Goal: Transaction & Acquisition: Purchase product/service

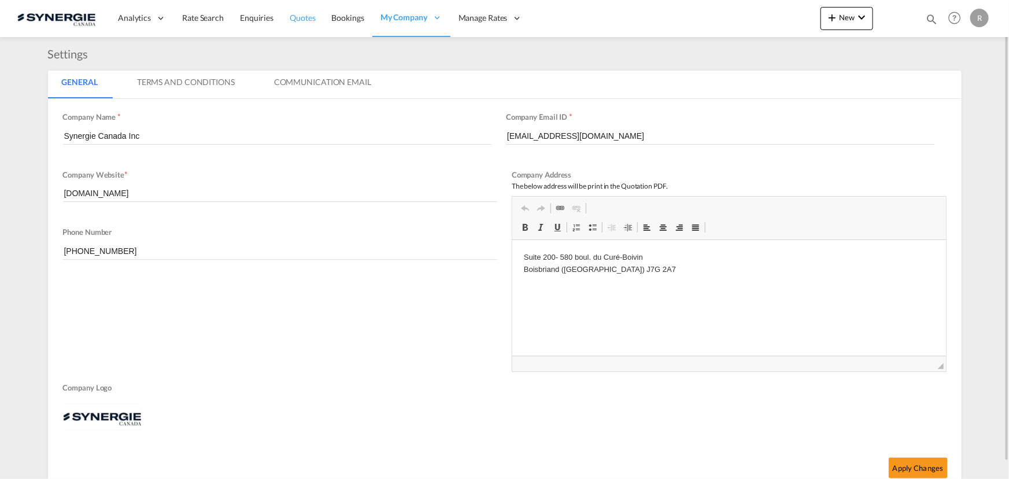
click at [306, 19] on span "Quotes" at bounding box center [302, 18] width 25 height 10
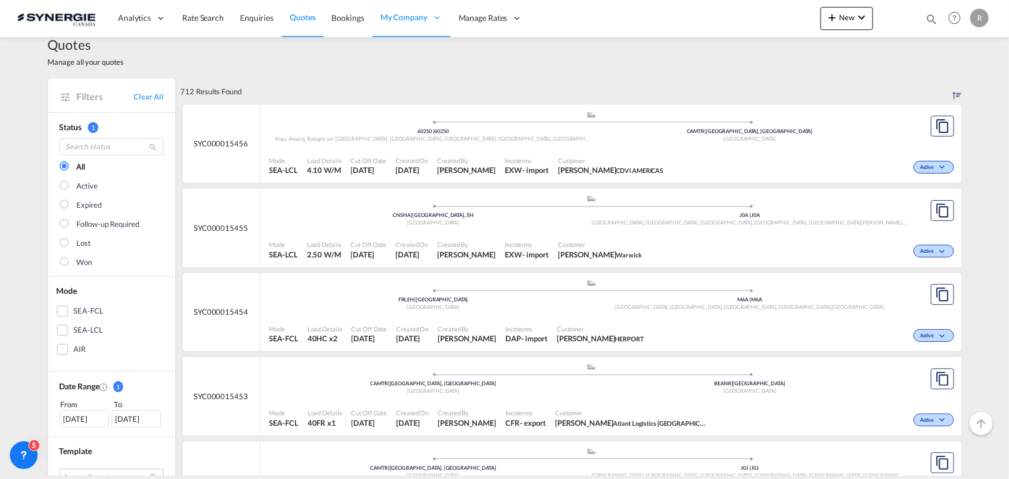
scroll to position [105, 0]
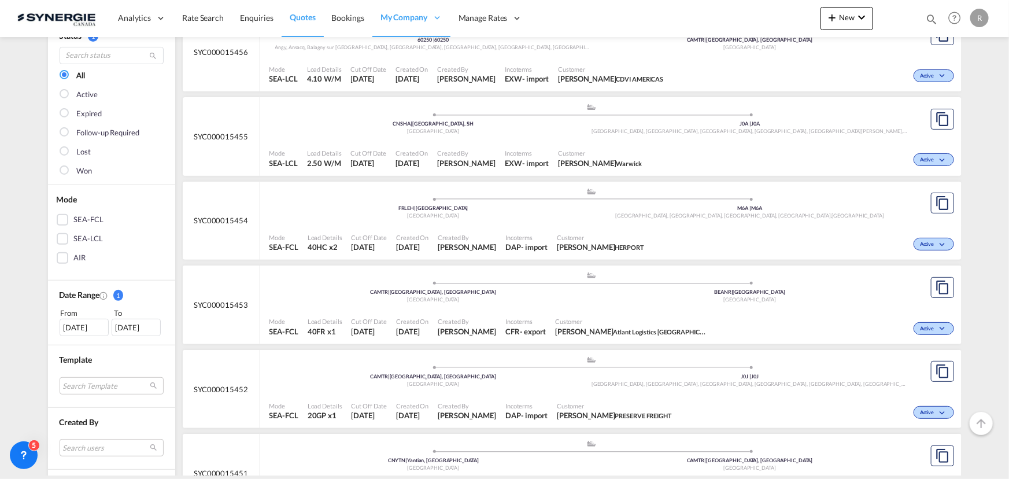
click at [66, 327] on div "14 Sep 2025" at bounding box center [84, 327] width 49 height 17
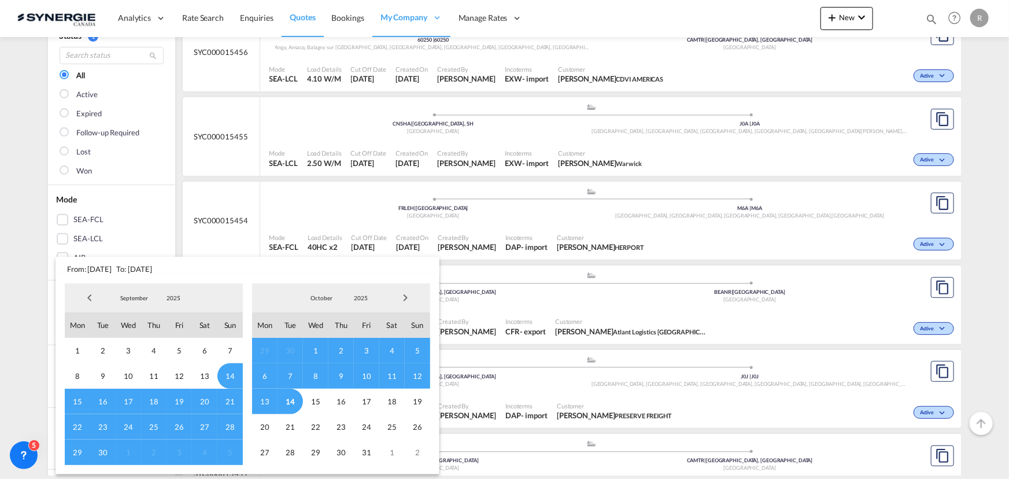
click at [86, 294] on span "Previous Month" at bounding box center [89, 297] width 23 height 23
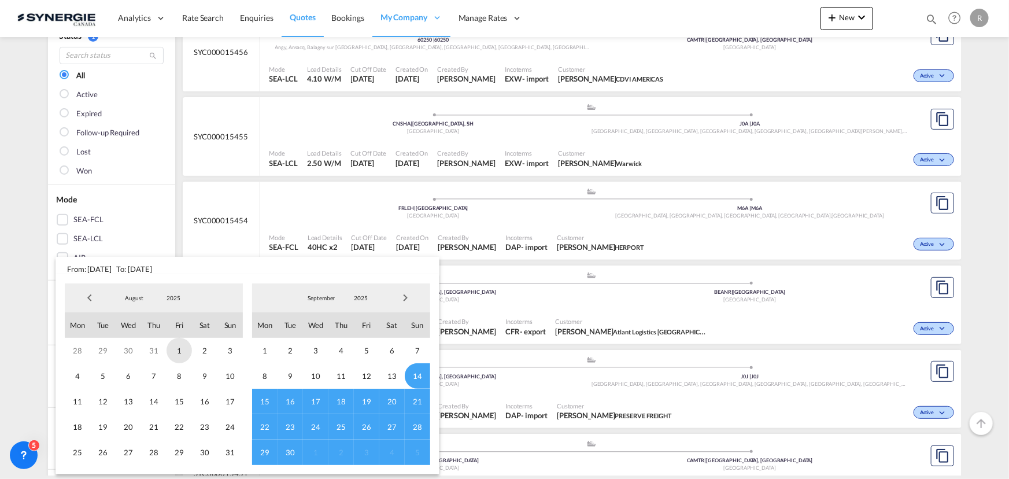
click at [177, 349] on span "1" at bounding box center [179, 350] width 25 height 25
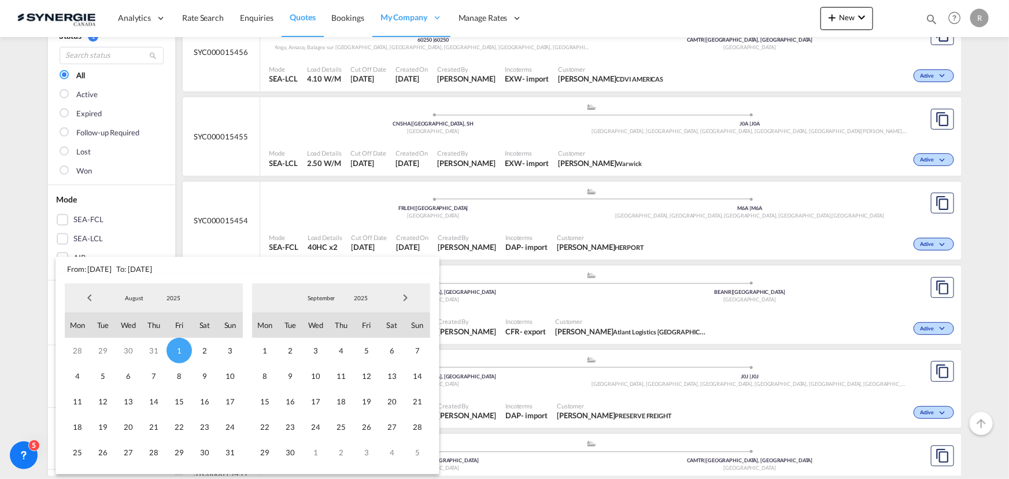
click at [405, 296] on span "Next Month" at bounding box center [405, 297] width 23 height 23
click at [293, 400] on span "14" at bounding box center [290, 401] width 25 height 25
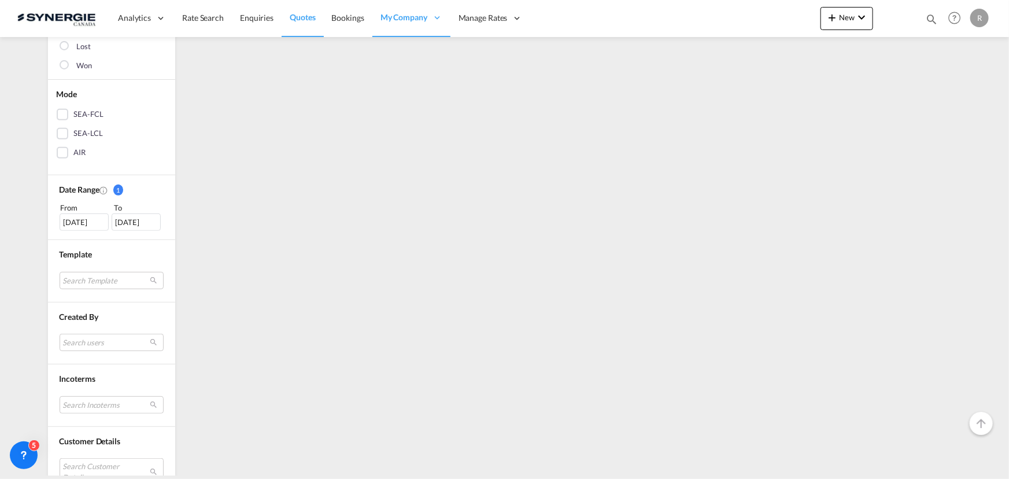
scroll to position [417, 0]
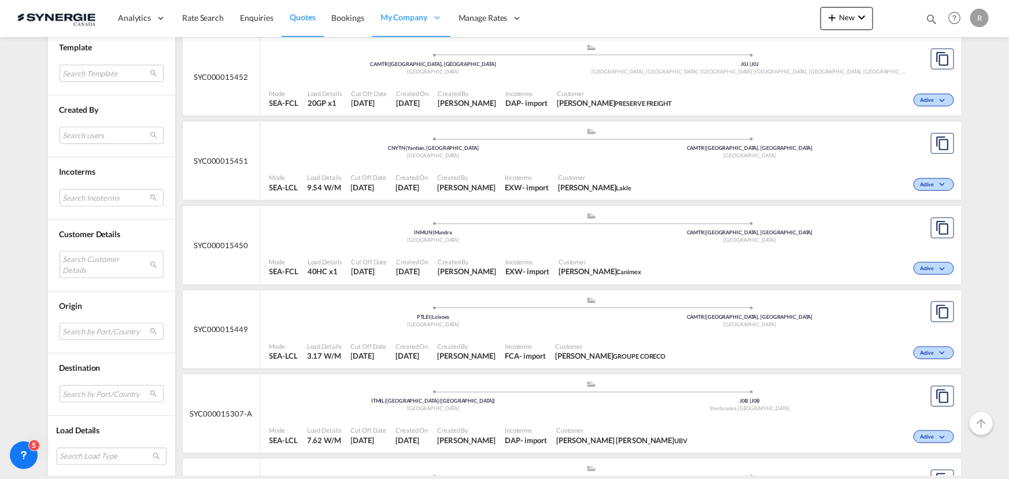
click at [110, 259] on md-select "Search Customer Details user name user barath Kumar barath.kumar@lit.de | l.i.t…" at bounding box center [112, 264] width 104 height 27
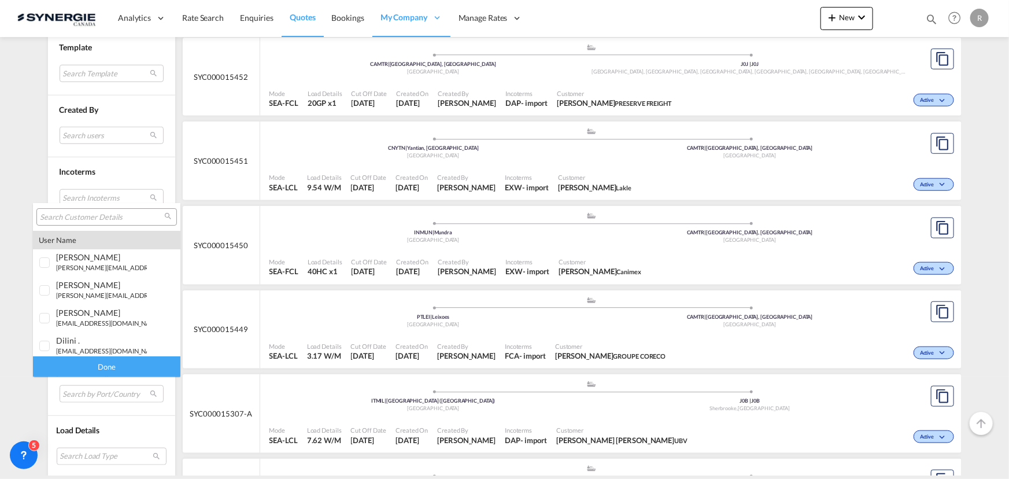
click at [110, 214] on input "search" at bounding box center [102, 217] width 124 height 10
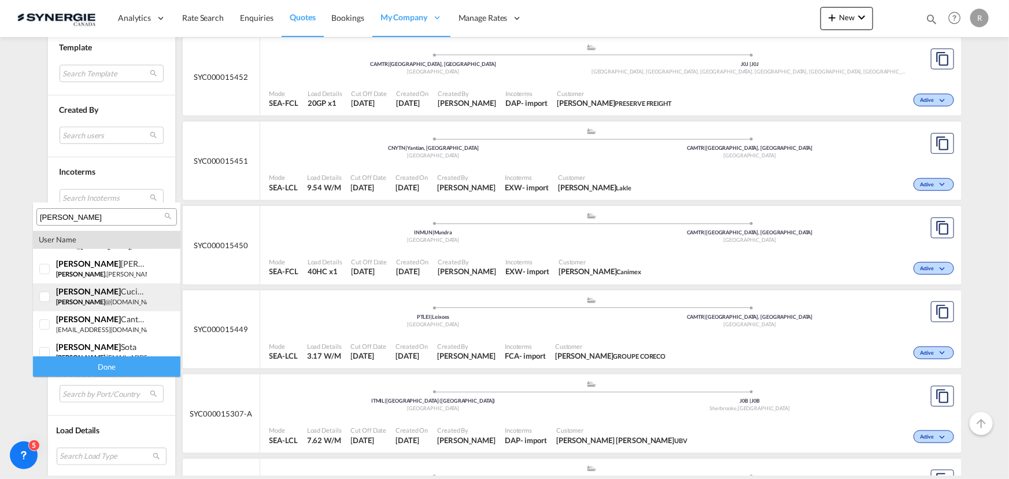
scroll to position [3, 0]
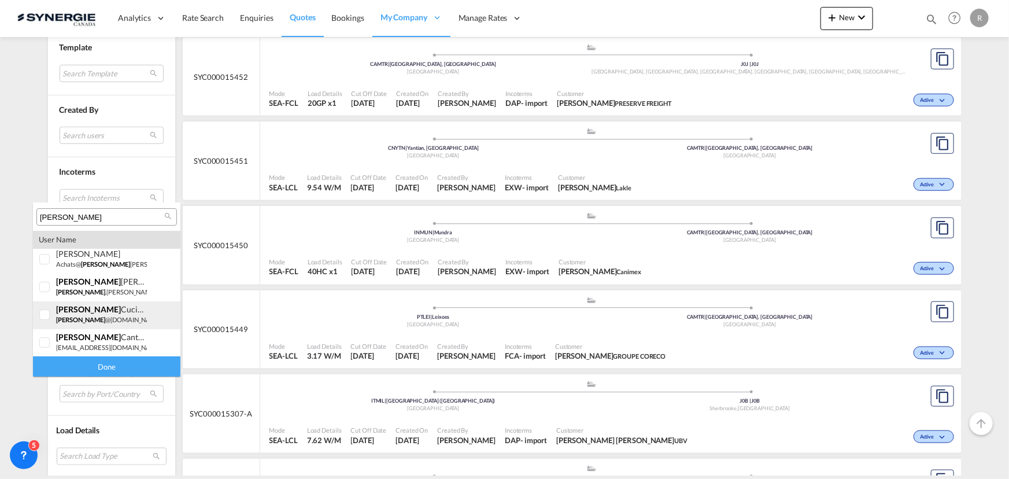
type input "[PERSON_NAME]"
click at [119, 315] on div "laura Cuciurean laura @ad-waters.com | ad waters" at bounding box center [101, 314] width 91 height 20
click at [130, 368] on div "Done" at bounding box center [106, 366] width 147 height 20
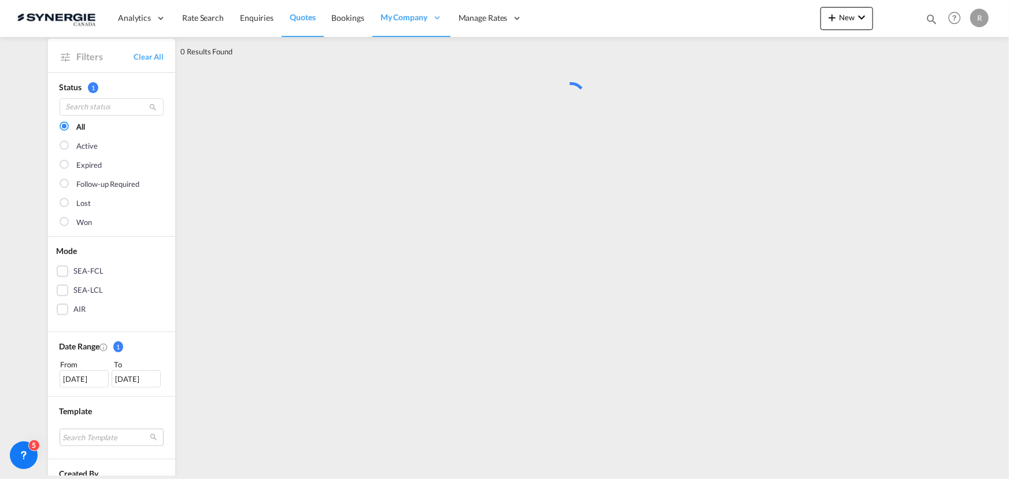
scroll to position [0, 0]
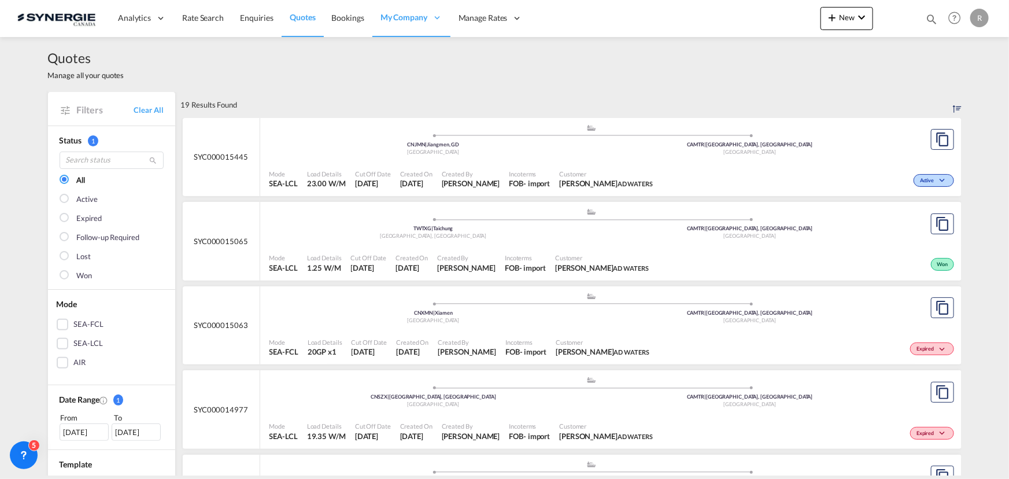
click at [817, 160] on div ".a{fill:#aaa8ad;} .a{fill:#aaa8ad;} CNJMN | Jiangmen, GD China CAMTR | Montreal…" at bounding box center [591, 143] width 645 height 38
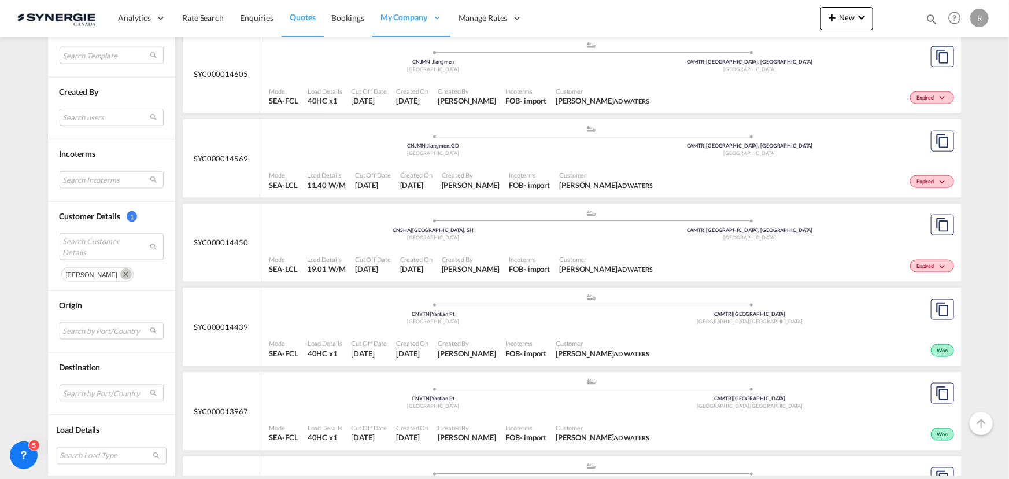
scroll to position [683, 0]
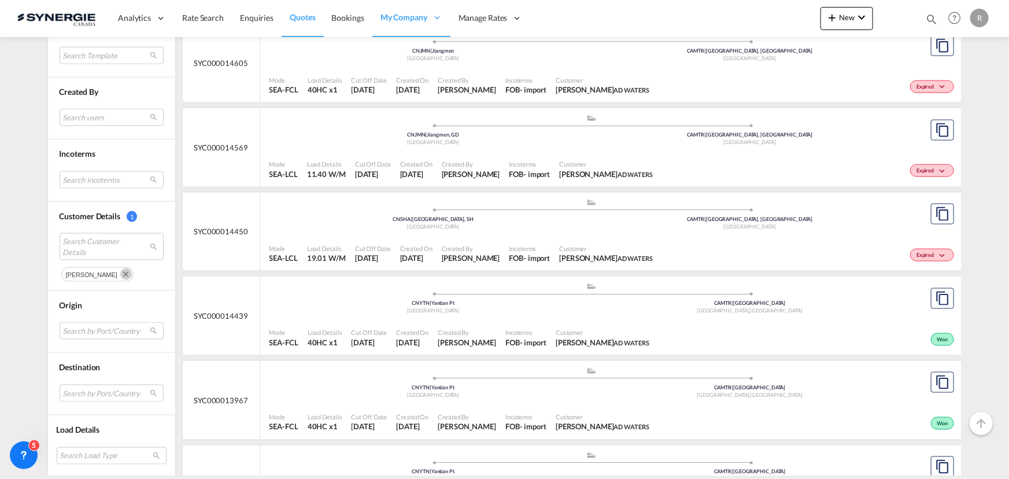
click at [657, 253] on div "Expired" at bounding box center [806, 253] width 299 height 29
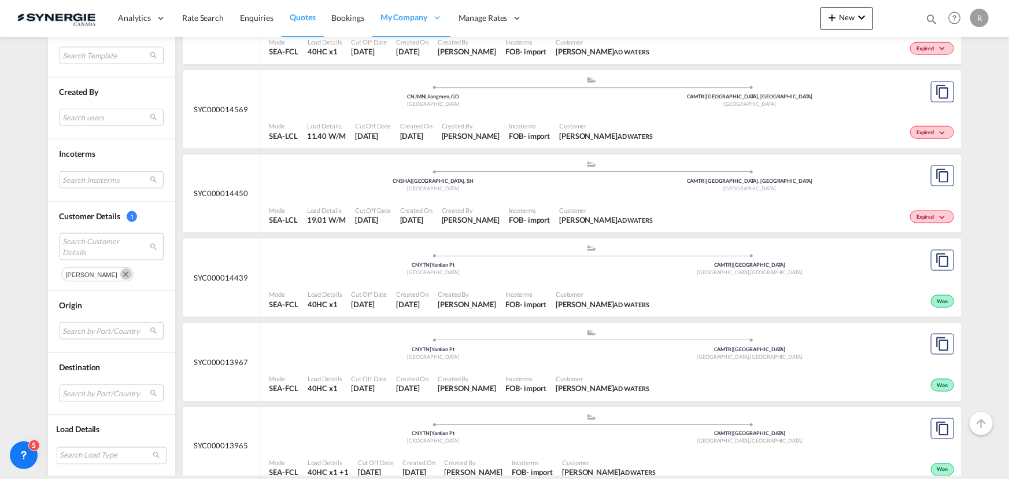
scroll to position [735, 0]
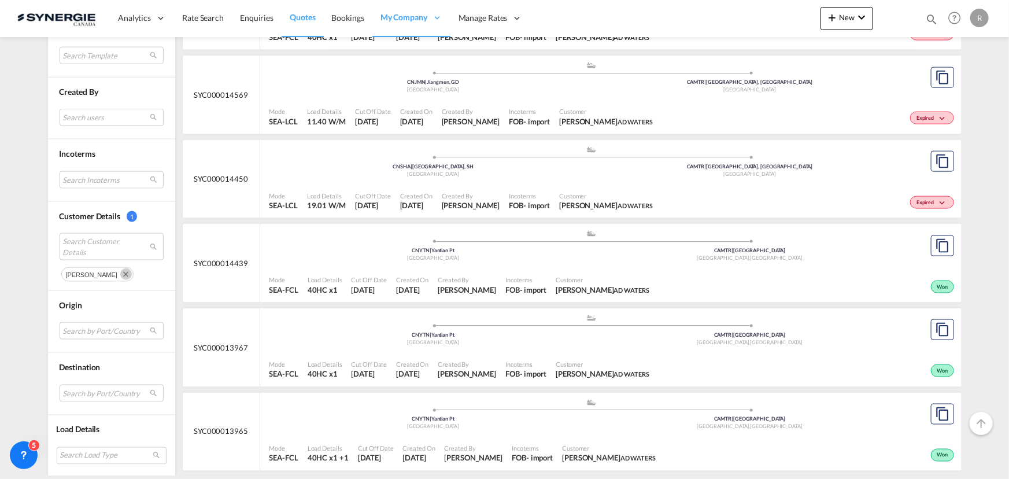
click at [412, 278] on span "Created On" at bounding box center [412, 279] width 32 height 9
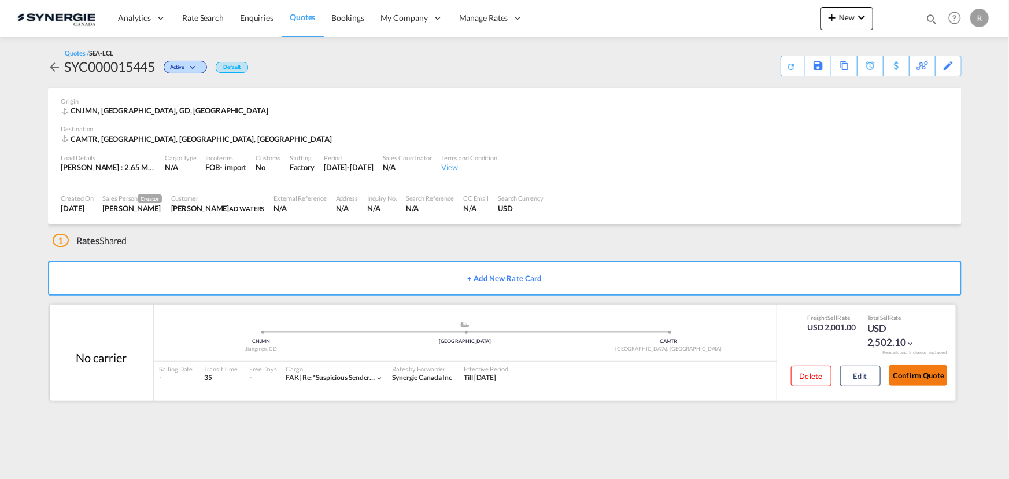
click at [925, 372] on button "Confirm Quote" at bounding box center [918, 375] width 58 height 21
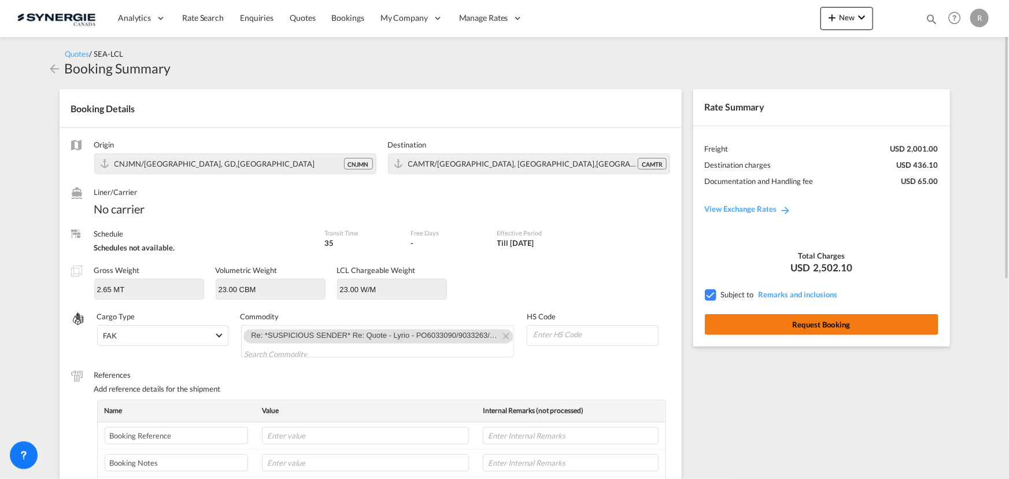
click at [803, 325] on button "Request Booking" at bounding box center [822, 324] width 234 height 21
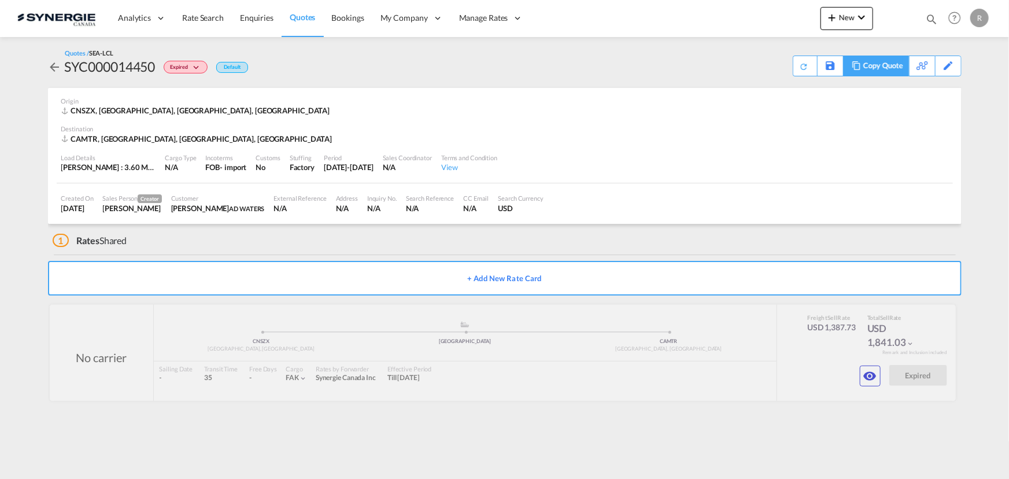
click at [887, 70] on div "Copy Quote" at bounding box center [882, 66] width 39 height 20
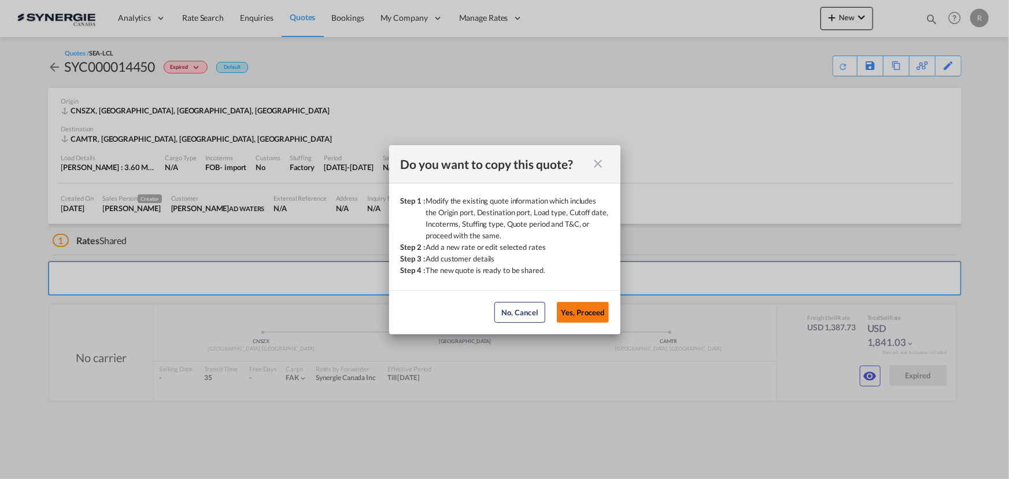
click at [605, 316] on button "Yes, Proceed" at bounding box center [583, 312] width 52 height 21
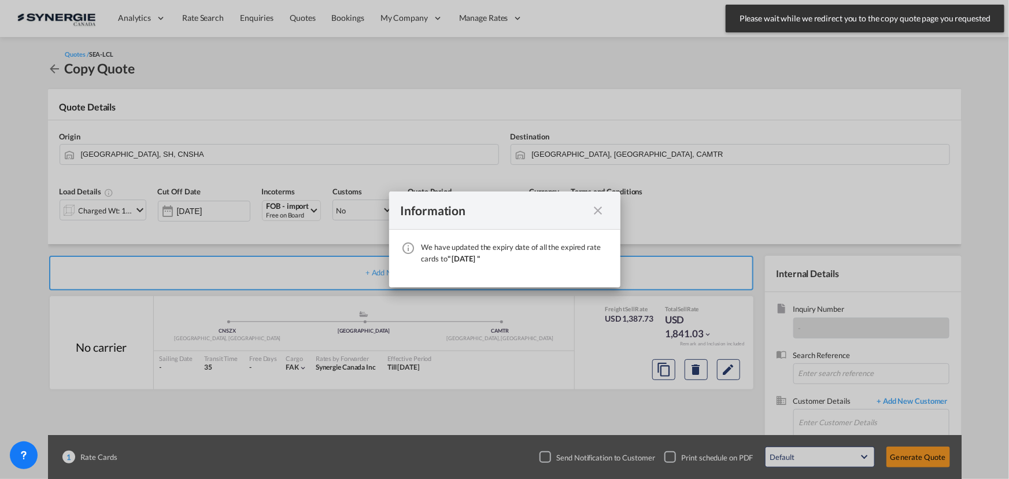
click at [597, 208] on md-icon "icon-close fg-AAA8AD cursor" at bounding box center [598, 211] width 14 height 14
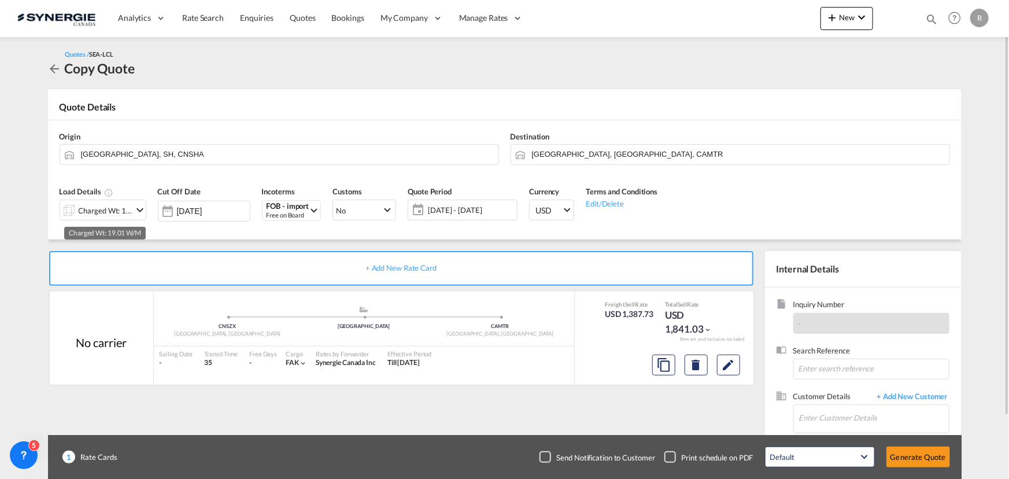
click at [108, 210] on div "Charged Wt: 19.01 W/M" at bounding box center [106, 210] width 54 height 16
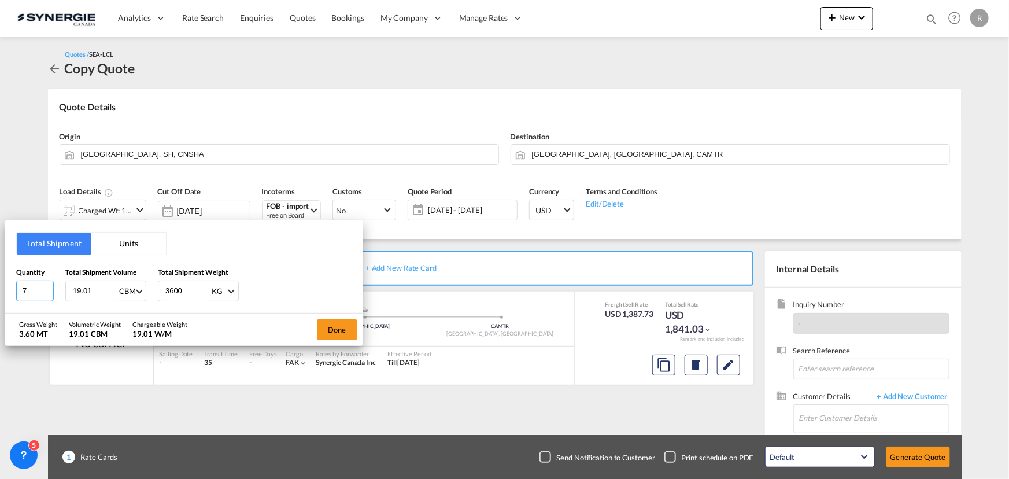
drag, startPoint x: 35, startPoint y: 288, endPoint x: -1, endPoint y: 288, distance: 36.4
click at [0, 288] on html "Analytics Reports Dashboard Rate Search Enquiries Quotes" at bounding box center [504, 239] width 1009 height 479
type input "5"
type input "13.1"
type input "2727"
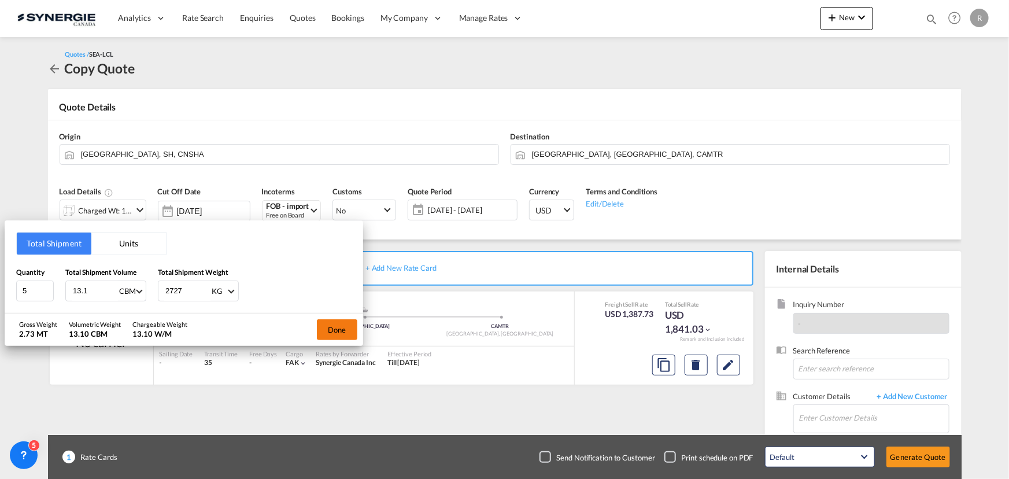
click at [350, 330] on button "Done" at bounding box center [337, 329] width 40 height 21
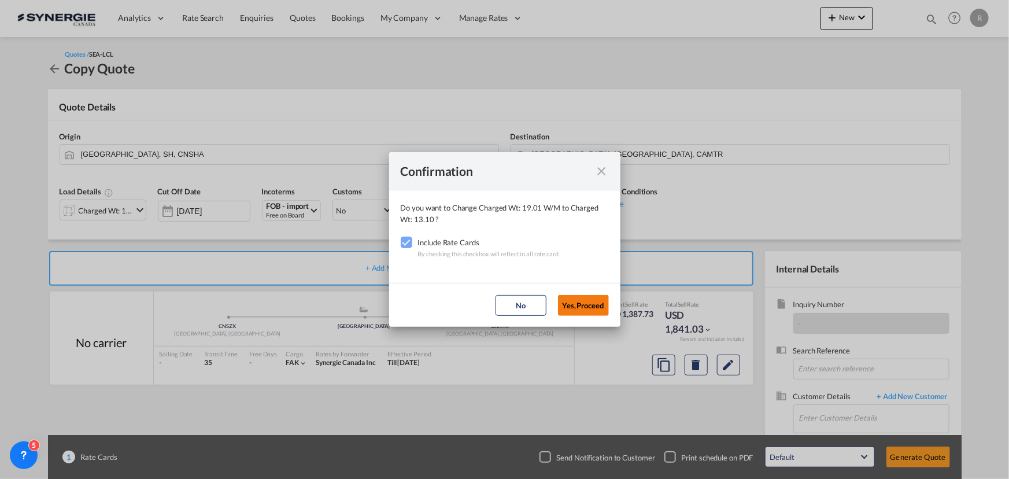
click at [597, 307] on button "Yes,Proceed" at bounding box center [583, 305] width 51 height 21
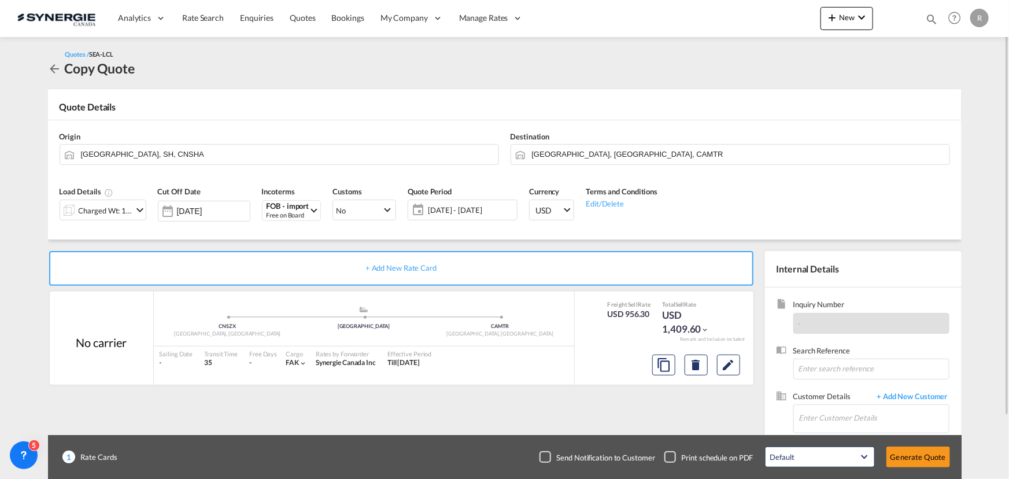
click at [445, 213] on span "14 Oct - 13 Nov 2025" at bounding box center [471, 210] width 86 height 10
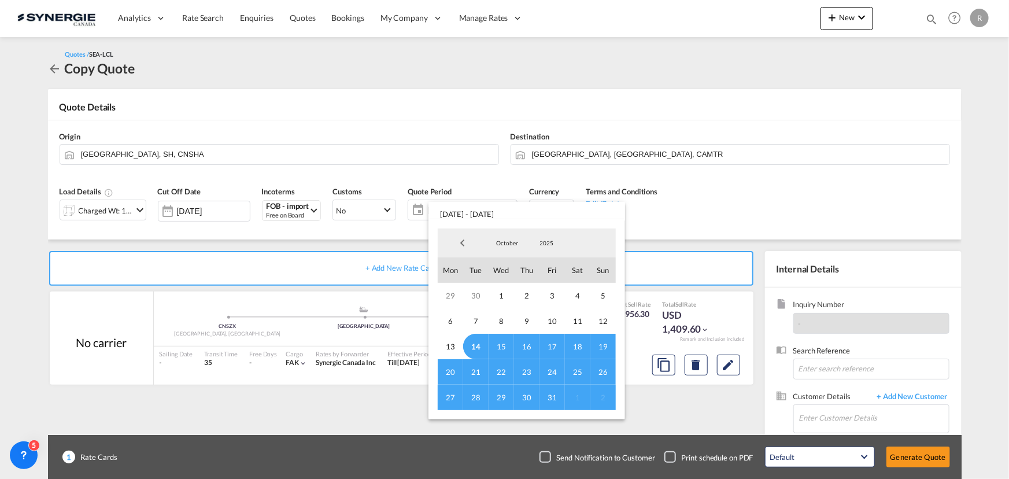
click at [545, 397] on span "31" at bounding box center [551, 396] width 25 height 25
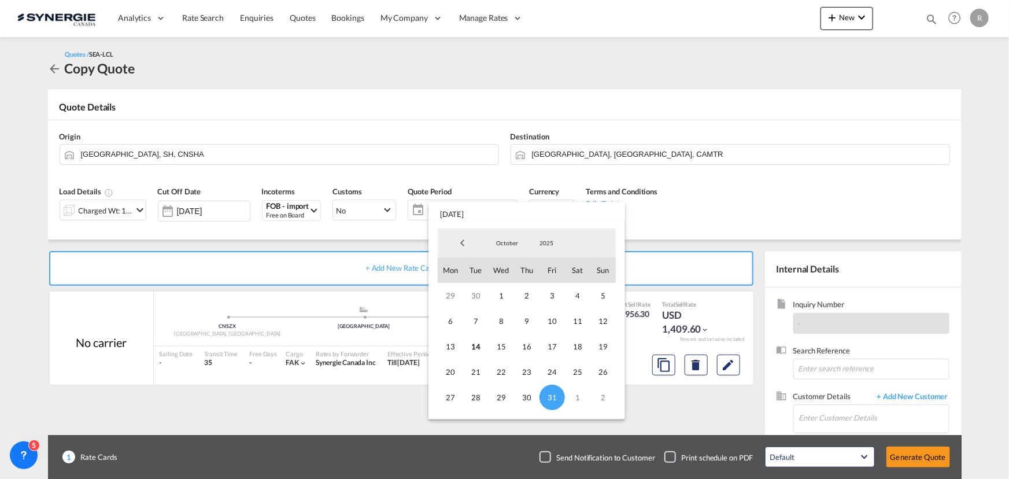
click at [739, 198] on md-backdrop at bounding box center [504, 239] width 1009 height 479
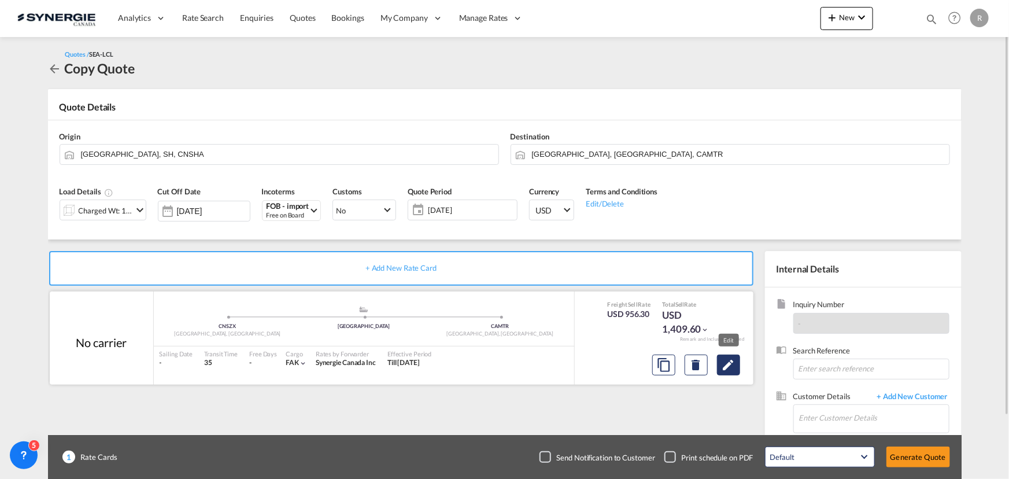
click at [728, 368] on md-icon "Edit" at bounding box center [729, 365] width 14 height 14
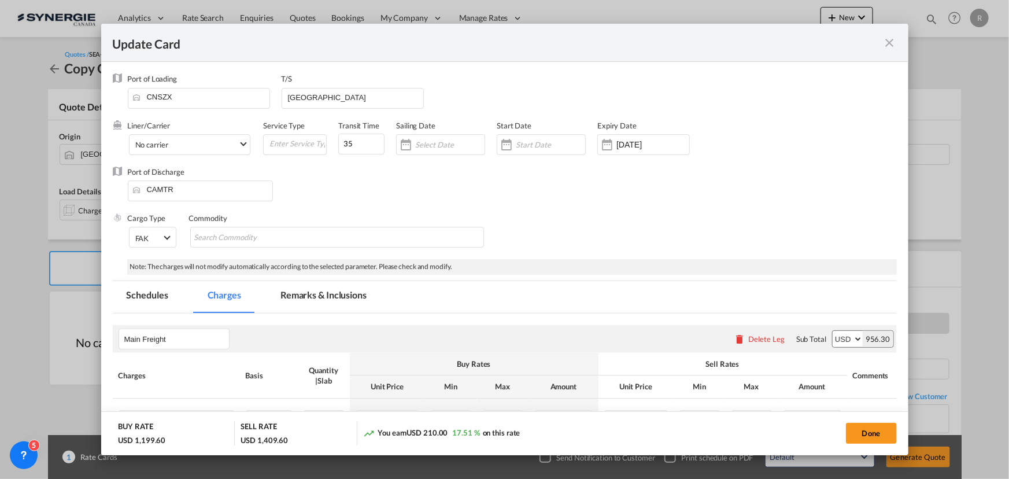
select select "per_cbm"
select select "flat"
select select "per_shipment"
select select "per_bl"
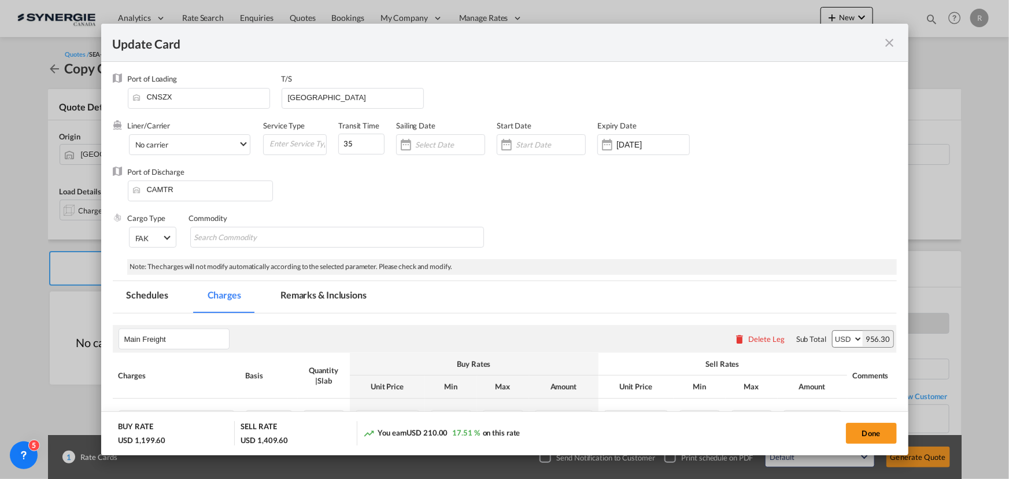
select select "per_bl"
click at [386, 233] on md-chips-wrap "Chips container with autocompletion. Enter the text area, type text to search, …" at bounding box center [337, 237] width 294 height 21
paste input "Quote - Aquacubic - PO6033562/6031407/6033927 - Ad-Waters - [GEOGRAPHIC_DATA]"
type input "Quote - Aquacubic - PO6033562/6031407/6033927 - Ad-Waters - [GEOGRAPHIC_DATA]"
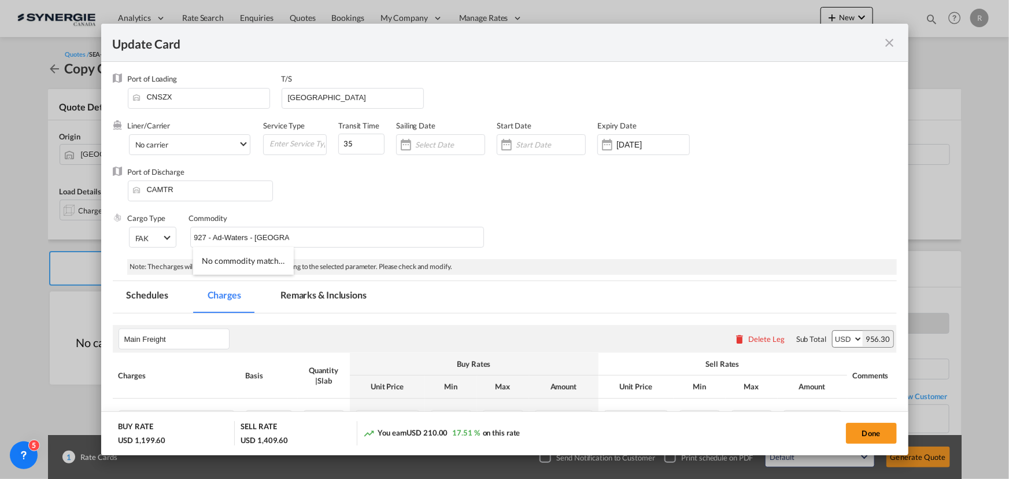
click at [502, 198] on div "Port of Discharge CAMTR" at bounding box center [505, 190] width 784 height 46
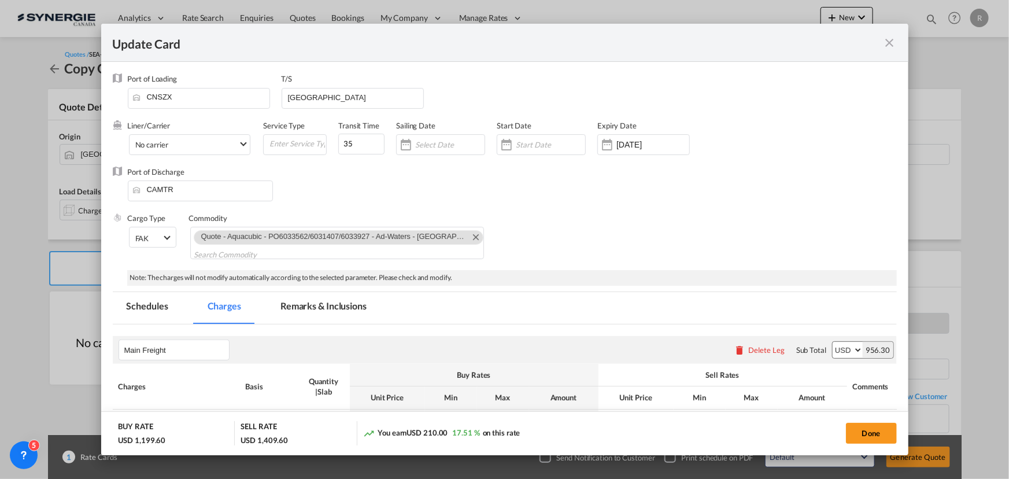
scroll to position [0, 0]
click at [326, 306] on md-tab-item "Remarks & Inclusions" at bounding box center [324, 308] width 114 height 32
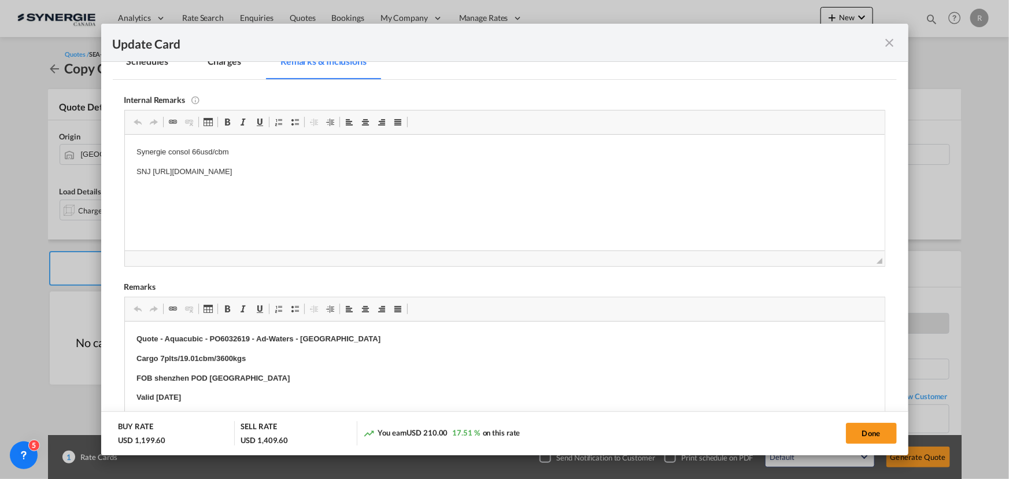
scroll to position [262, 0]
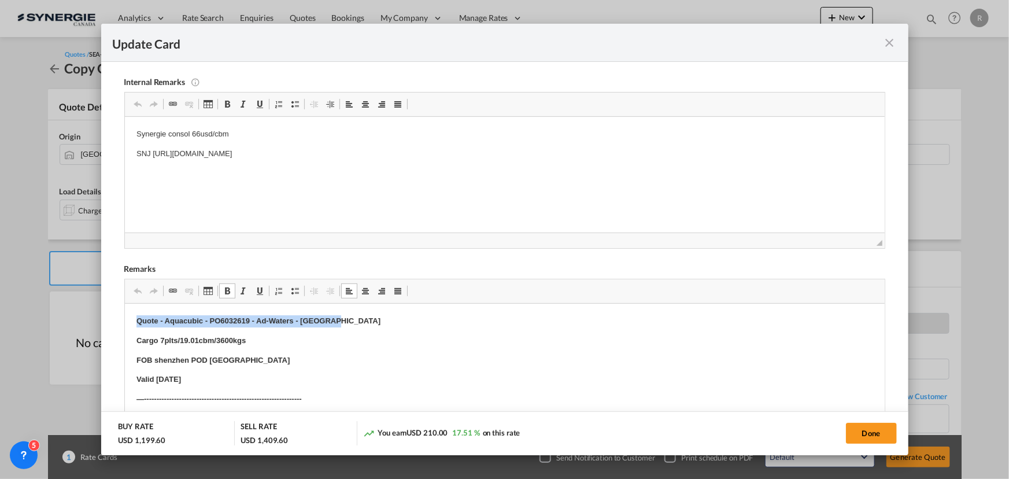
drag, startPoint x: 138, startPoint y: 318, endPoint x: 372, endPoint y: 320, distance: 234.2
click at [372, 320] on p "Quote - Aquacubic - PO6032619 - Ad-Waters - Montreal" at bounding box center [504, 321] width 737 height 12
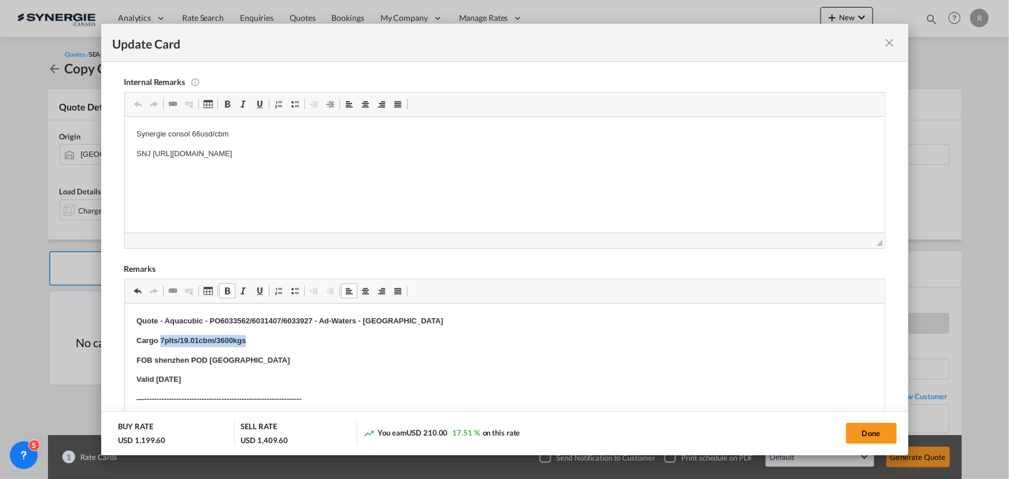
drag, startPoint x: 160, startPoint y: 338, endPoint x: 275, endPoint y: 329, distance: 115.4
click at [182, 378] on p "Valid 14 Sep" at bounding box center [504, 379] width 737 height 12
click at [188, 357] on strong "FOB shenzhen POD Montreal" at bounding box center [212, 359] width 153 height 9
click at [190, 358] on strong "FOB shenzhen/Shanghai POD Montreal" at bounding box center [254, 359] width 236 height 9
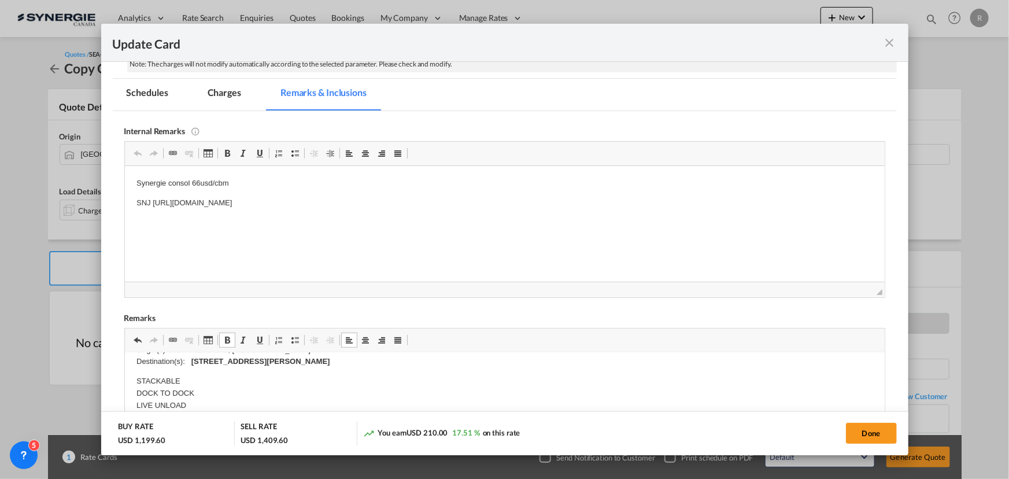
scroll to position [157, 0]
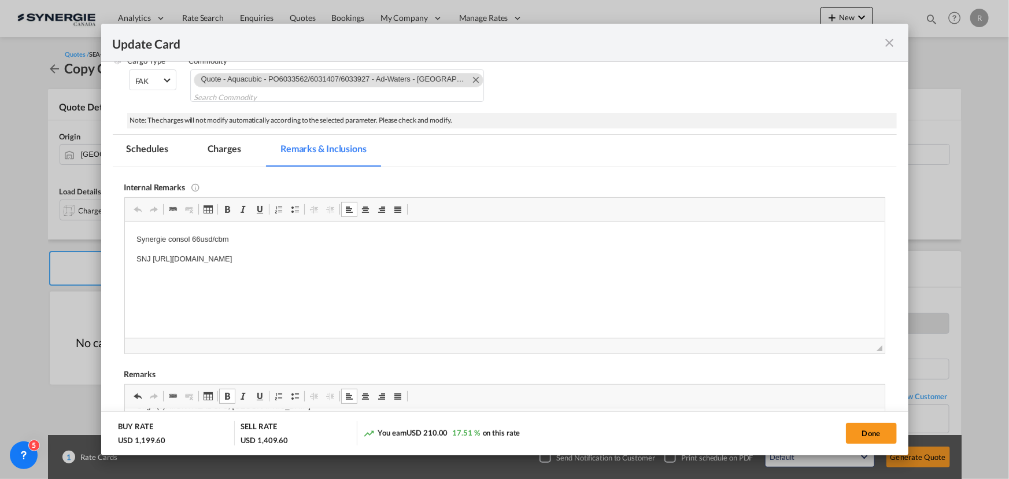
drag, startPoint x: 128, startPoint y: 256, endPoint x: 527, endPoint y: 261, distance: 399.0
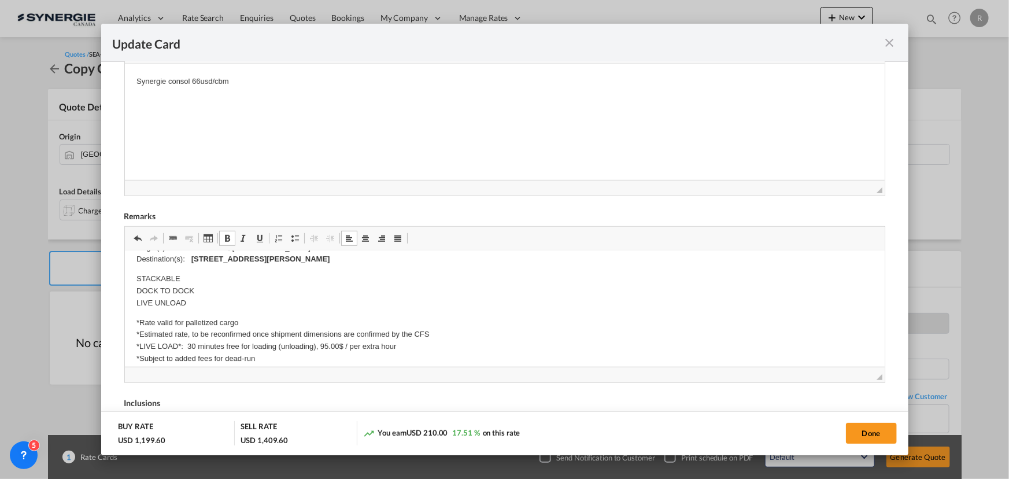
scroll to position [315, 0]
click at [298, 81] on p "Synergie consol 66usd/cbm" at bounding box center [504, 81] width 737 height 12
click at [198, 102] on p "MCT zone 1" at bounding box center [504, 101] width 737 height 12
click at [316, 102] on p "MCT zone 1 12cad/cbm+40pct fsc , min" at bounding box center [504, 101] width 737 height 12
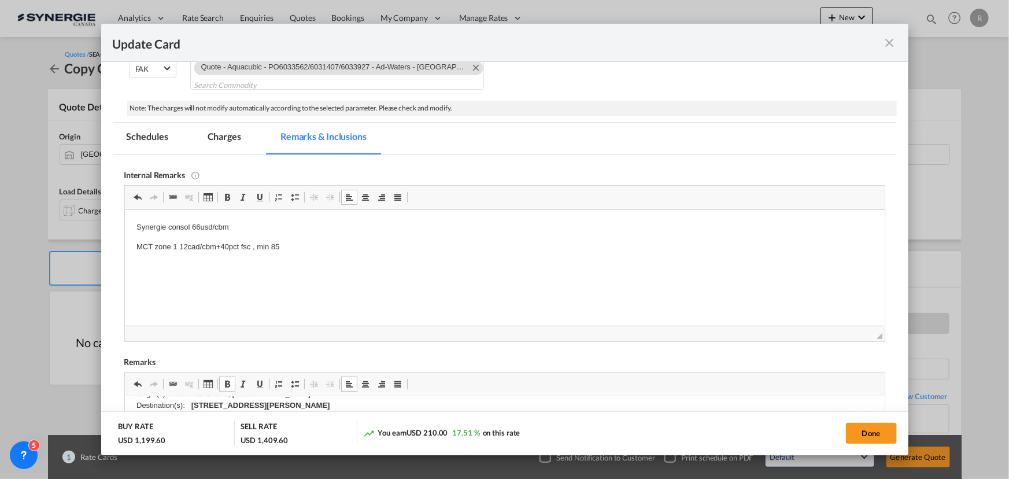
scroll to position [157, 0]
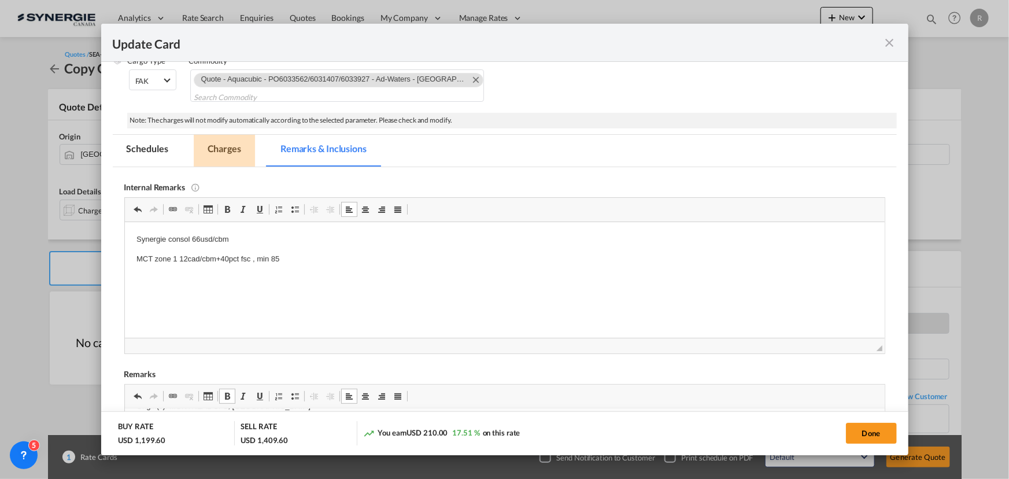
click at [223, 150] on md-tab-item "Charges" at bounding box center [224, 151] width 61 height 32
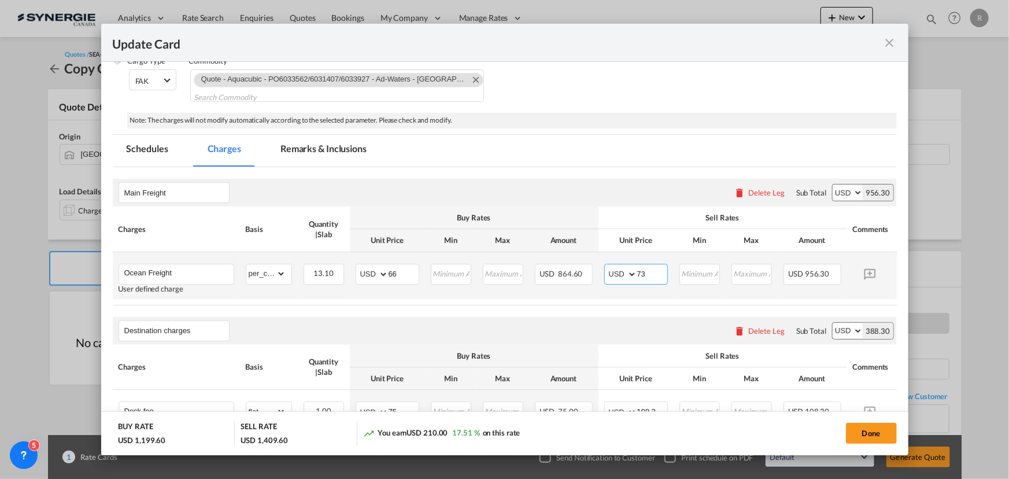
drag, startPoint x: 648, startPoint y: 270, endPoint x: 611, endPoint y: 265, distance: 37.4
click at [611, 265] on md-input-container "AED AFN ALL AMD ANG AOA ARS AUD AWG AZN BAM BBD BDT BGN BHD BIF BMD BND BOB BRL…" at bounding box center [636, 274] width 64 height 21
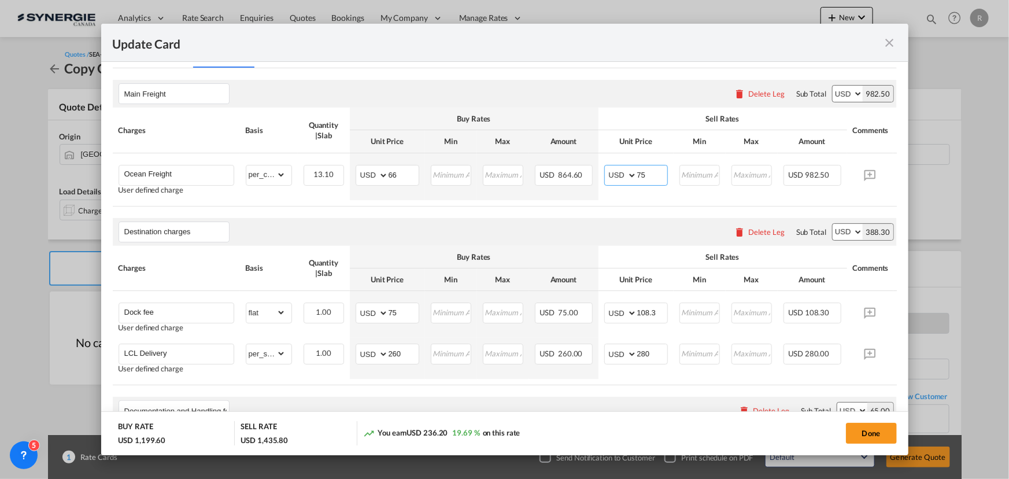
scroll to position [262, 0]
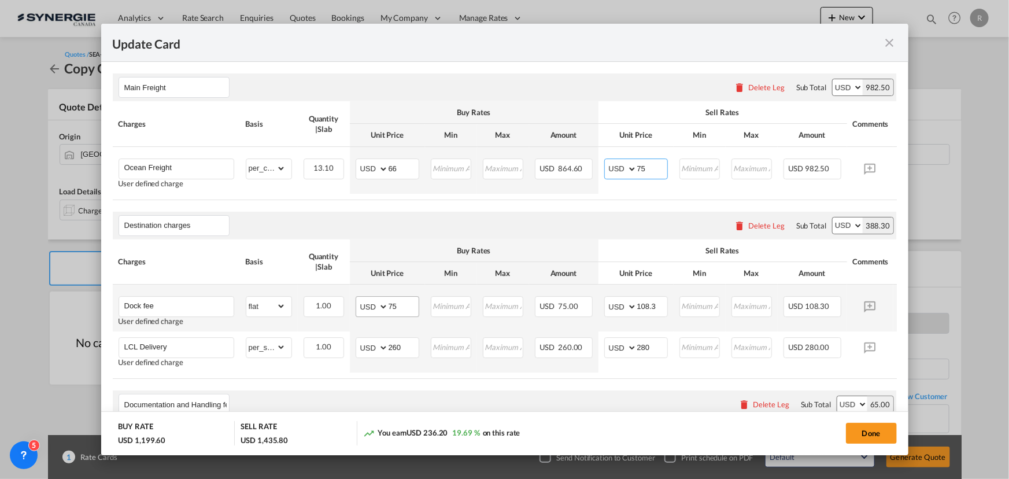
type input "75"
drag, startPoint x: 410, startPoint y: 310, endPoint x: 307, endPoint y: 278, distance: 107.9
click at [318, 298] on tr "Dock fee User defined charge Please Enter Already Exists gross_weight volumetri…" at bounding box center [522, 307] width 819 height 47
type input "0"
drag, startPoint x: 657, startPoint y: 304, endPoint x: 548, endPoint y: 294, distance: 109.8
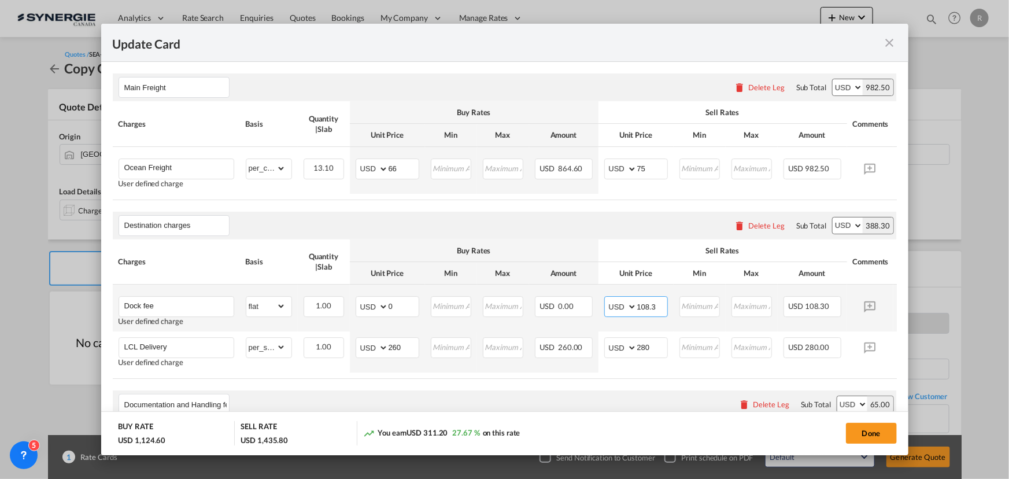
click at [548, 294] on tr "Dock fee User defined charge Please Enter Already Exists gross_weight volumetri…" at bounding box center [522, 307] width 819 height 47
type input "75"
drag, startPoint x: 405, startPoint y: 351, endPoint x: 340, endPoint y: 343, distance: 65.2
click at [340, 343] on tr "LCL Delivery User defined charge Please Enter Already Exists gross_weight volum…" at bounding box center [522, 351] width 819 height 41
type input "180"
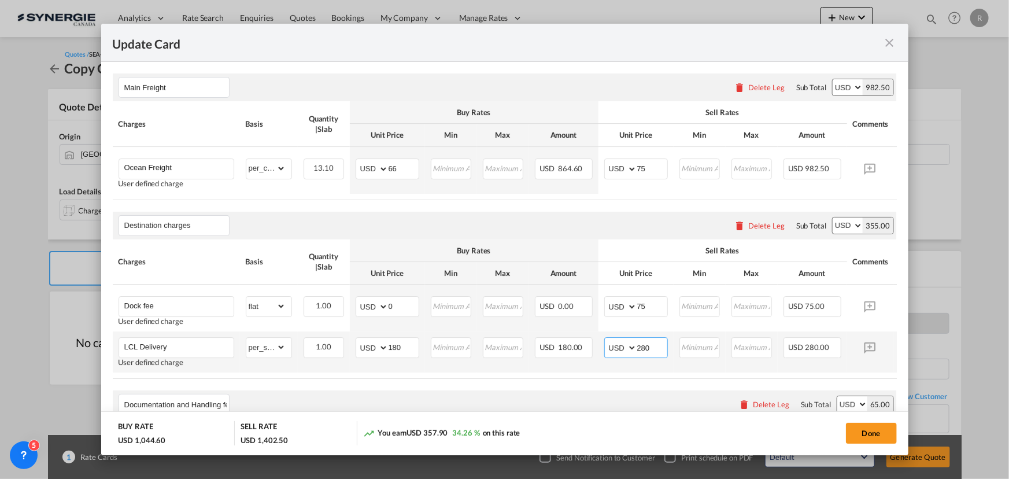
drag, startPoint x: 616, startPoint y: 347, endPoint x: 609, endPoint y: 347, distance: 7.5
click at [609, 347] on md-input-container "AED AFN ALL AMD ANG AOA ARS AUD AWG AZN BAM BBD BDT BGN BHD BIF BMD BND BOB BRL…" at bounding box center [636, 347] width 64 height 21
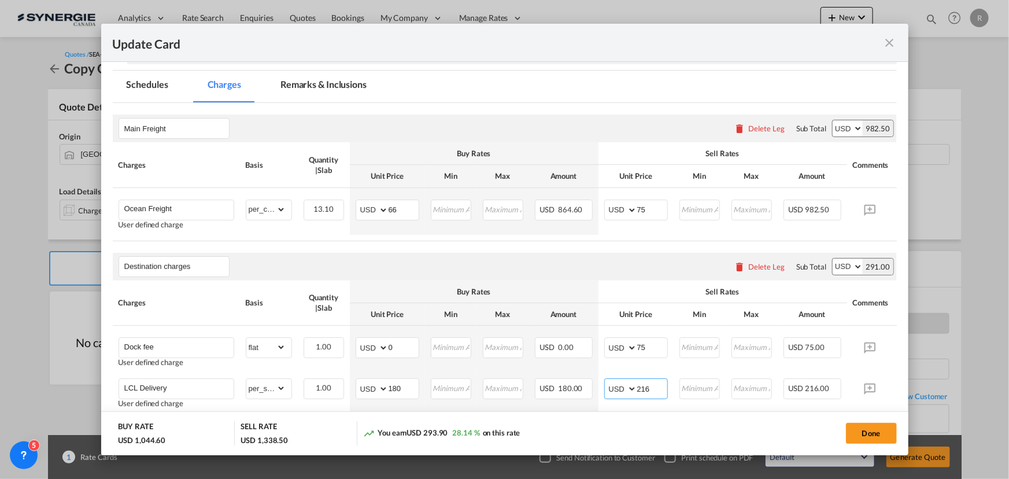
scroll to position [105, 0]
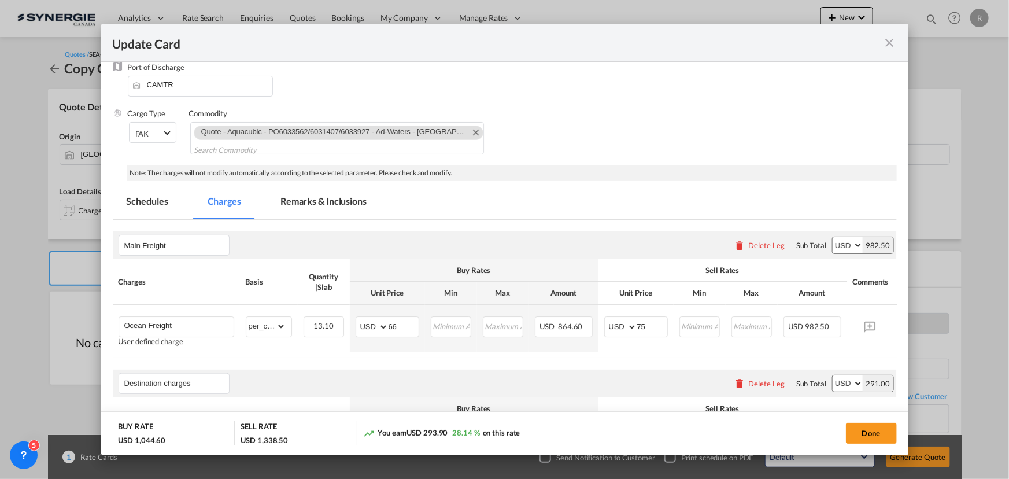
type input "216"
click at [343, 204] on md-tab-item "Remarks & Inclusions" at bounding box center [324, 203] width 114 height 32
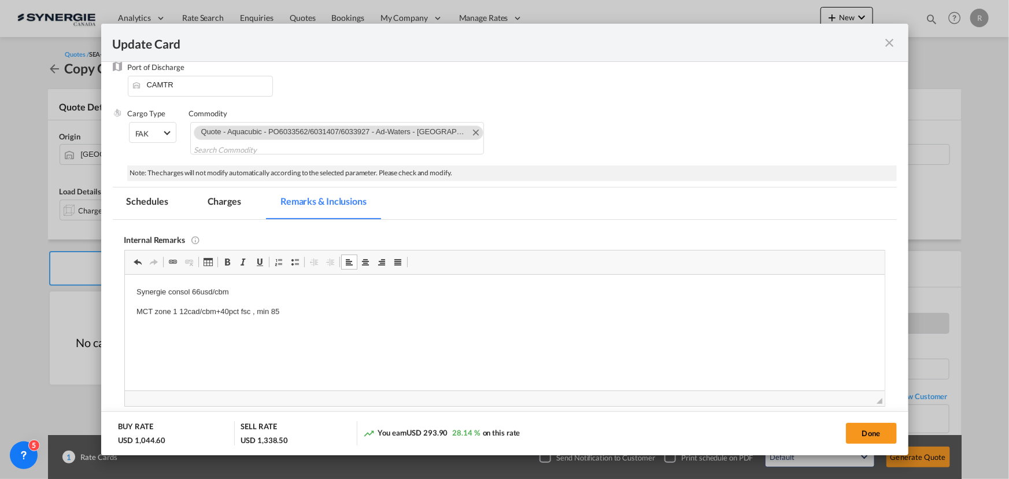
click at [239, 201] on md-tab-item "Charges" at bounding box center [224, 203] width 61 height 32
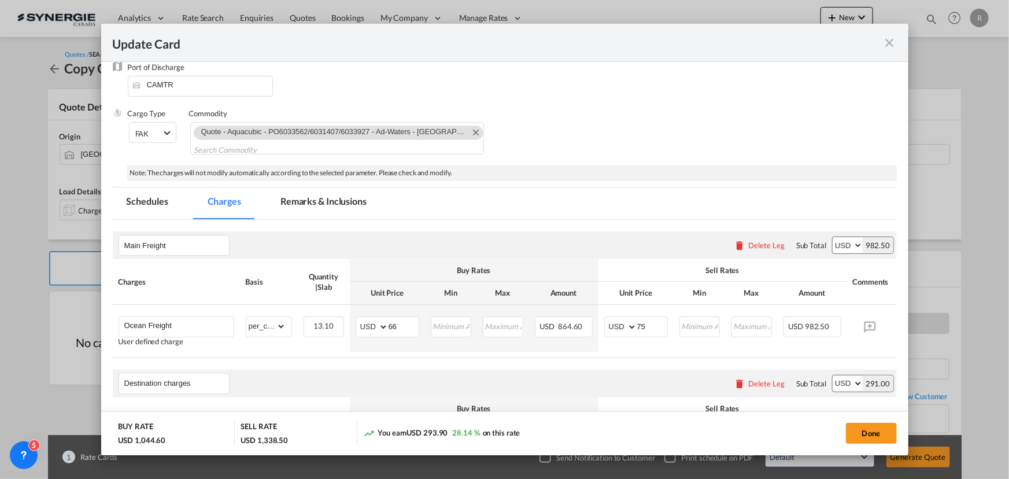
scroll to position [0, 0]
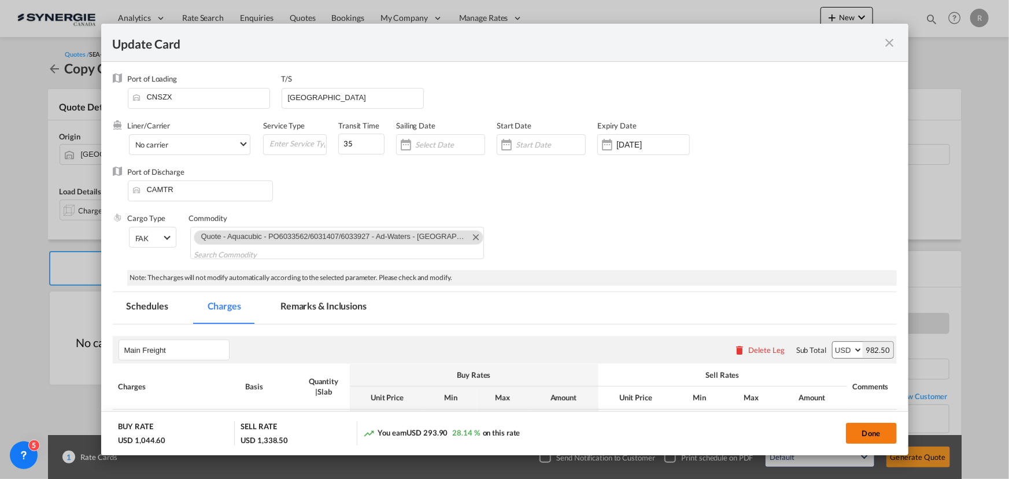
click at [864, 437] on button "Done" at bounding box center [871, 433] width 51 height 21
type input "12 Nov 2025"
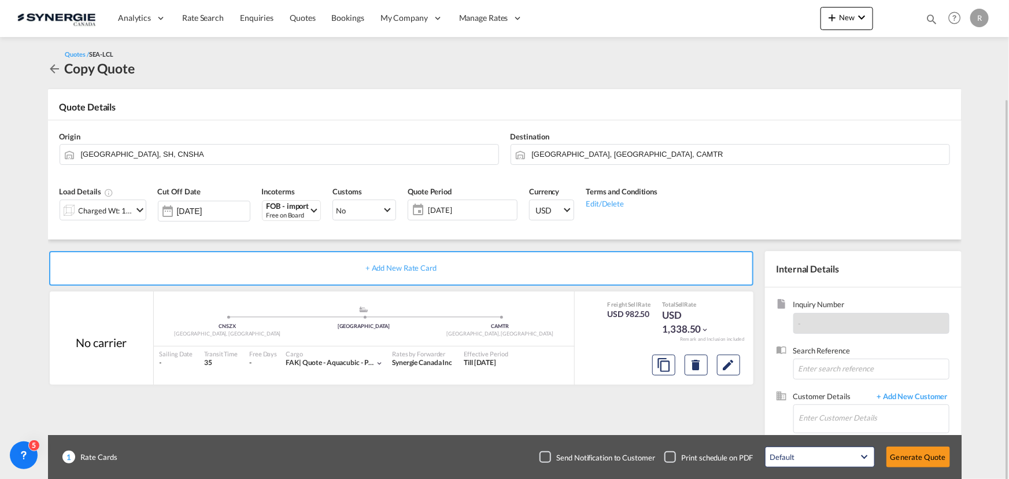
scroll to position [72, 0]
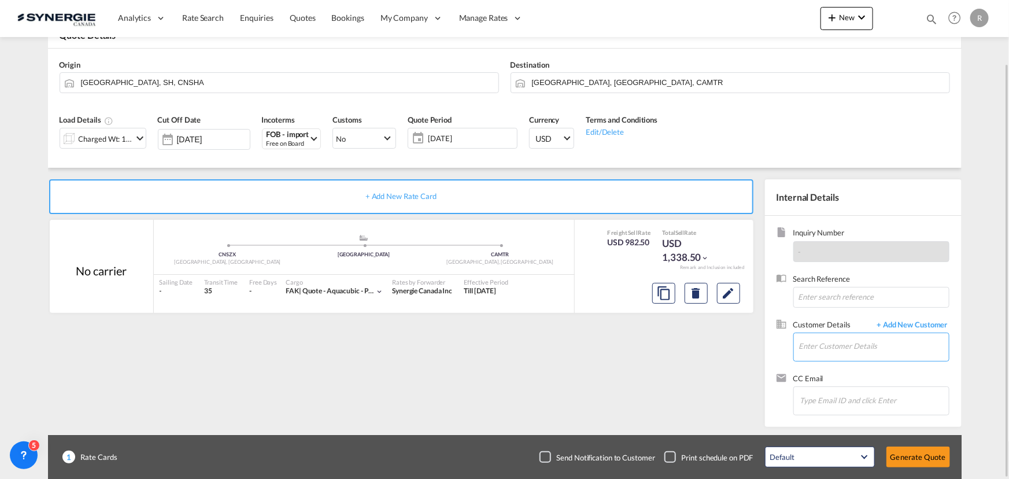
click at [819, 347] on input "Enter Customer Details" at bounding box center [874, 346] width 150 height 26
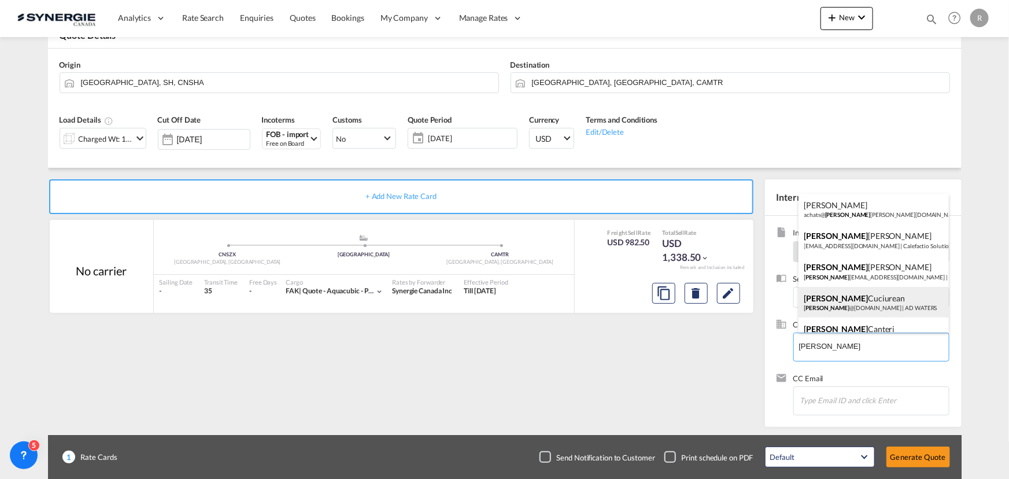
click at [863, 306] on div "Laura Cuciurean laura @ad-waters.com | AD WATERS" at bounding box center [873, 302] width 150 height 31
type input "AD WATERS, Laura Cuciurean, laura@ad-waters.com"
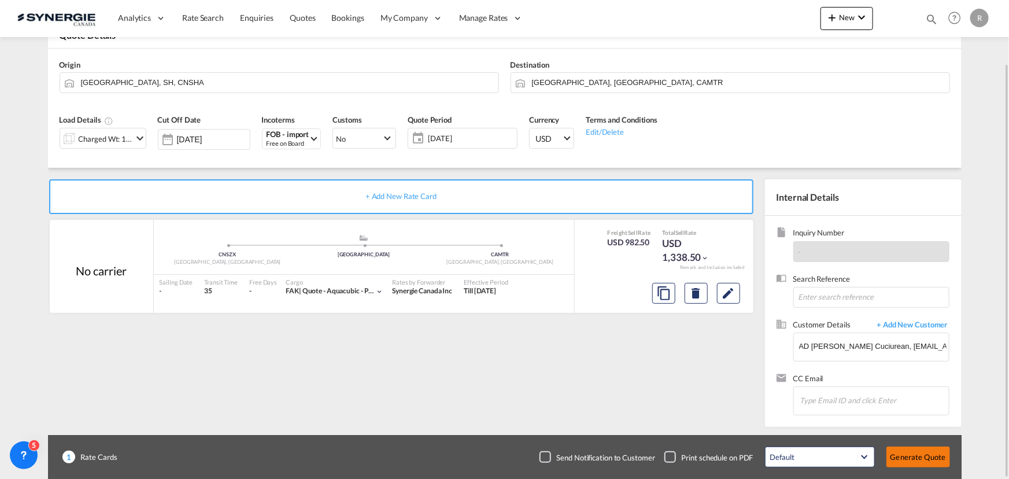
click at [915, 457] on button "Generate Quote" at bounding box center [918, 456] width 64 height 21
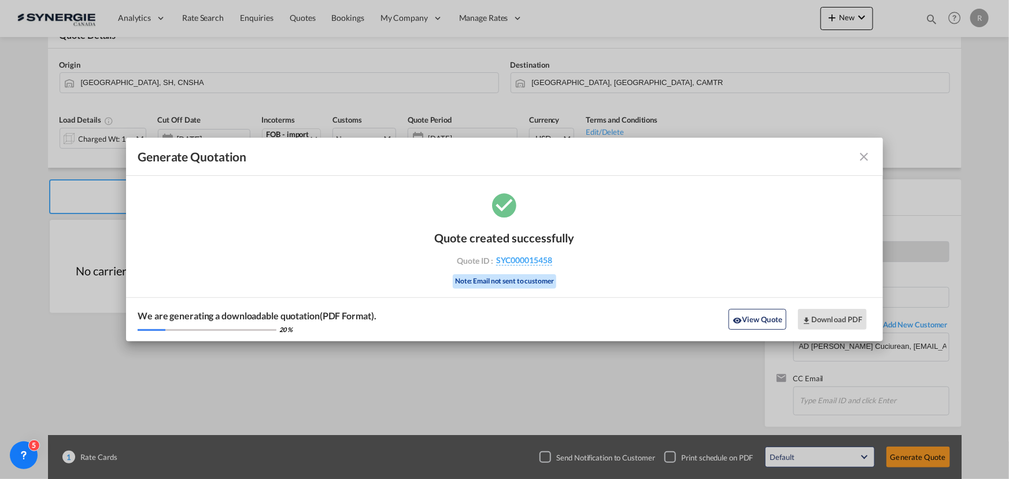
click at [861, 161] on md-icon "icon-close fg-AAA8AD cursor m-0" at bounding box center [864, 157] width 14 height 14
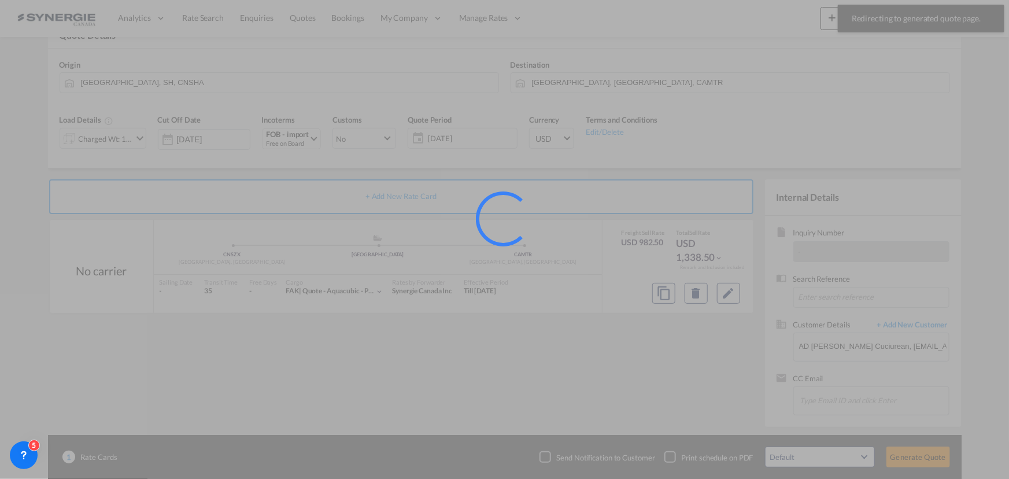
click at [728, 294] on div at bounding box center [504, 239] width 1009 height 479
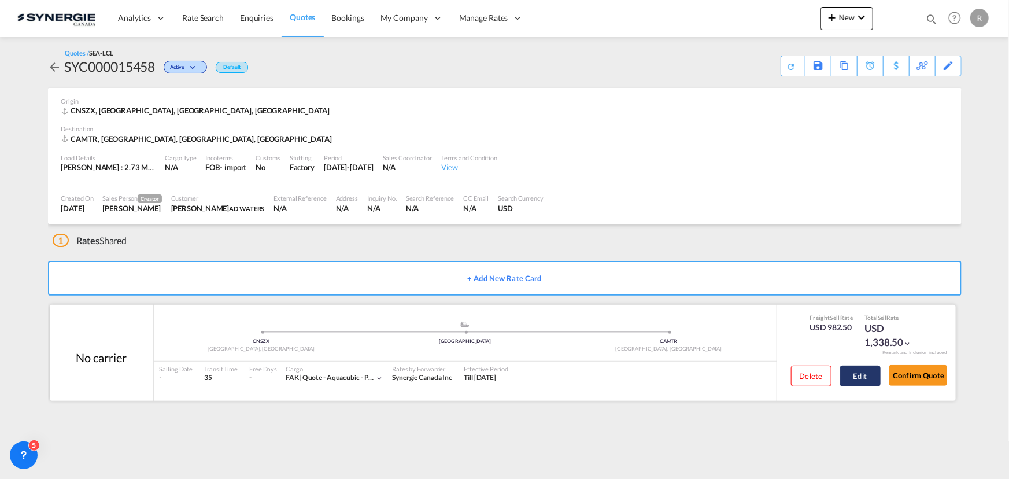
click at [868, 382] on button "Edit" at bounding box center [860, 375] width 40 height 21
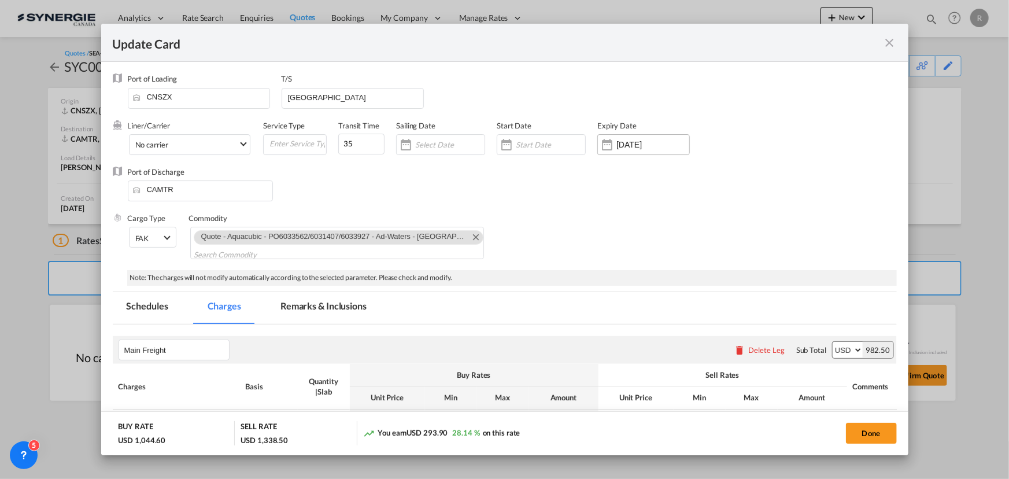
click at [652, 148] on input "13 Nov 2025" at bounding box center [652, 144] width 73 height 9
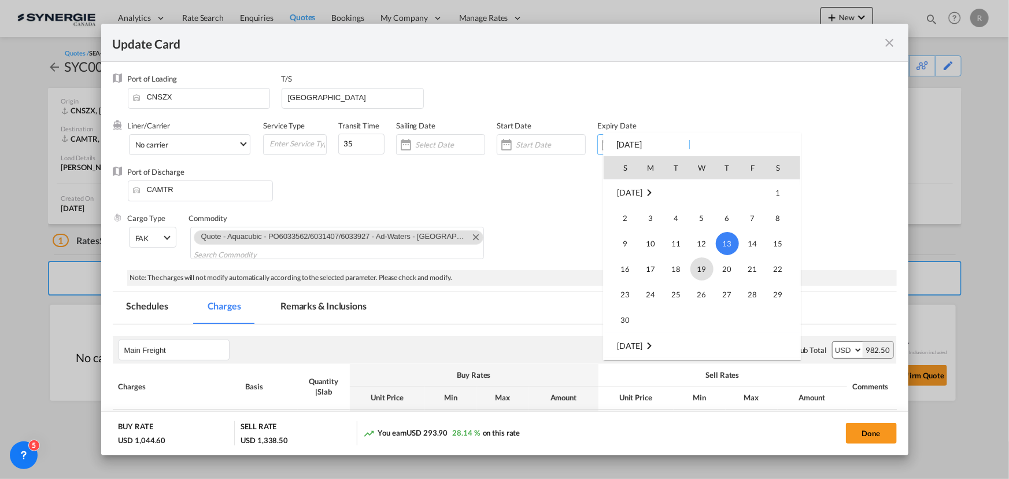
scroll to position [267954, 0]
click at [756, 299] on span "31" at bounding box center [752, 298] width 23 height 23
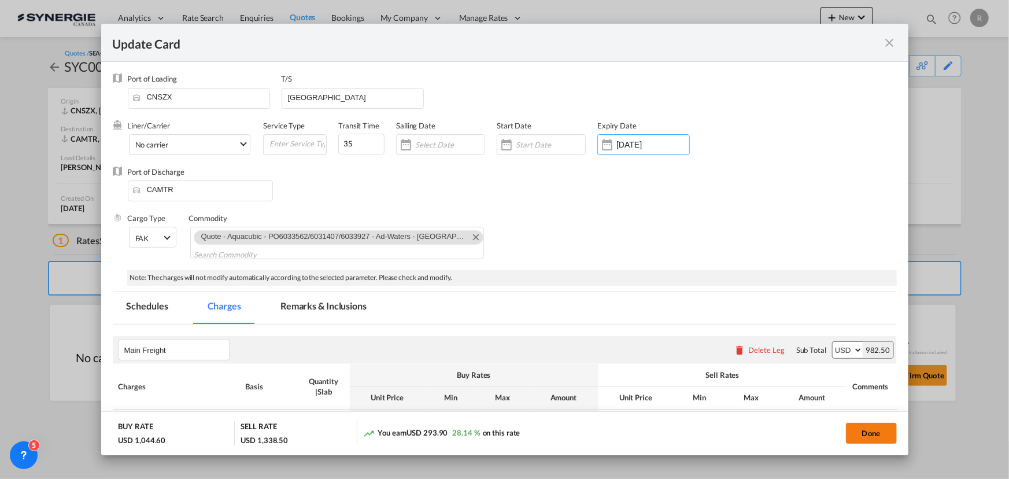
click at [877, 433] on button "Done" at bounding box center [871, 433] width 51 height 21
type input "[DATE]"
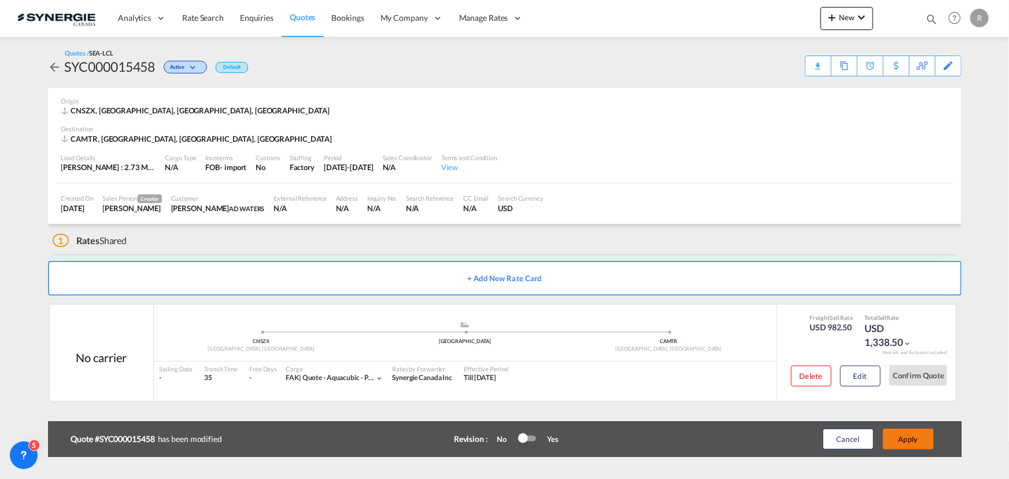
click at [909, 445] on button "Apply" at bounding box center [908, 438] width 51 height 21
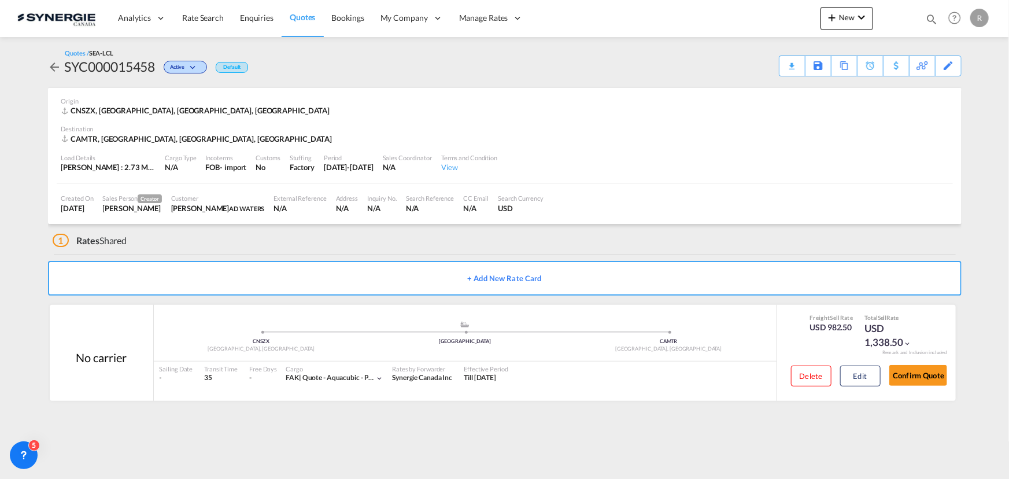
click at [0, 0] on div "Download Quote" at bounding box center [0, 0] width 0 height 0
click at [807, 68] on md-icon at bounding box center [804, 65] width 14 height 9
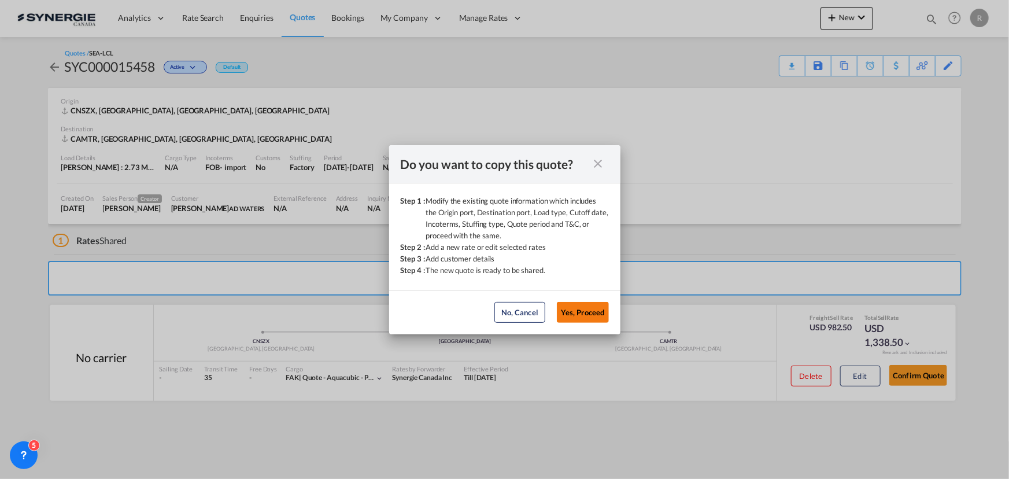
click at [593, 317] on button "Yes, Proceed" at bounding box center [583, 312] width 52 height 21
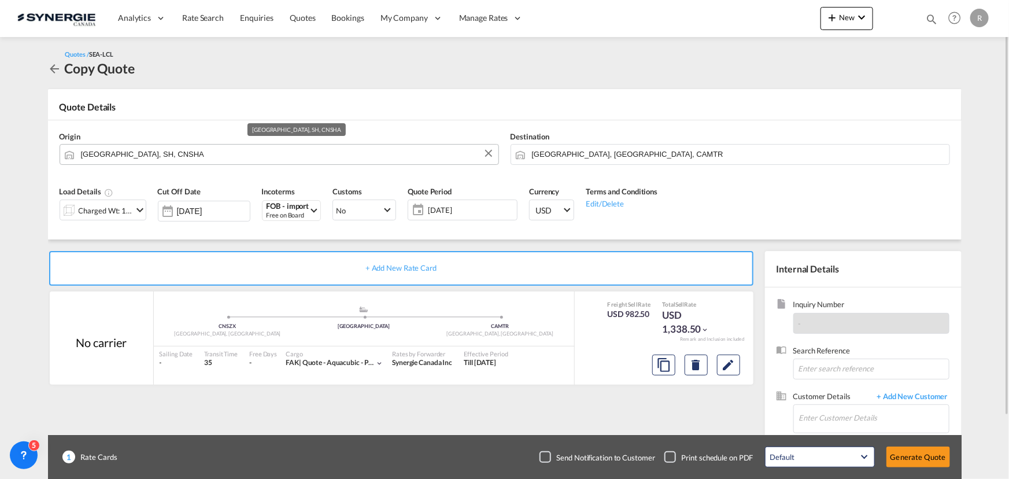
click at [241, 153] on input "Shanghai, SH, CNSHA" at bounding box center [287, 154] width 412 height 20
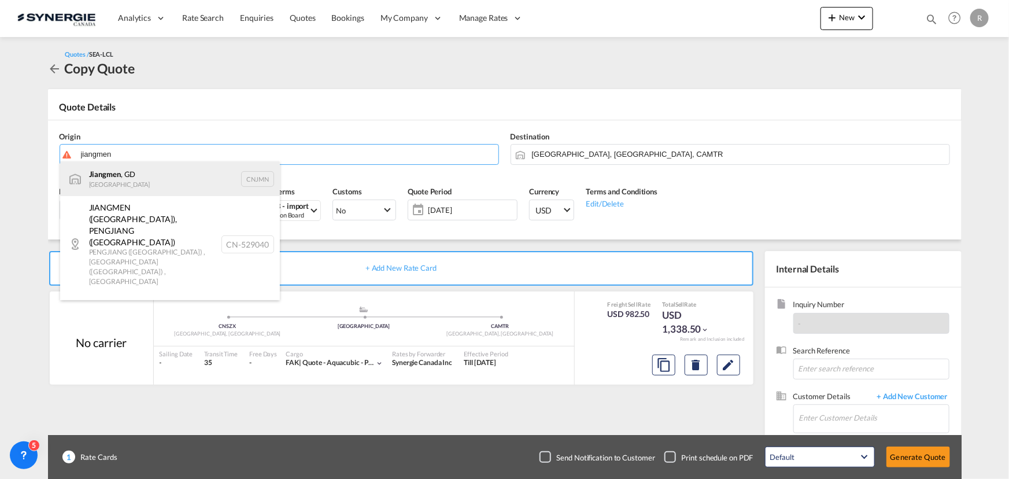
click at [124, 173] on div "Jiangmen , GD China CNJMN" at bounding box center [170, 178] width 220 height 35
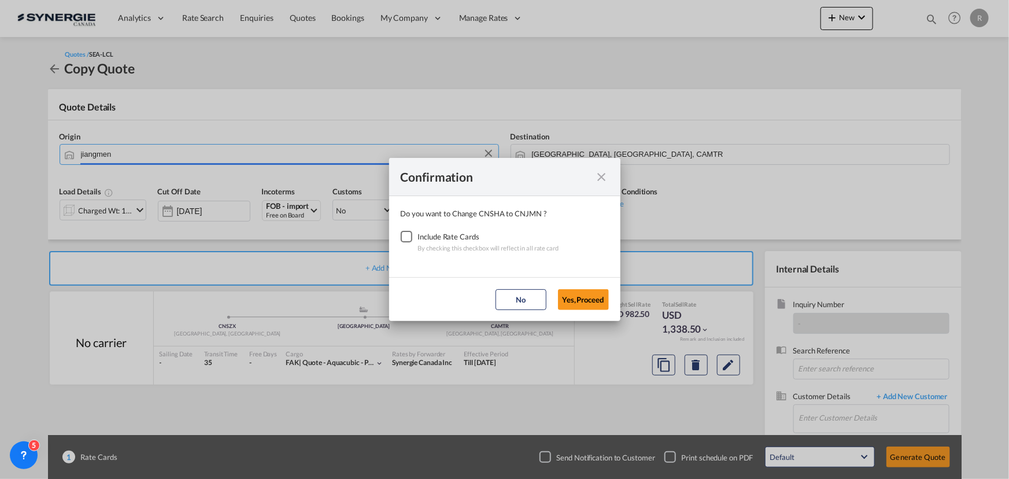
type input "Jiangmen, GD, CNJMN"
click at [405, 236] on div "Checkbox No Ink" at bounding box center [407, 237] width 12 height 12
click at [587, 300] on button "Yes,Proceed" at bounding box center [583, 299] width 51 height 21
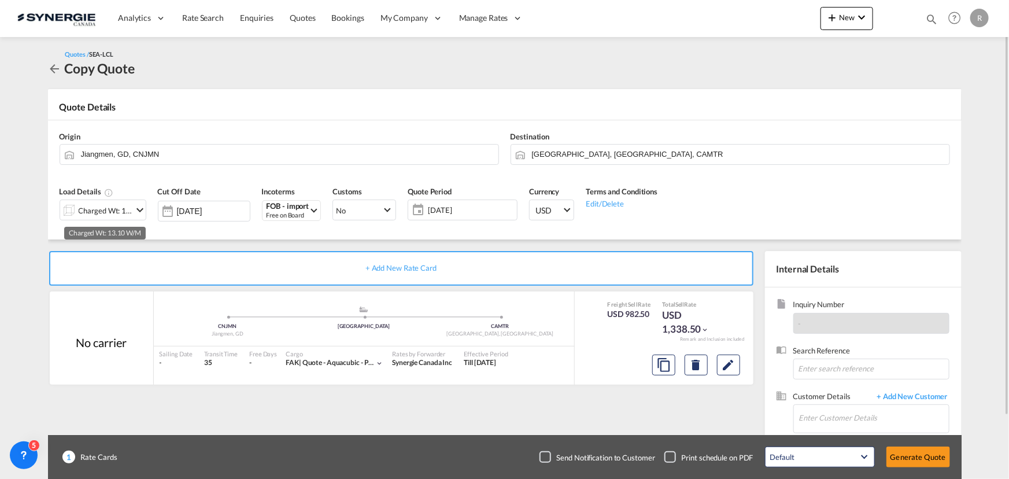
click at [91, 210] on div "Charged Wt: 13.10 W/M" at bounding box center [106, 210] width 54 height 16
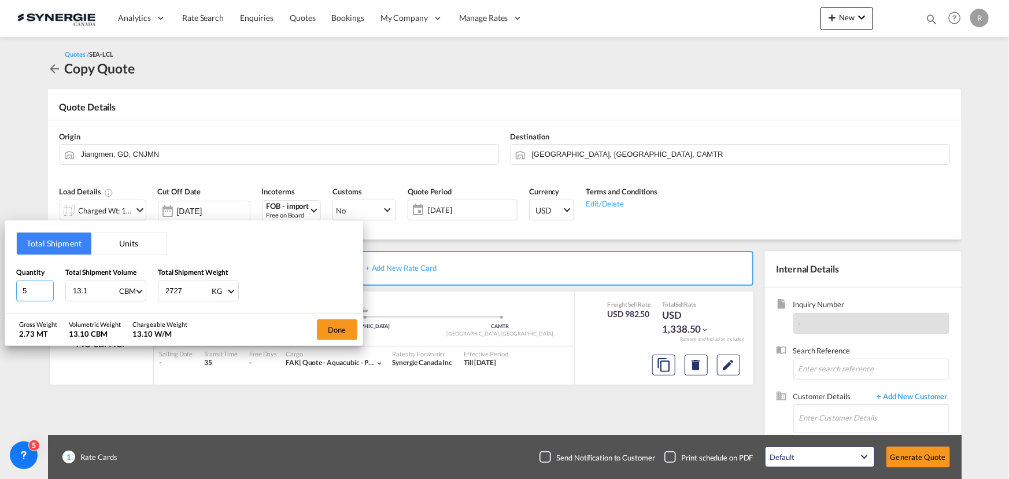
drag, startPoint x: 38, startPoint y: 288, endPoint x: -15, endPoint y: 282, distance: 53.6
click at [0, 282] on html "Analytics Reports Dashboard Rate Search Enquiries Quotes" at bounding box center [504, 239] width 1009 height 479
type input "17"
click at [97, 293] on input "13.1" at bounding box center [95, 291] width 46 height 20
type input "13.3"
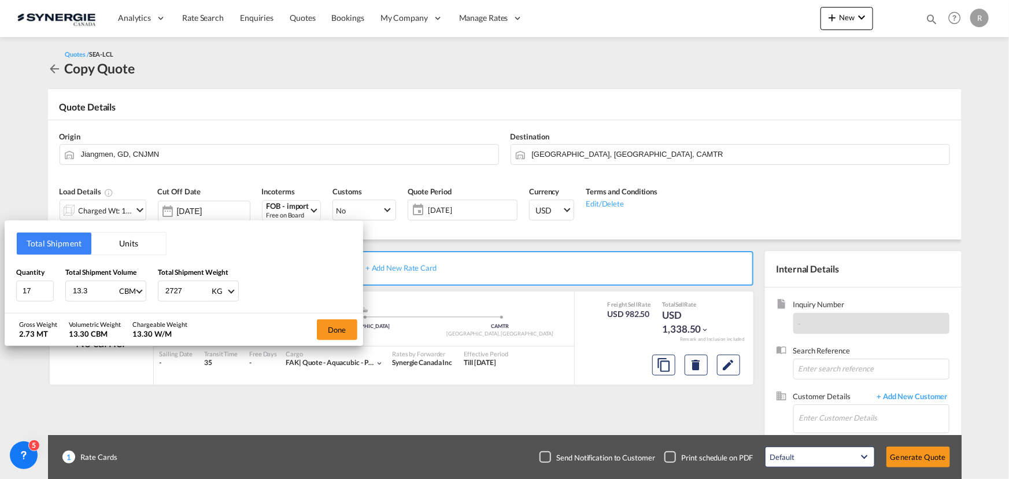
drag, startPoint x: 194, startPoint y: 288, endPoint x: 112, endPoint y: 279, distance: 83.2
click at [112, 279] on div "Quantity 17 Total Shipment Volume 13.3 CBM CBM CFT Total Shipment Weight 2727 K…" at bounding box center [183, 284] width 335 height 35
type input "3188"
click at [343, 325] on button "Done" at bounding box center [337, 329] width 40 height 21
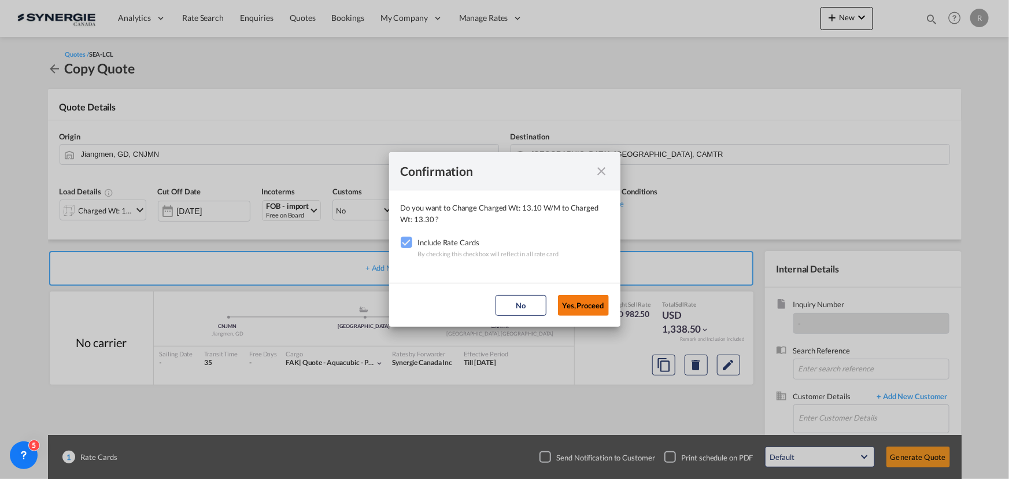
click at [591, 306] on button "Yes,Proceed" at bounding box center [583, 305] width 51 height 21
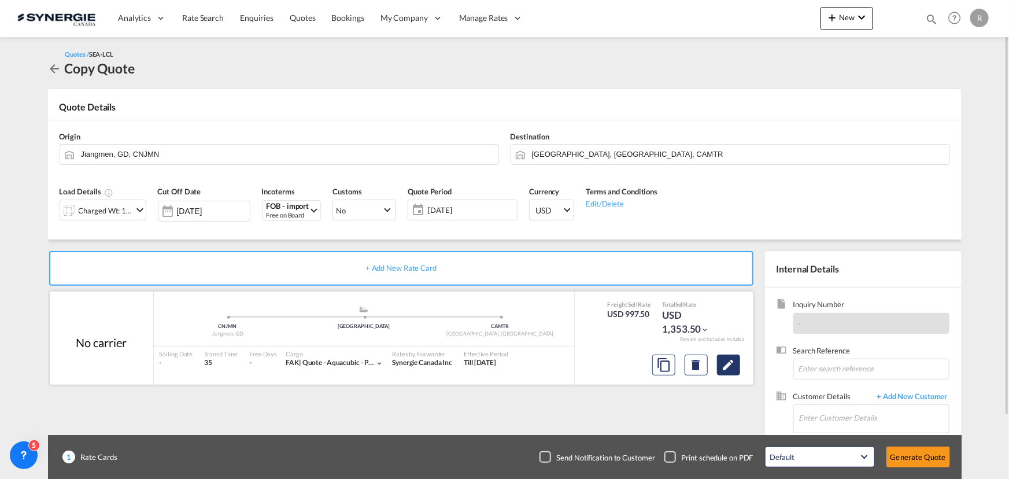
click at [729, 367] on md-icon "Edit" at bounding box center [729, 365] width 14 height 14
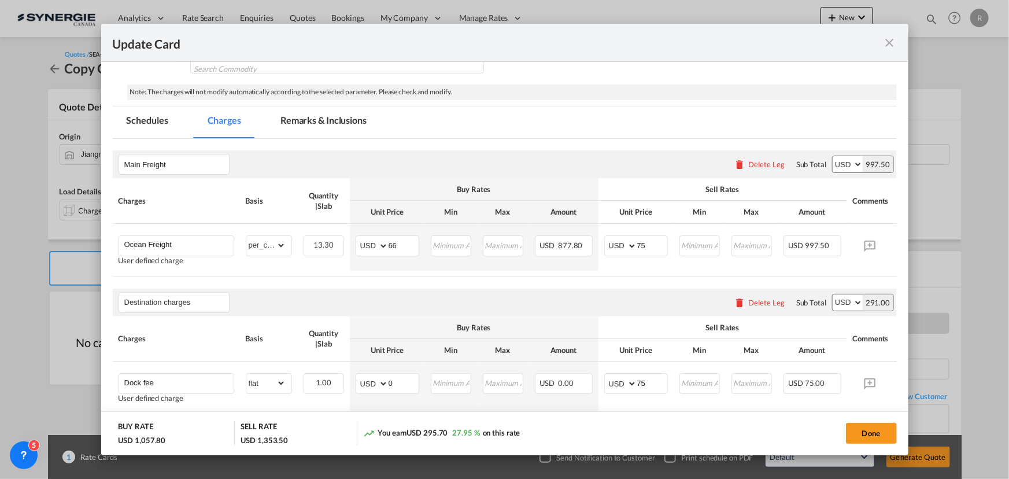
scroll to position [210, 0]
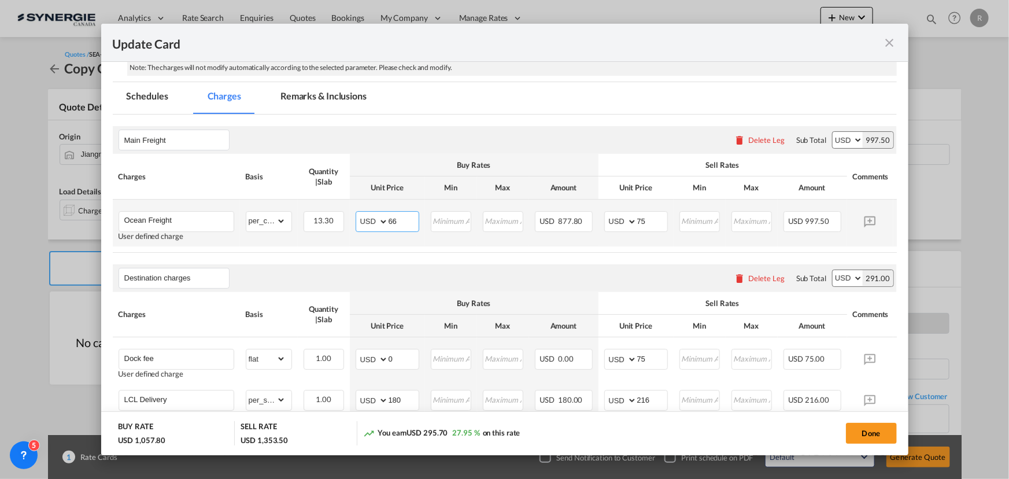
drag, startPoint x: 410, startPoint y: 224, endPoint x: 338, endPoint y: 204, distance: 74.9
click at [346, 210] on tr "Ocean Freight User defined charge Please Enter Already Exists gross_weight volu…" at bounding box center [522, 222] width 819 height 47
type input "75"
drag, startPoint x: 399, startPoint y: 364, endPoint x: 353, endPoint y: 354, distance: 47.3
click at [353, 354] on td "AED AFN ALL AMD ANG AOA ARS AUD AWG AZN BAM BBD BDT BGN BHD BIF BMD BND BOB BRL…" at bounding box center [387, 360] width 75 height 47
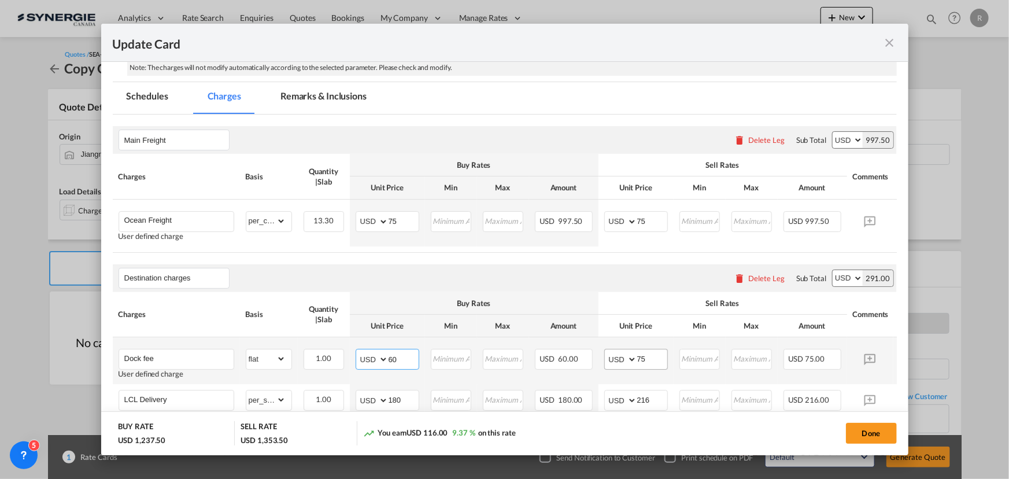
type input "60"
click at [651, 356] on input "75" at bounding box center [652, 357] width 30 height 17
type input "76"
drag, startPoint x: 653, startPoint y: 223, endPoint x: 564, endPoint y: 210, distance: 90.0
click at [564, 210] on tr "Ocean Freight User defined charge Please Enter Already Exists gross_weight volu…" at bounding box center [522, 222] width 819 height 47
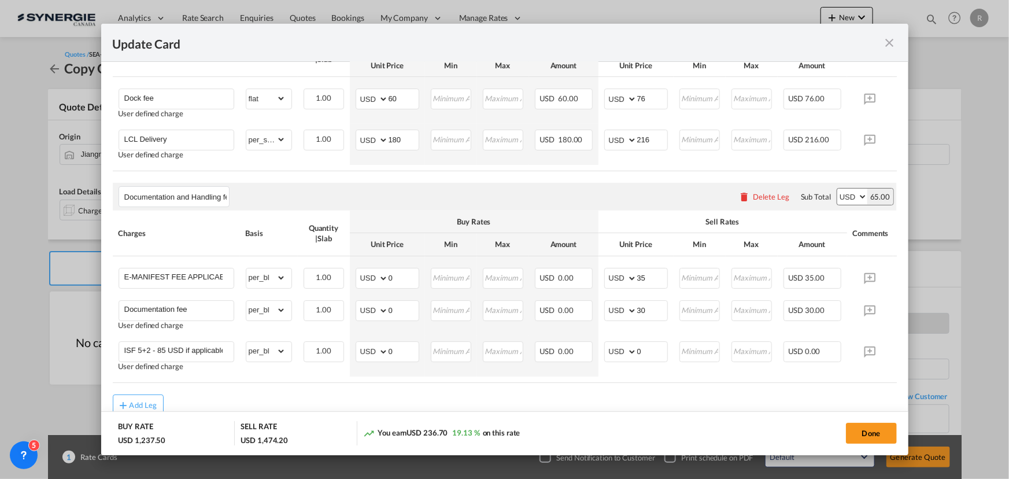
scroll to position [473, 0]
type input "84"
drag, startPoint x: 370, startPoint y: 305, endPoint x: 349, endPoint y: 300, distance: 22.0
click at [349, 300] on tr "Documentation fee User defined charge Please Enter Already Exists gross_weight …" at bounding box center [522, 311] width 819 height 41
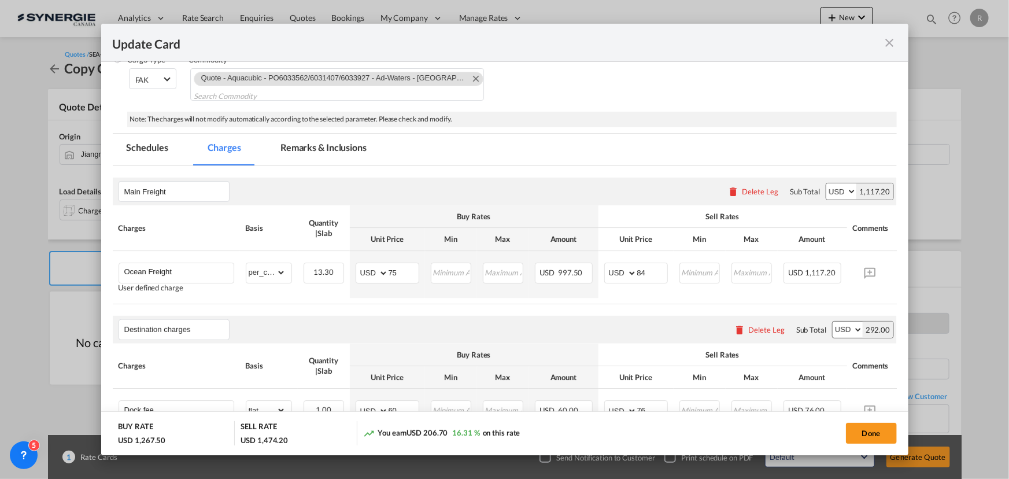
scroll to position [157, 0]
type input "30"
drag, startPoint x: 324, startPoint y: 151, endPoint x: 313, endPoint y: 157, distance: 11.6
click at [324, 151] on md-tab-item "Remarks & Inclusions" at bounding box center [324, 151] width 114 height 32
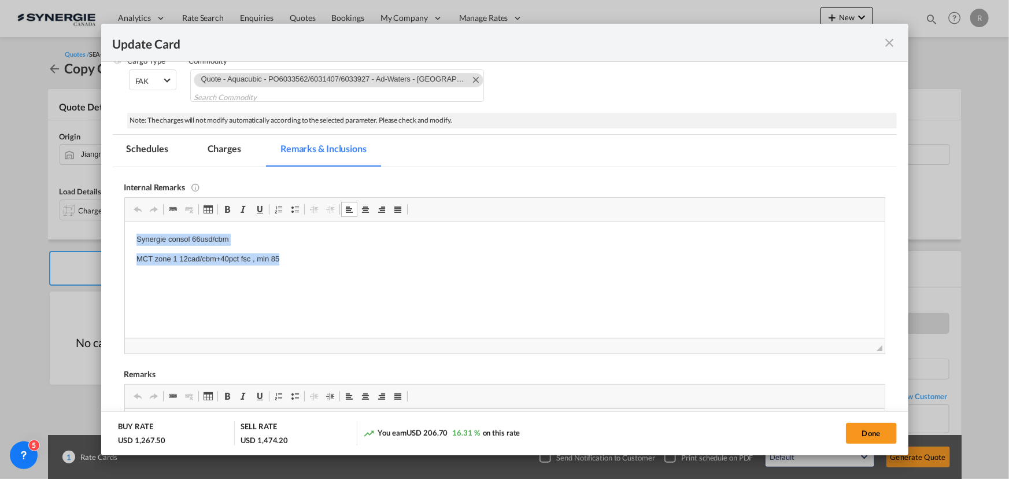
drag, startPoint x: 134, startPoint y: 239, endPoint x: 336, endPoint y: 257, distance: 203.7
click at [468, 78] on md-icon "Remove Quote - Aquacubic - PO6033562/6031407/6033927 - Ad-Waters - Montreal" at bounding box center [475, 79] width 14 height 14
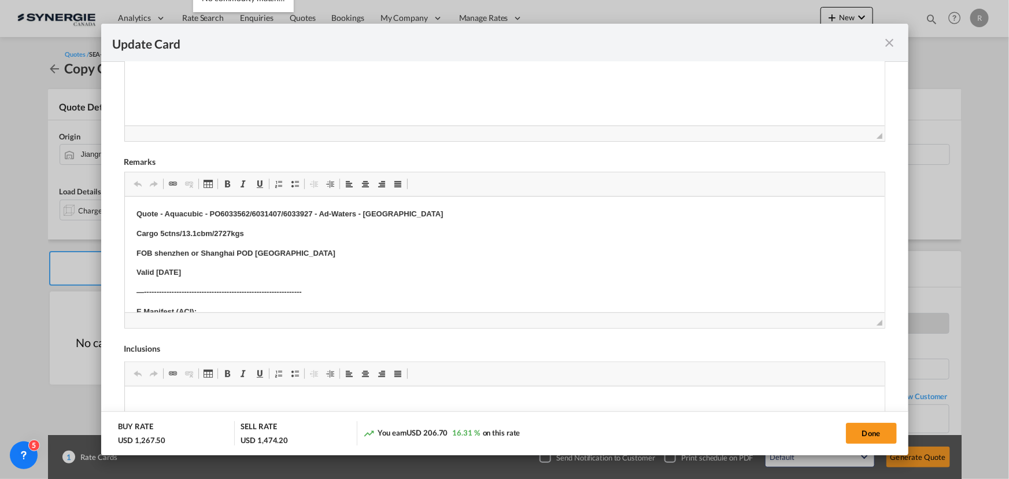
scroll to position [368, 0]
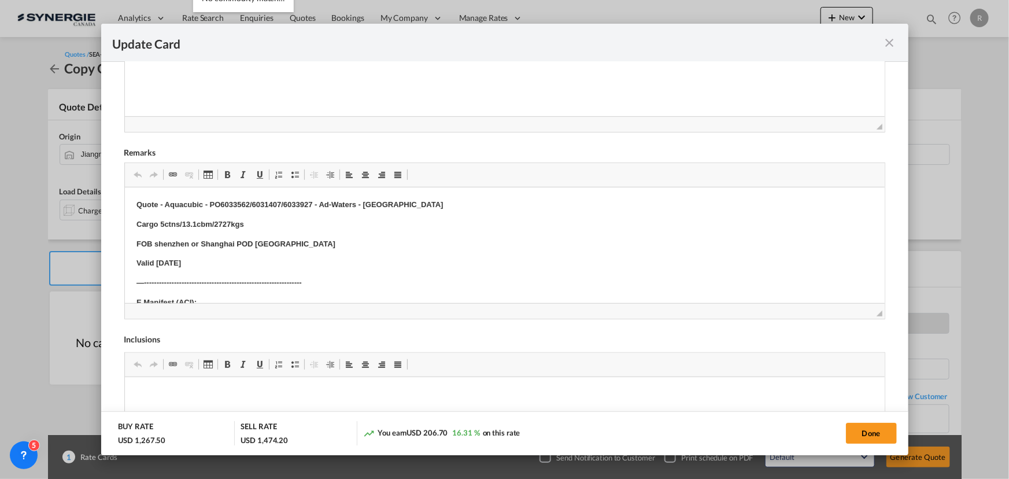
type input "Re: Quote - Wide - PO6032665/6033243/6033593/6033561/6033849/6034134/6034135/60…"
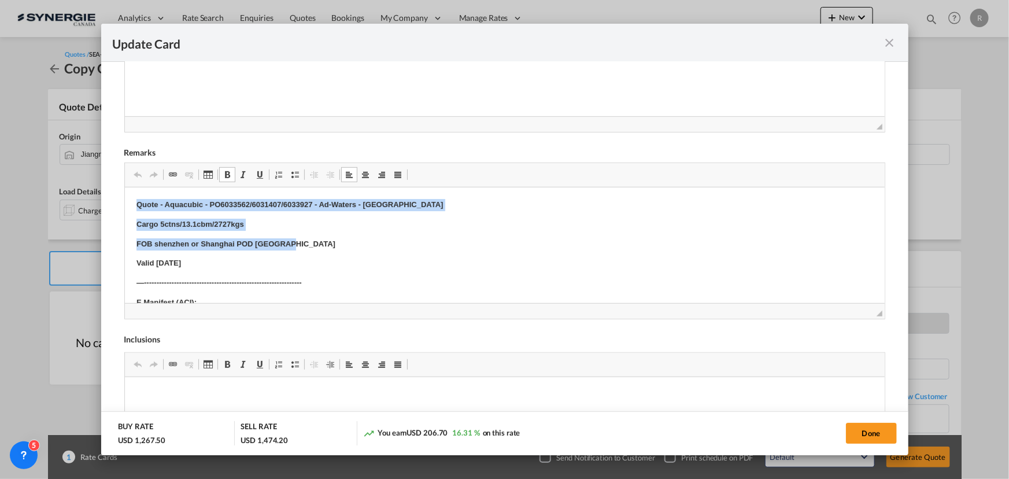
drag, startPoint x: 134, startPoint y: 202, endPoint x: 331, endPoint y: 234, distance: 199.6
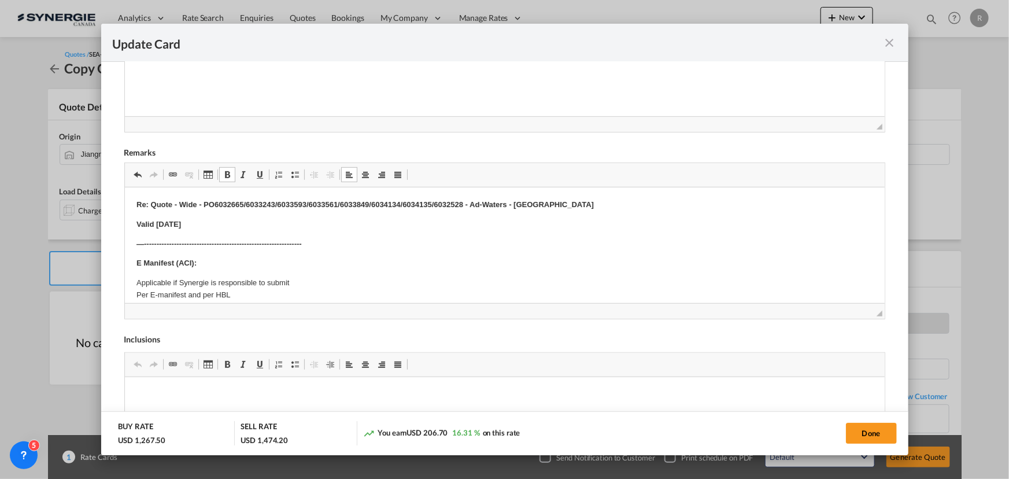
click at [335, 222] on p "Valid [DATE]" at bounding box center [504, 224] width 737 height 12
click at [195, 241] on p "17plt/13.3cbm/3" at bounding box center [504, 244] width 737 height 12
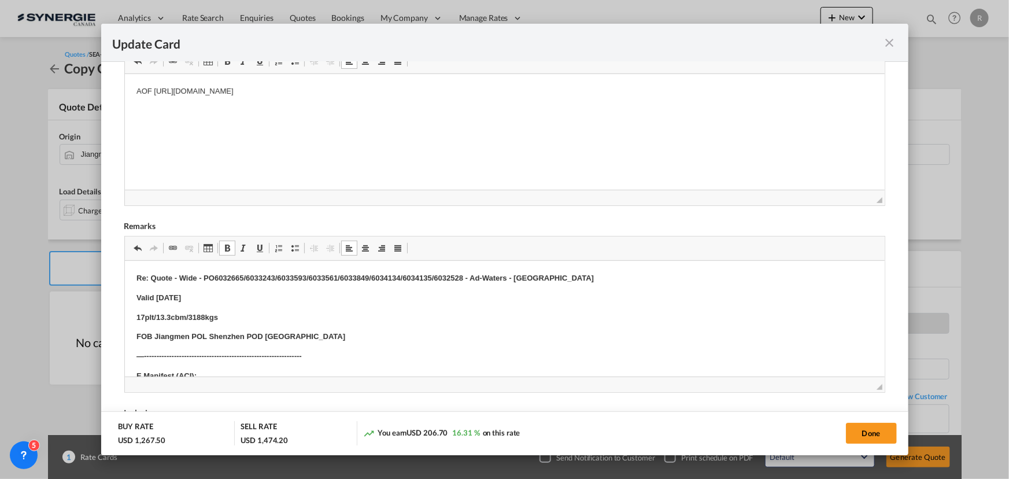
scroll to position [221, 0]
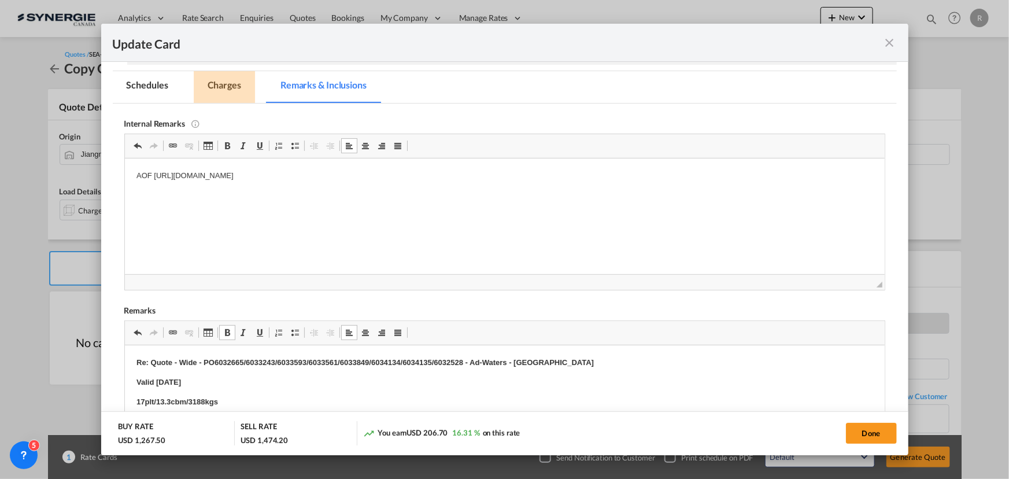
click at [225, 89] on md-tab-item "Charges" at bounding box center [224, 87] width 61 height 32
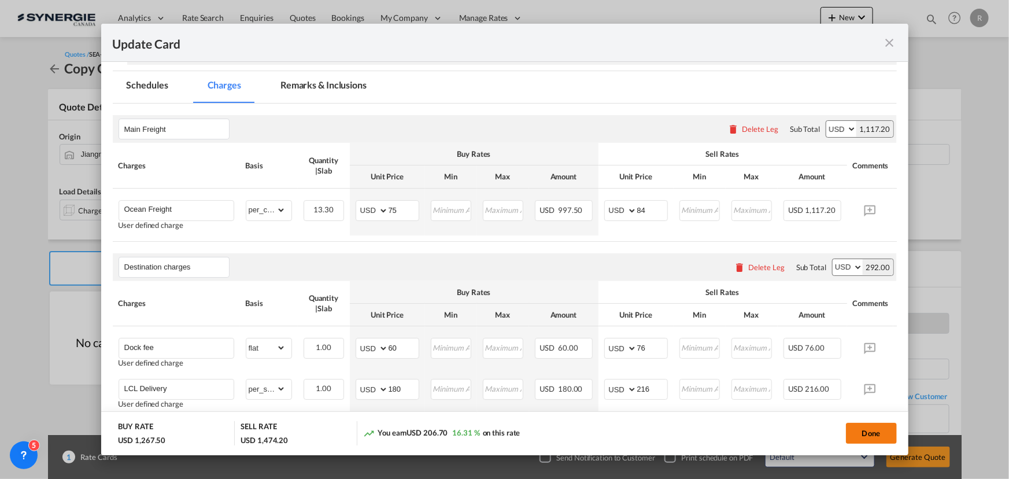
click at [854, 429] on button "Done" at bounding box center [871, 433] width 51 height 21
type input "[DATE]"
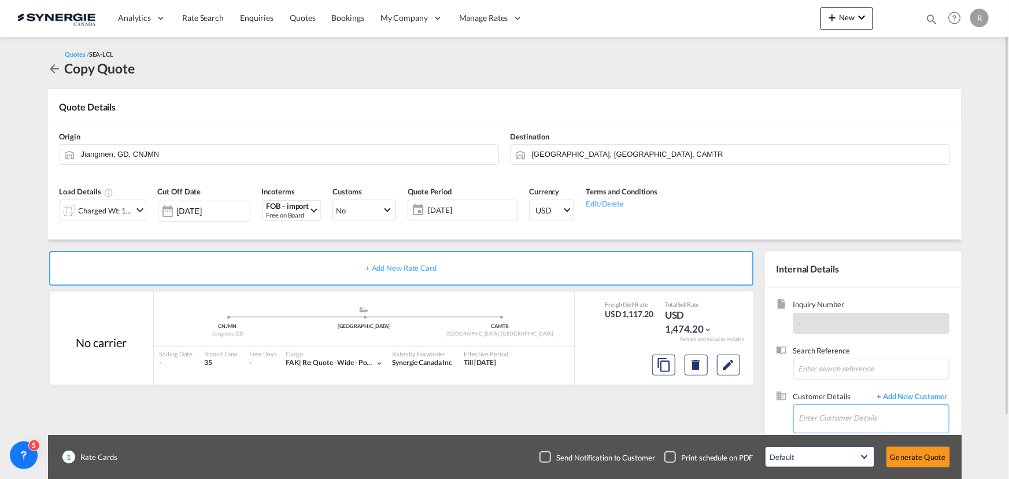
click at [817, 420] on input "Enter Customer Details" at bounding box center [874, 418] width 150 height 26
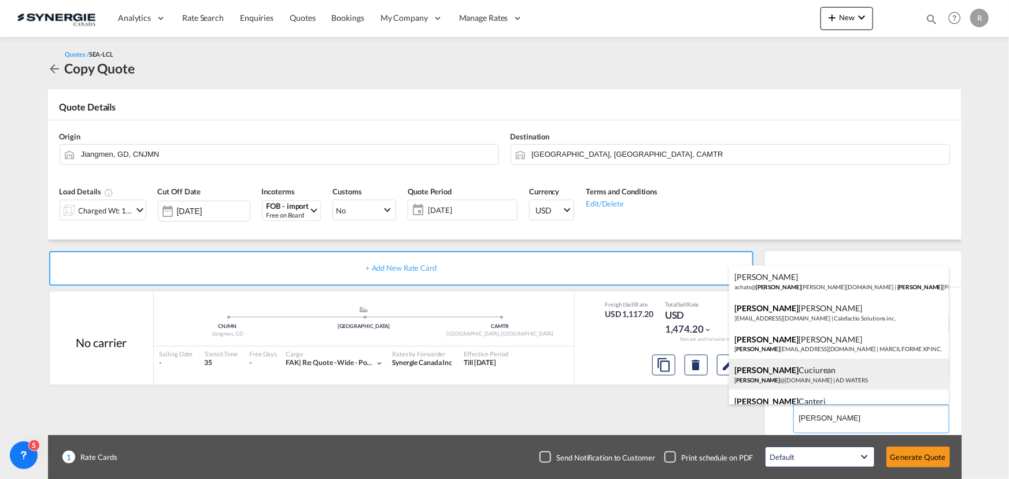
click at [769, 376] on div "Laura Cuciurean laura @ad-waters.com | AD WATERS" at bounding box center [839, 373] width 220 height 31
type input "AD WATERS, Laura Cuciurean, laura@ad-waters.com"
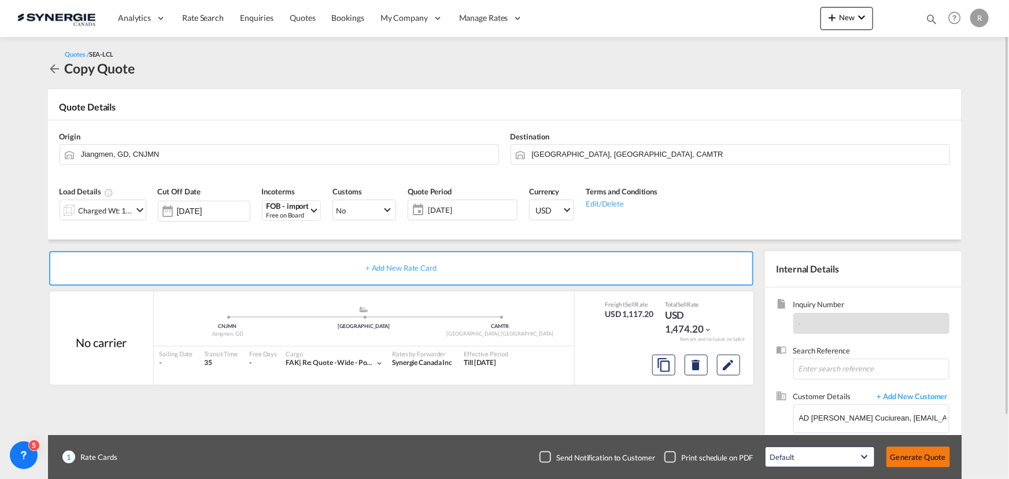
click at [913, 456] on button "Generate Quote" at bounding box center [918, 456] width 64 height 21
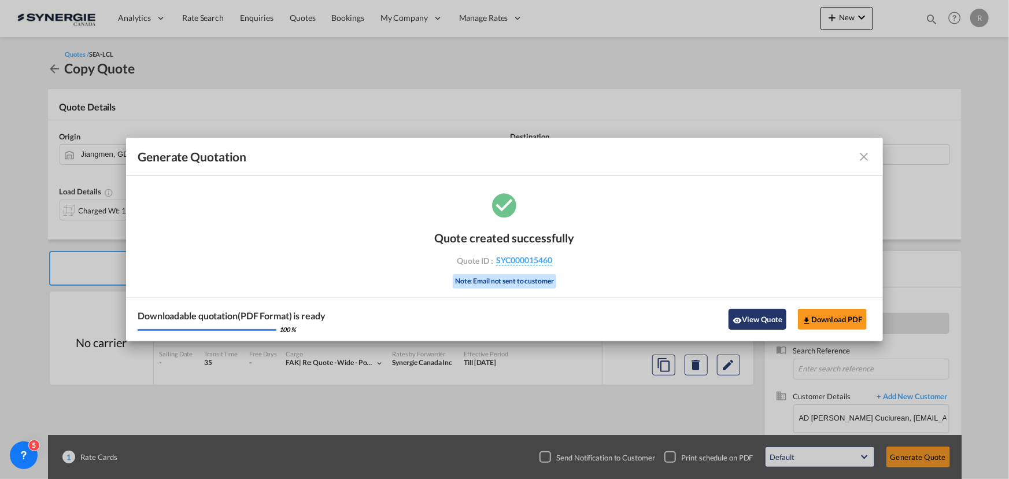
click at [764, 325] on button "View Quote" at bounding box center [757, 319] width 58 height 21
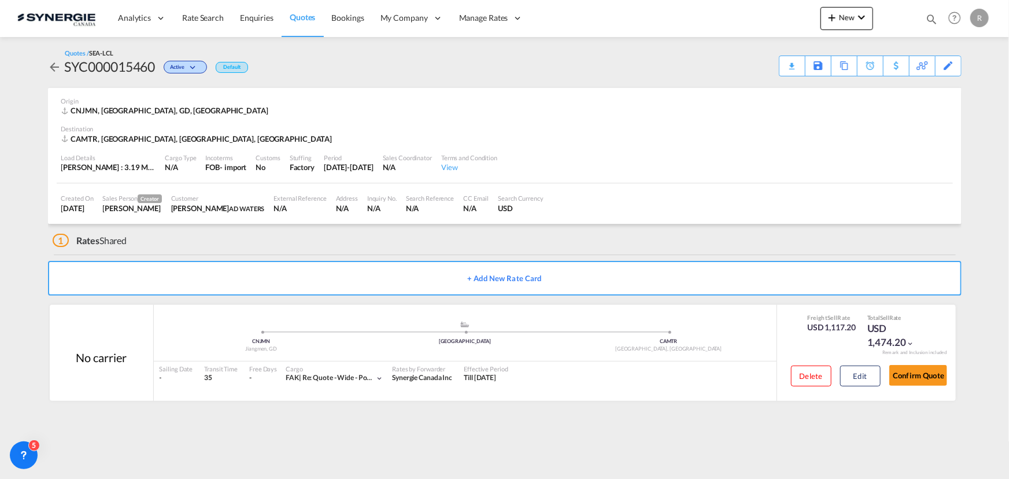
click at [0, 0] on div "Download Quote" at bounding box center [0, 0] width 0 height 0
click at [854, 375] on button "Edit" at bounding box center [860, 375] width 40 height 21
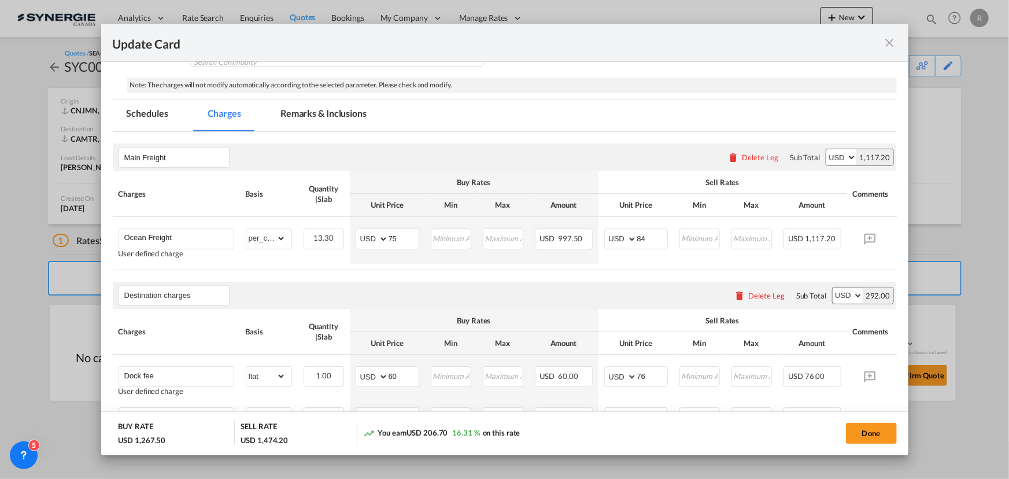
scroll to position [368, 0]
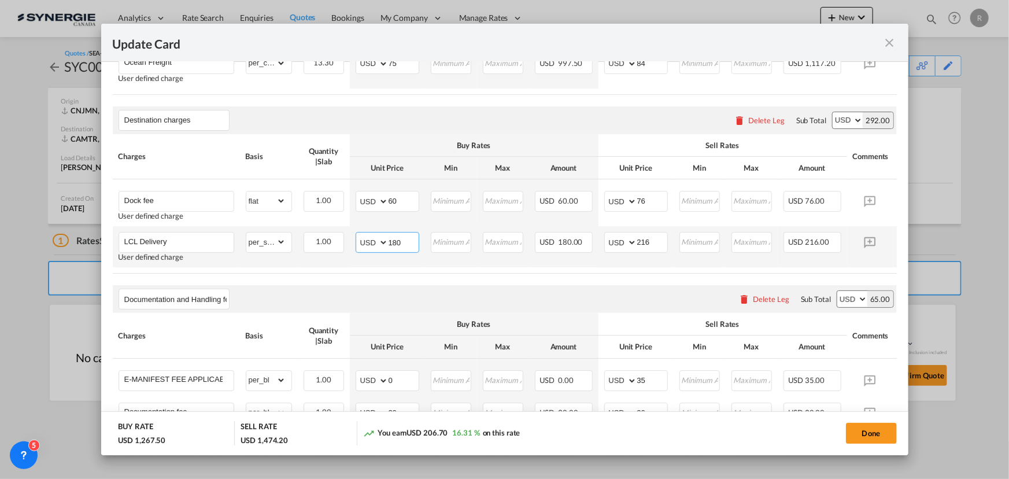
drag, startPoint x: 410, startPoint y: 242, endPoint x: 330, endPoint y: 232, distance: 81.0
click at [330, 232] on tr "LCL Delivery User defined charge Please Enter Already Exists gross_weight volum…" at bounding box center [522, 246] width 819 height 41
type input "301"
drag, startPoint x: 654, startPoint y: 246, endPoint x: 623, endPoint y: 245, distance: 30.7
click at [623, 245] on md-input-container "AED AFN ALL AMD ANG AOA ARS AUD AWG AZN BAM BBD BDT BGN BHD BIF BMD BND BOB BRL…" at bounding box center [636, 242] width 64 height 21
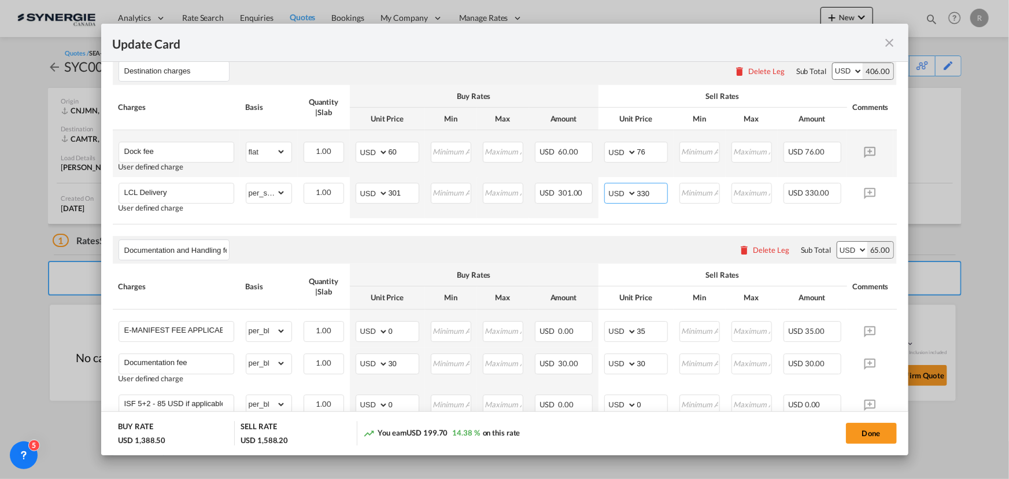
scroll to position [522, 0]
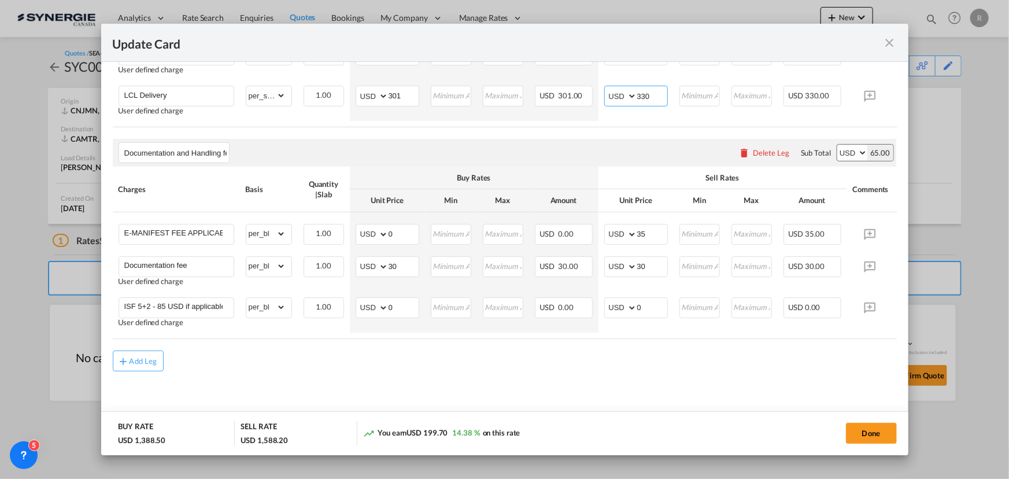
type input "330"
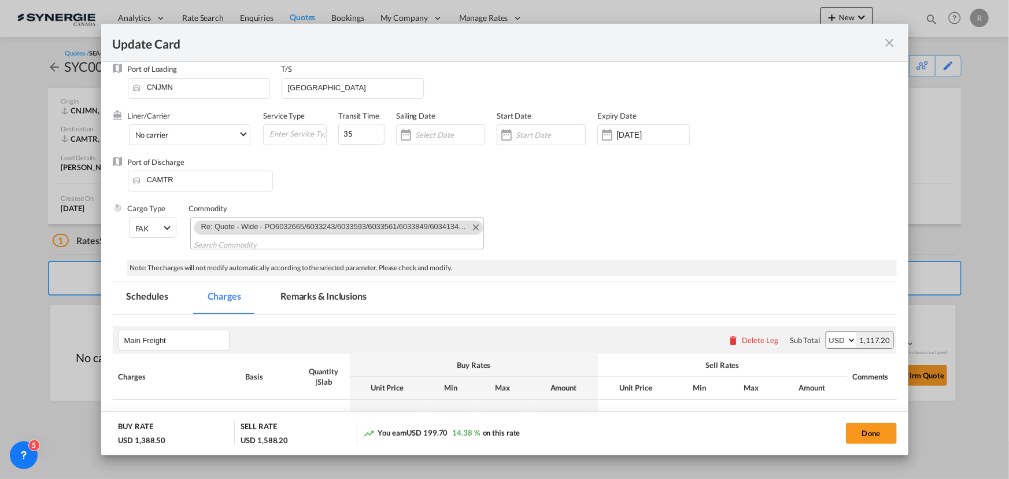
scroll to position [0, 0]
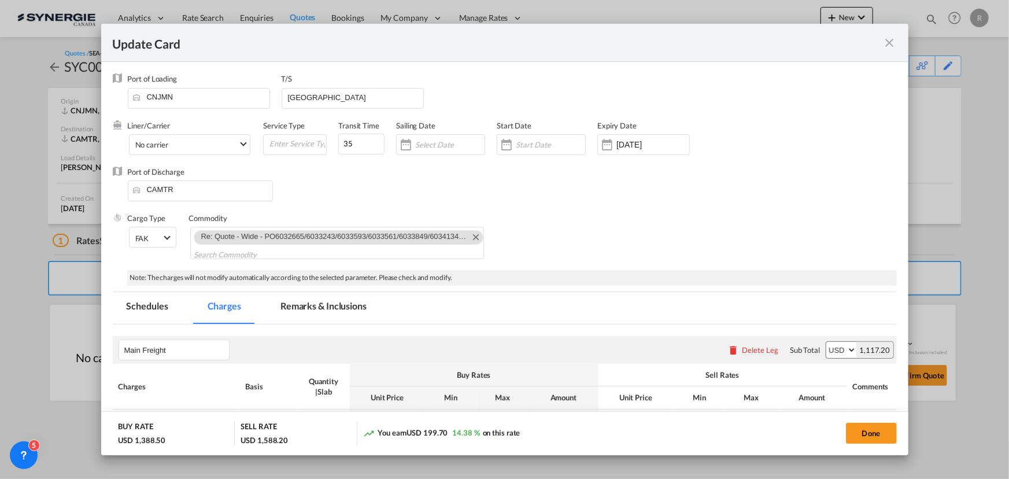
click at [298, 304] on md-tab-item "Remarks & Inclusions" at bounding box center [324, 308] width 114 height 32
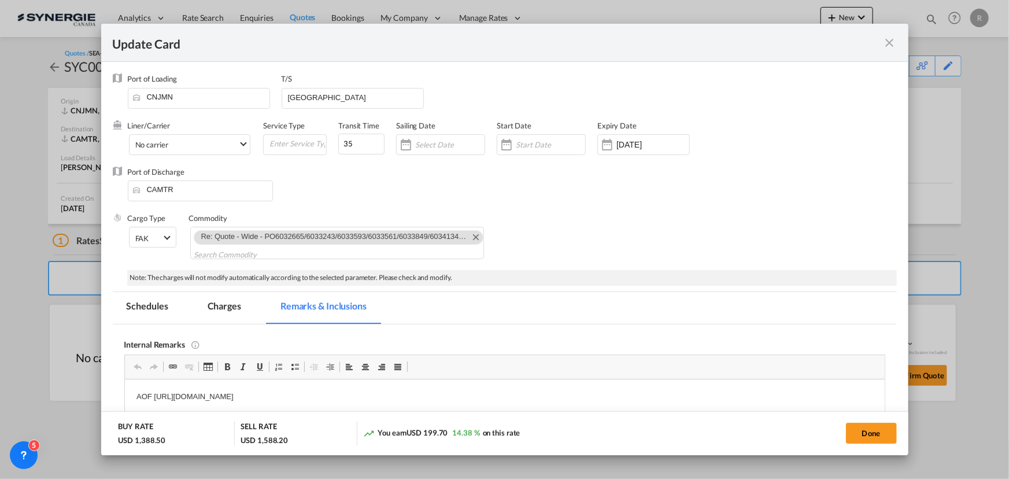
scroll to position [138, 0]
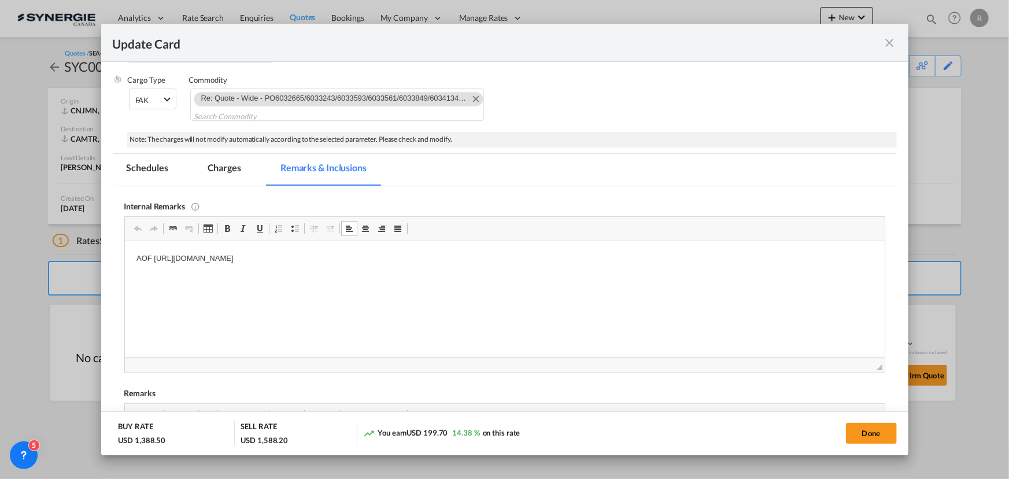
click at [467, 257] on p "AOF https://app.frontapp.com/open/msg_1i25wihb?key=fN7XiZr5eMmqWoFOF-y_LQi5_l0j…" at bounding box center [504, 258] width 737 height 12
click at [884, 430] on button "Done" at bounding box center [871, 433] width 51 height 21
type input "[DATE]"
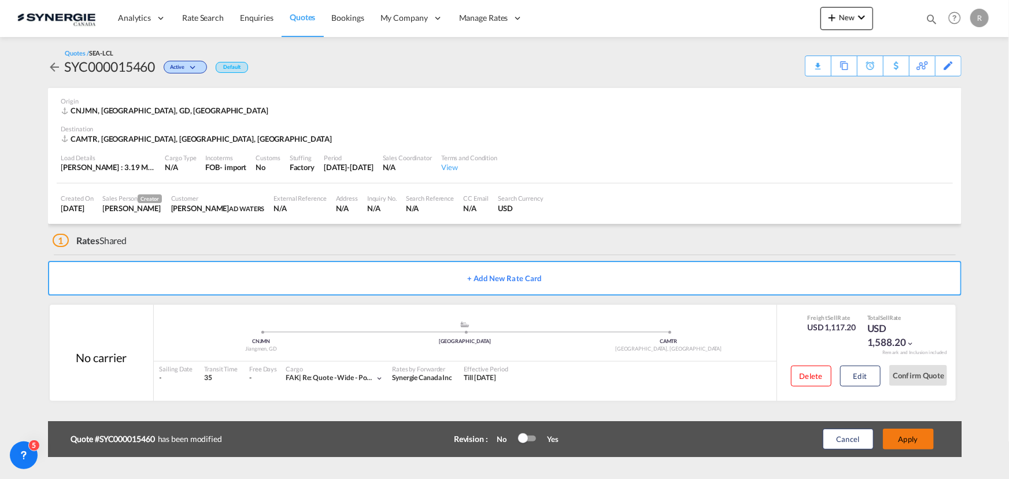
click at [900, 443] on button "Apply" at bounding box center [908, 438] width 51 height 21
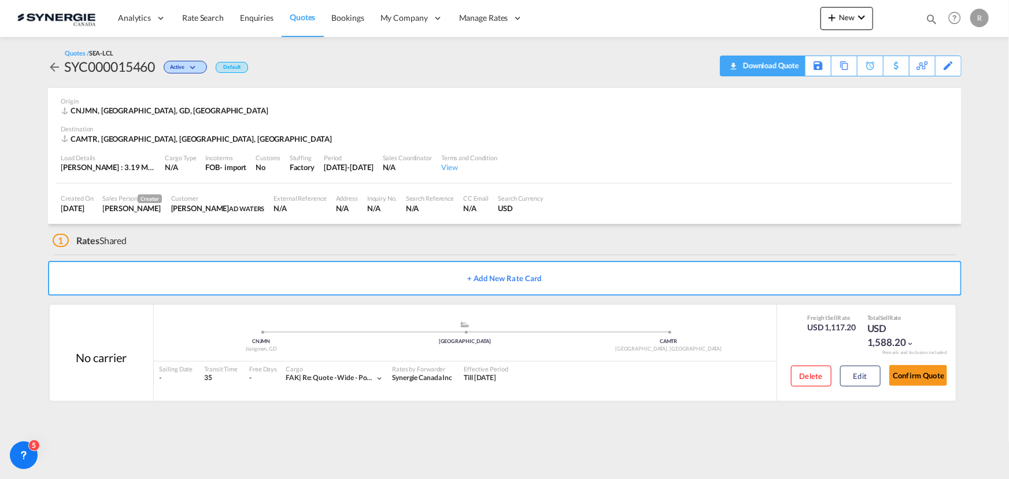
click at [776, 67] on div "Download Quote" at bounding box center [769, 65] width 59 height 19
click at [859, 381] on button "Edit" at bounding box center [860, 375] width 40 height 21
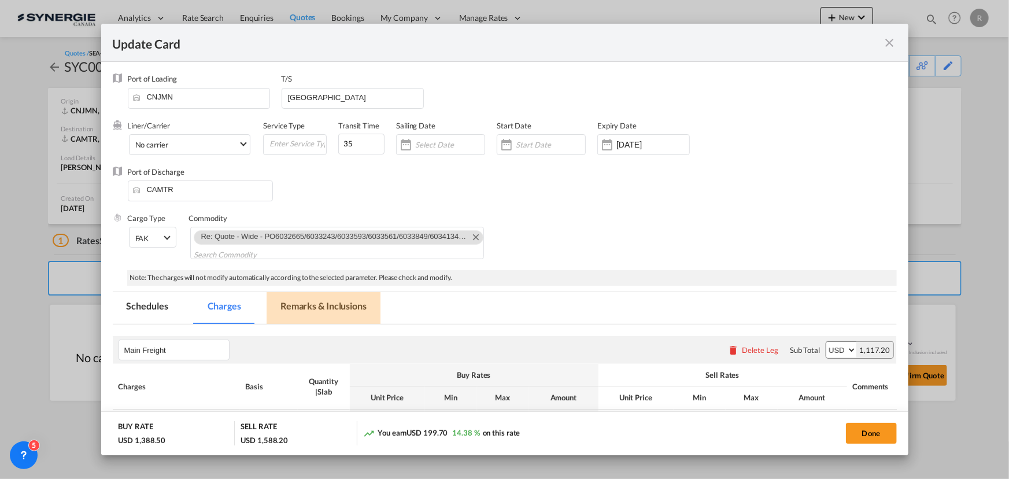
click at [335, 307] on md-tab-item "Remarks & Inclusions" at bounding box center [324, 308] width 114 height 32
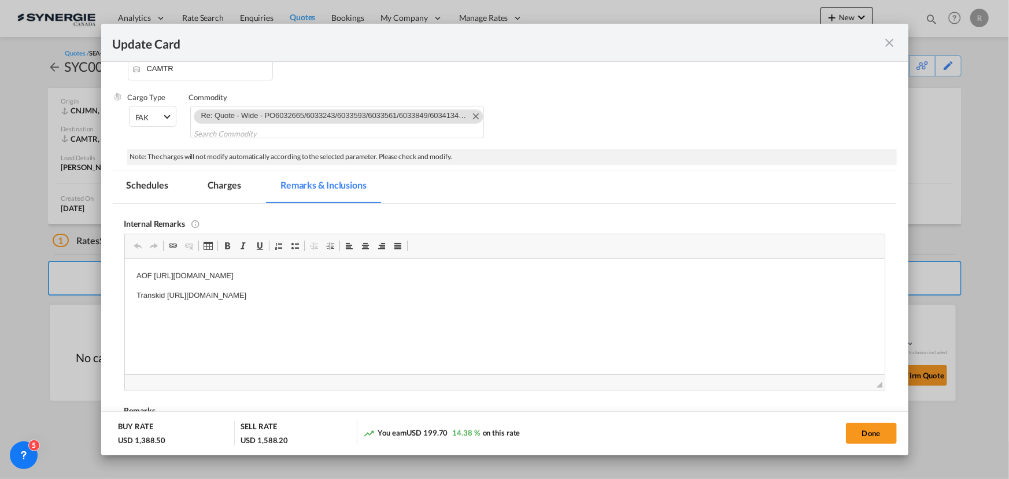
scroll to position [157, 0]
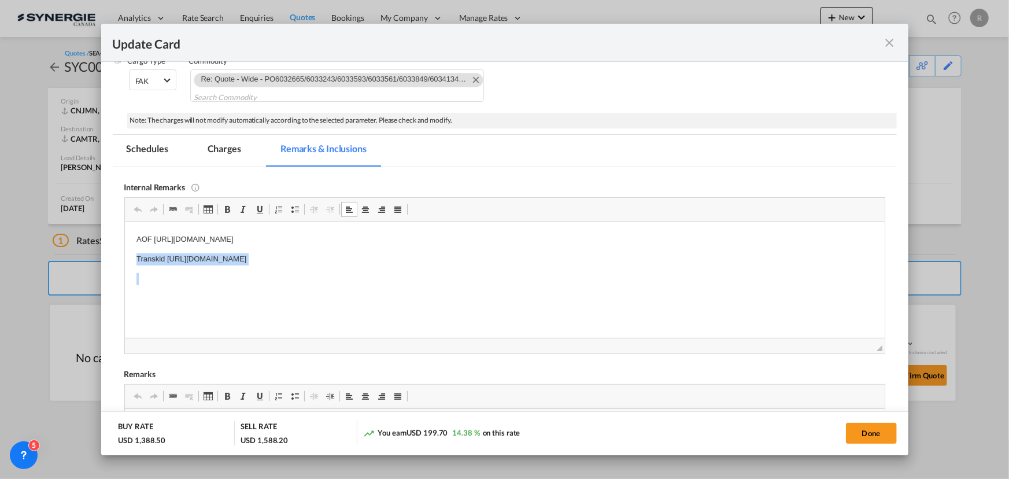
drag, startPoint x: 129, startPoint y: 257, endPoint x: 571, endPoint y: 282, distance: 443.0
click at [190, 257] on p "SNJ :" at bounding box center [504, 259] width 737 height 12
click at [509, 266] on body "AOF https://app.frontapp.com/open/msg_1i25wihb?key=fN7XiZr5eMmqWoFOF-y_LQi5_l0j…" at bounding box center [504, 278] width 737 height 90
click at [234, 146] on md-tab-item "Charges" at bounding box center [224, 151] width 61 height 32
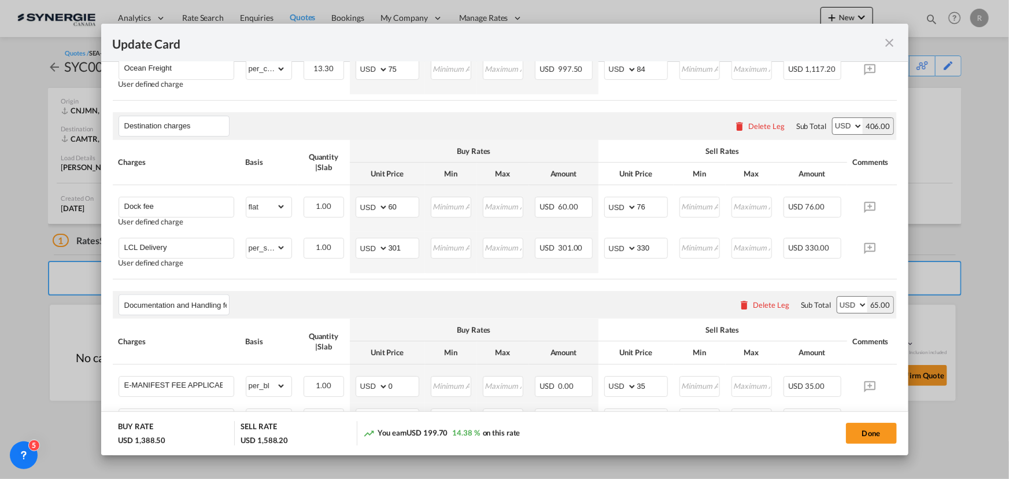
scroll to position [420, 0]
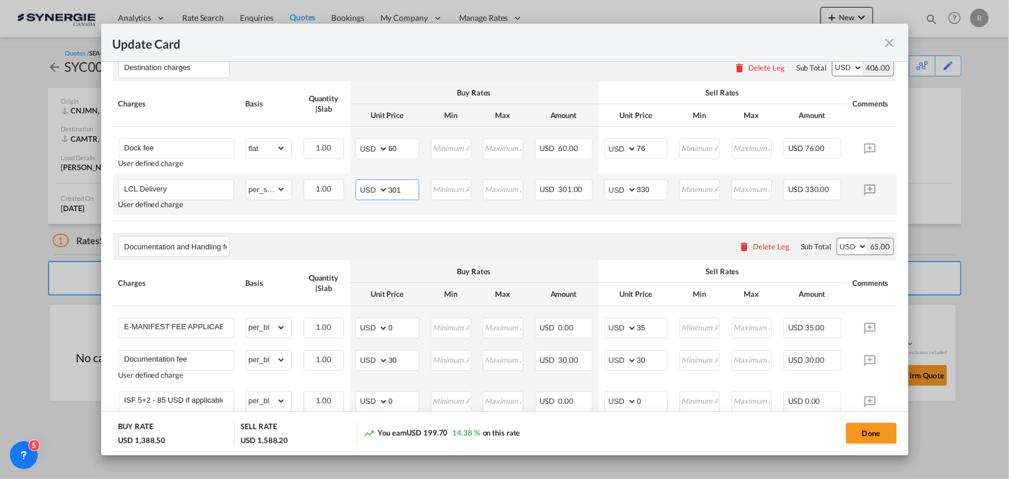
drag, startPoint x: 409, startPoint y: 191, endPoint x: 354, endPoint y: 185, distance: 55.3
click at [354, 185] on td "AED AFN ALL AMD ANG AOA ARS AUD AWG AZN BAM BBD BDT BGN BHD BIF BMD BND BOB BRL…" at bounding box center [387, 193] width 75 height 41
type input "208"
drag, startPoint x: 658, startPoint y: 189, endPoint x: 597, endPoint y: 170, distance: 64.2
click at [602, 179] on td "AED AFN ALL AMD ANG AOA ARS AUD AWG AZN BAM BBD BDT BGN BHD BIF BMD BND BOB BRL…" at bounding box center [635, 193] width 75 height 41
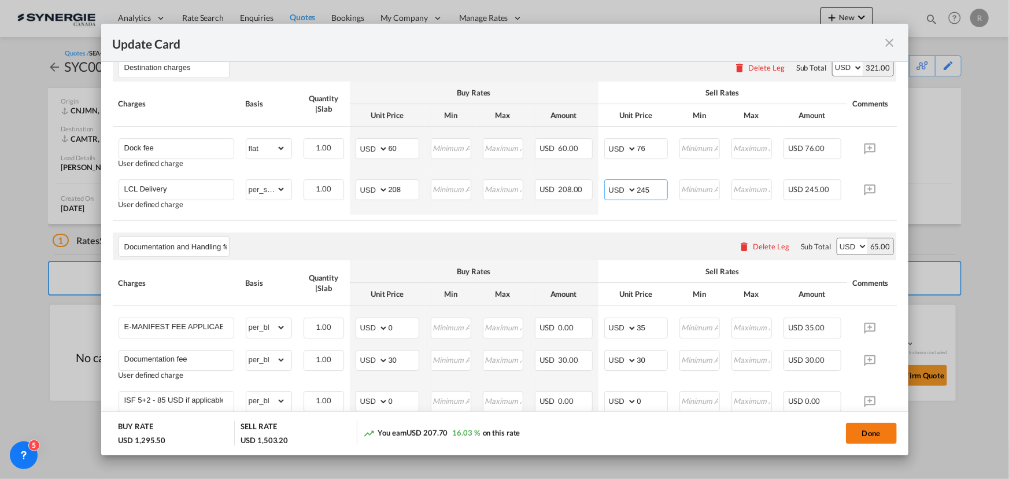
type input "245"
click at [872, 434] on button "Done" at bounding box center [871, 433] width 51 height 21
type input "[DATE]"
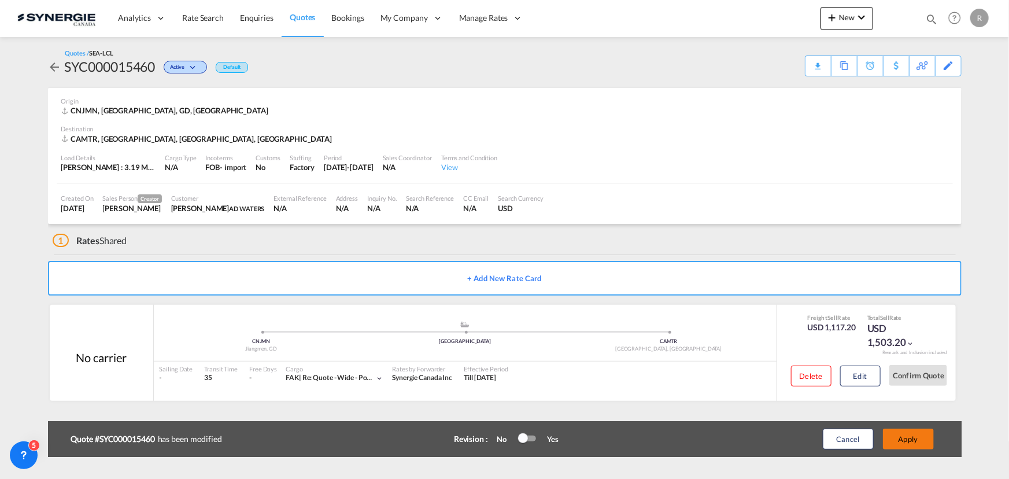
click at [906, 439] on button "Apply" at bounding box center [908, 438] width 51 height 21
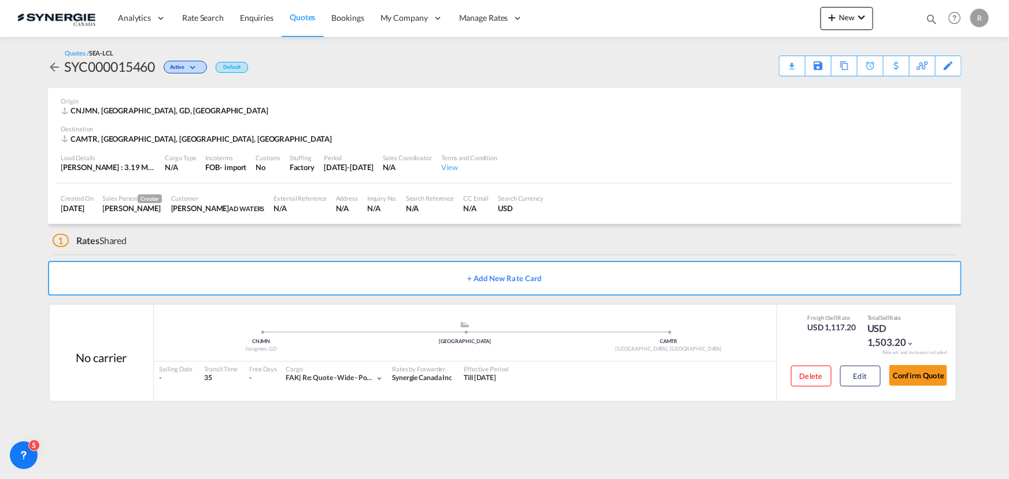
click at [0, 0] on div "Download Quote" at bounding box center [0, 0] width 0 height 0
click at [931, 17] on md-icon "icon-magnify" at bounding box center [931, 19] width 13 height 13
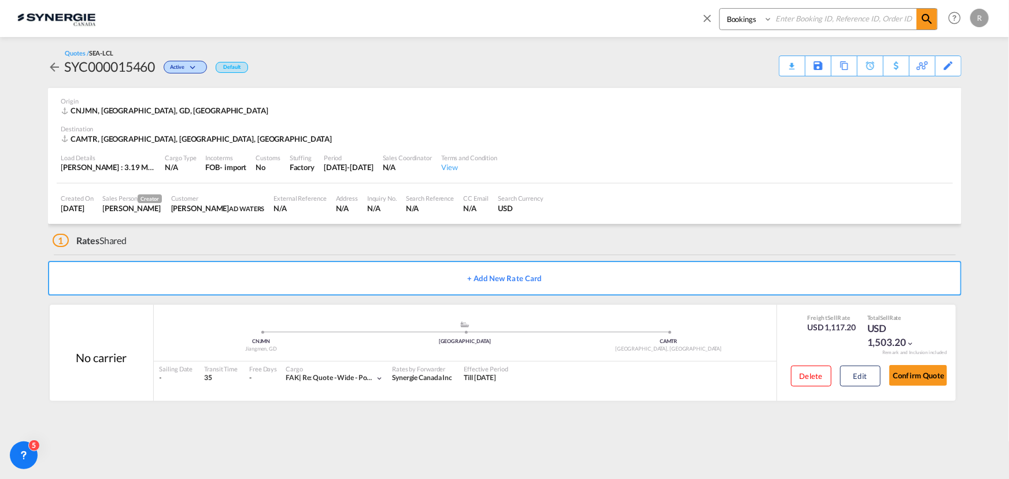
click at [728, 23] on select "Bookings Quotes Enquiries" at bounding box center [747, 19] width 55 height 21
select select "Quotes"
click at [720, 9] on select "Bookings Quotes Enquiries" at bounding box center [747, 19] width 55 height 21
click at [809, 21] on input at bounding box center [844, 19] width 144 height 20
click at [927, 20] on md-icon "icon-magnify" at bounding box center [927, 19] width 14 height 14
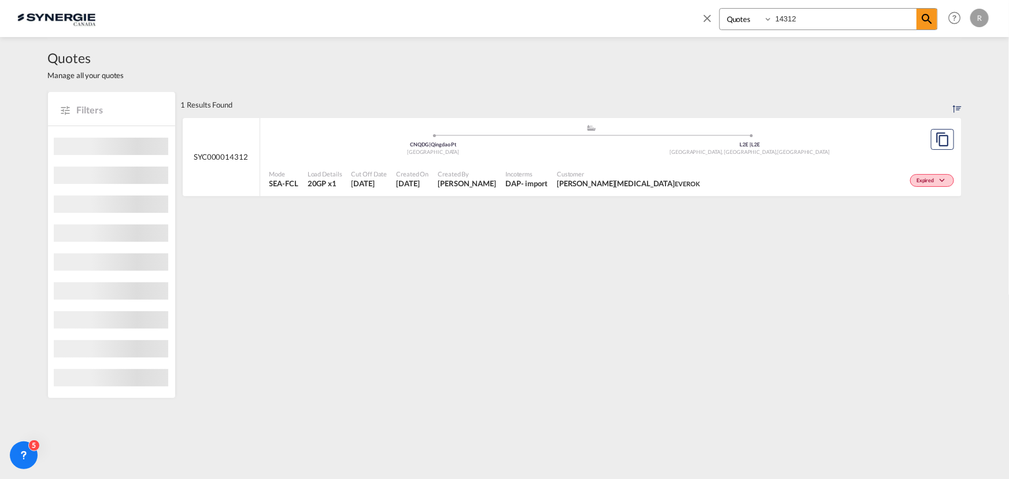
click at [583, 178] on span "Nella Tao EVEROK" at bounding box center [628, 183] width 143 height 10
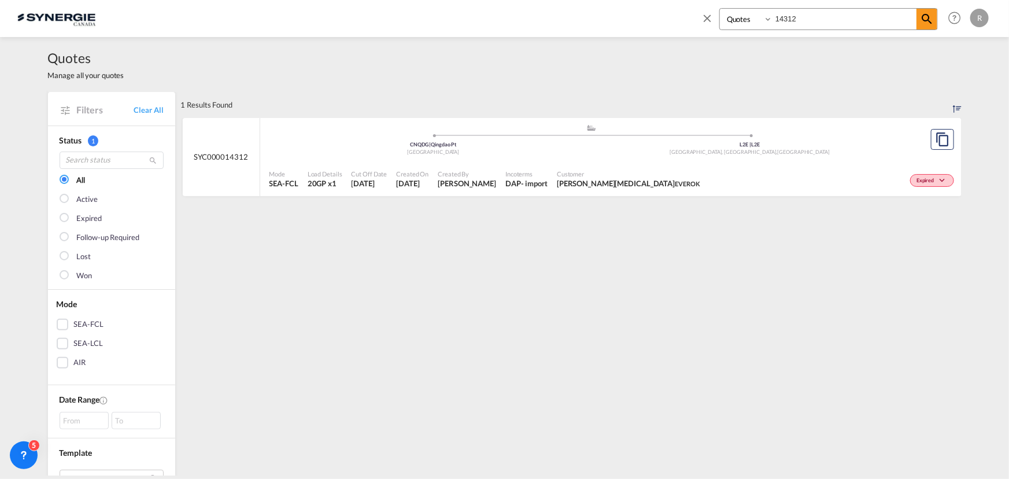
drag, startPoint x: 819, startPoint y: 17, endPoint x: 659, endPoint y: 10, distance: 160.3
click at [659, 10] on div "Bookings Quotes Enquiries 14312 Help Resources Product Release R My Profile Log…" at bounding box center [504, 18] width 974 height 36
type input "15458"
click at [690, 168] on div "Active" at bounding box center [806, 179] width 299 height 29
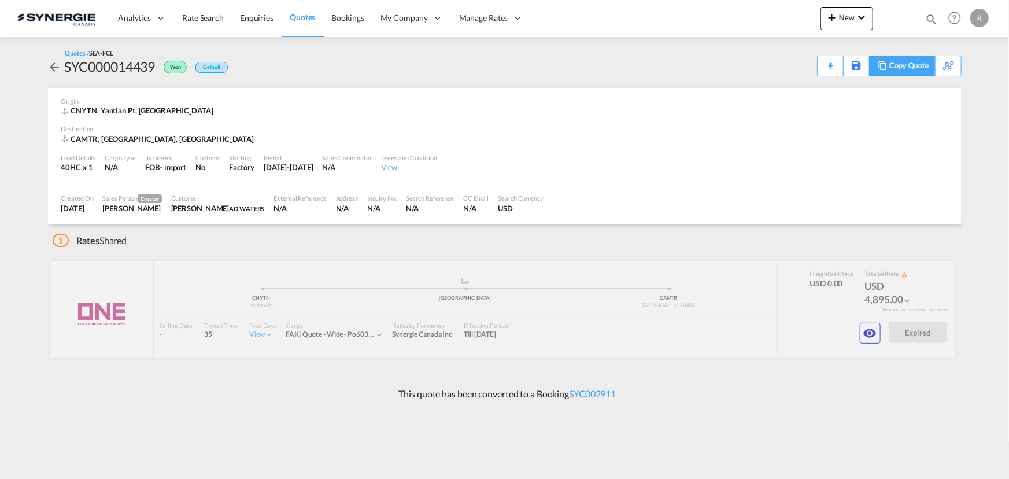
click at [905, 68] on div "Copy Quote" at bounding box center [908, 66] width 39 height 20
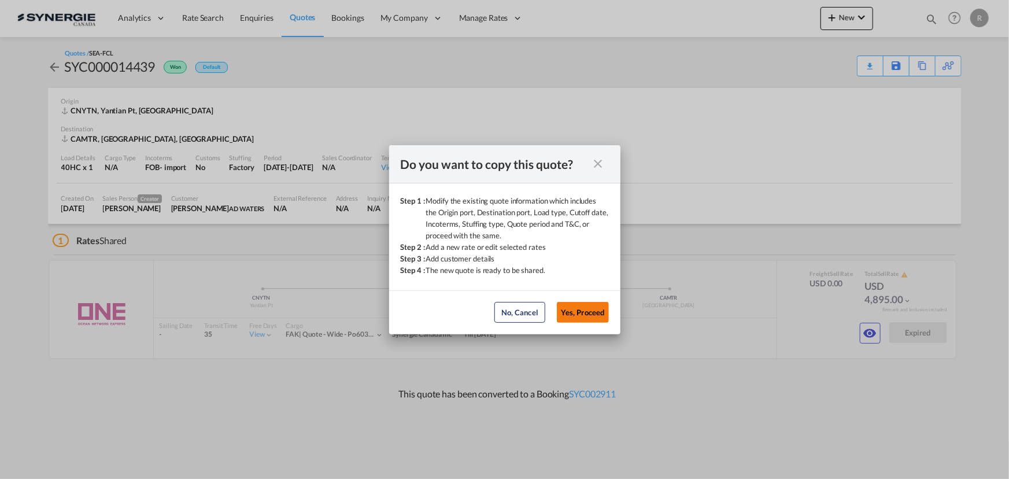
click at [584, 308] on button "Yes, Proceed" at bounding box center [583, 312] width 52 height 21
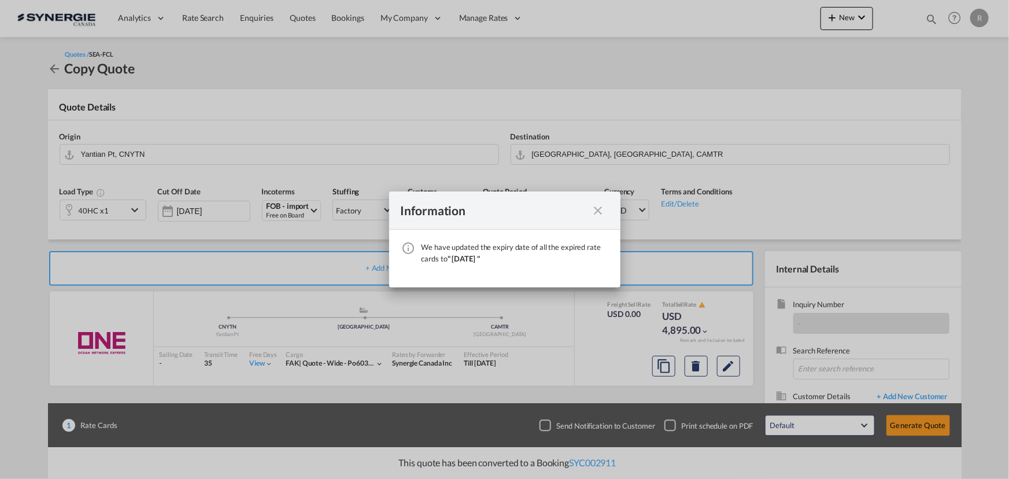
click at [597, 213] on md-icon "icon-close fg-AAA8AD cursor" at bounding box center [598, 211] width 14 height 14
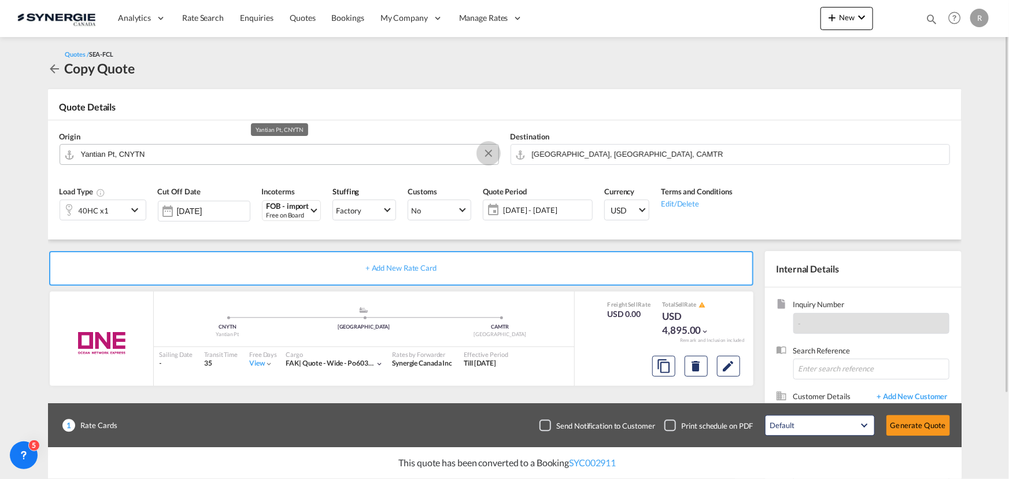
click at [486, 151] on button "Clear Input" at bounding box center [488, 153] width 17 height 17
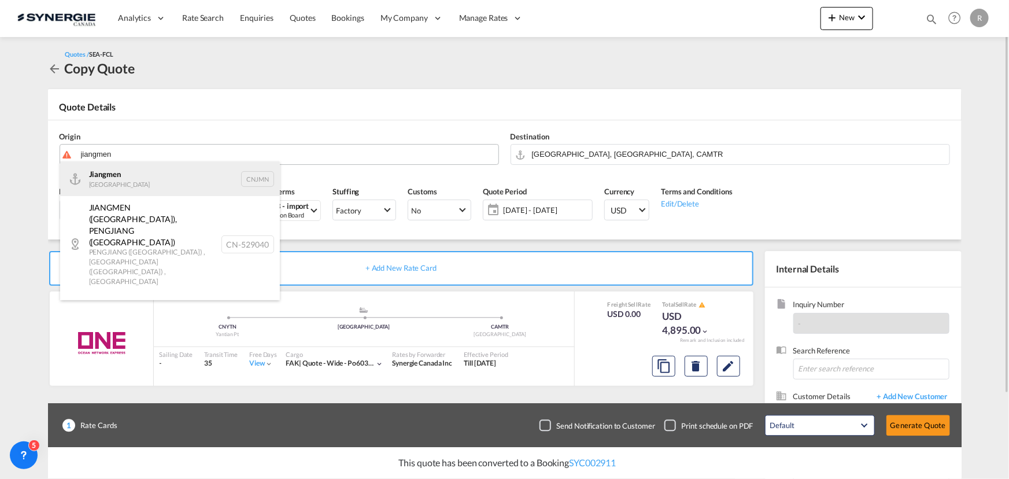
click at [94, 173] on div "Jiangmen China CNJMN" at bounding box center [170, 178] width 220 height 35
type input "Jiangmen, CNJMN"
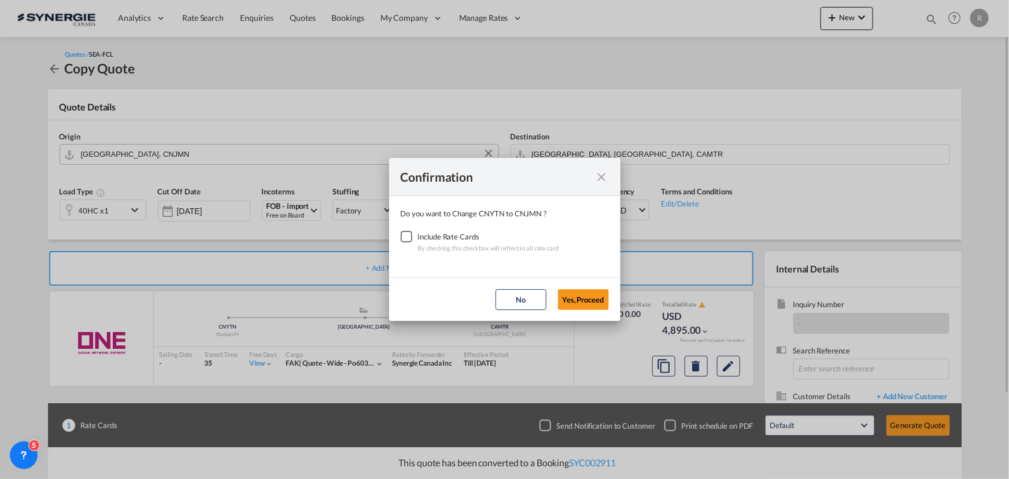
drag, startPoint x: 407, startPoint y: 235, endPoint x: 470, endPoint y: 258, distance: 67.3
click at [408, 235] on div "Checkbox No Ink" at bounding box center [407, 237] width 12 height 12
click at [573, 302] on button "Yes,Proceed" at bounding box center [583, 299] width 51 height 21
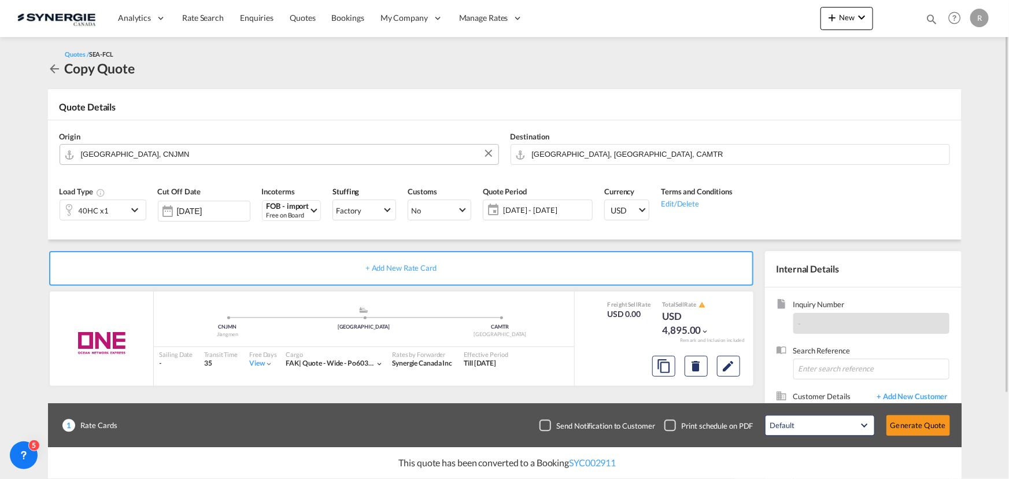
click at [535, 213] on span "[DATE] - [DATE]" at bounding box center [546, 210] width 86 height 10
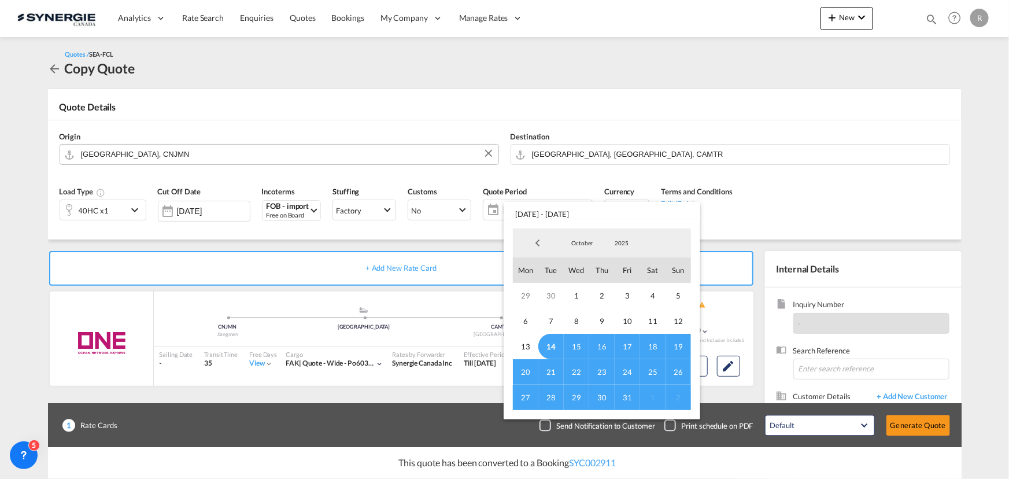
click at [626, 397] on span "31" at bounding box center [627, 396] width 25 height 25
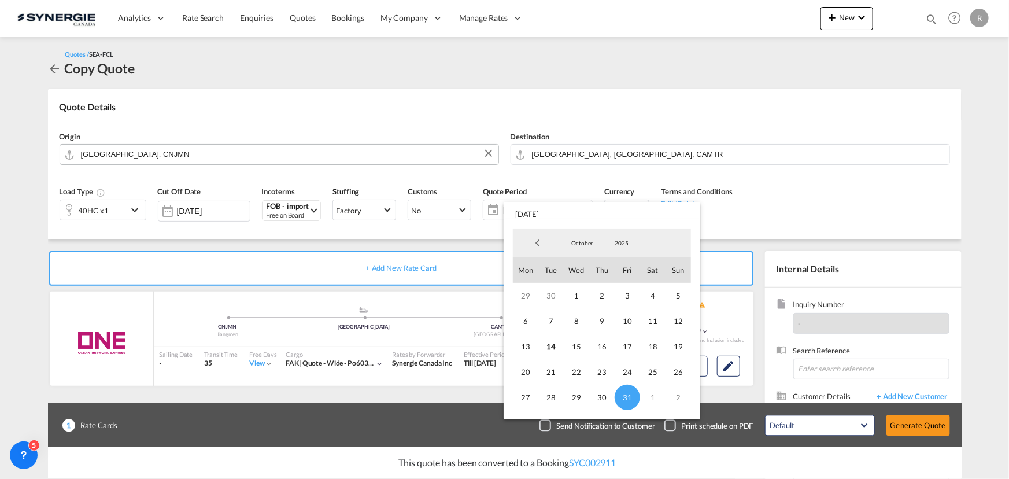
click at [730, 368] on md-backdrop at bounding box center [504, 239] width 1009 height 479
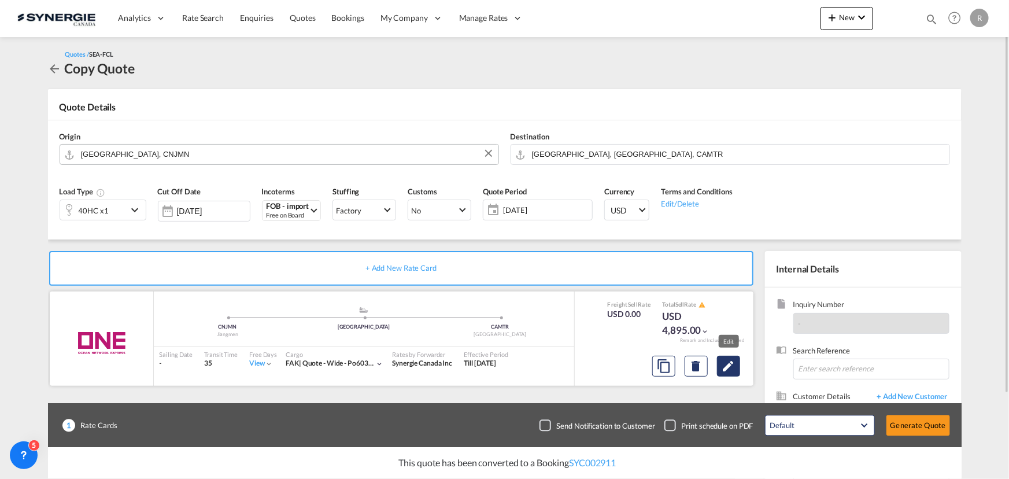
click at [730, 368] on md-icon "Edit" at bounding box center [729, 366] width 14 height 14
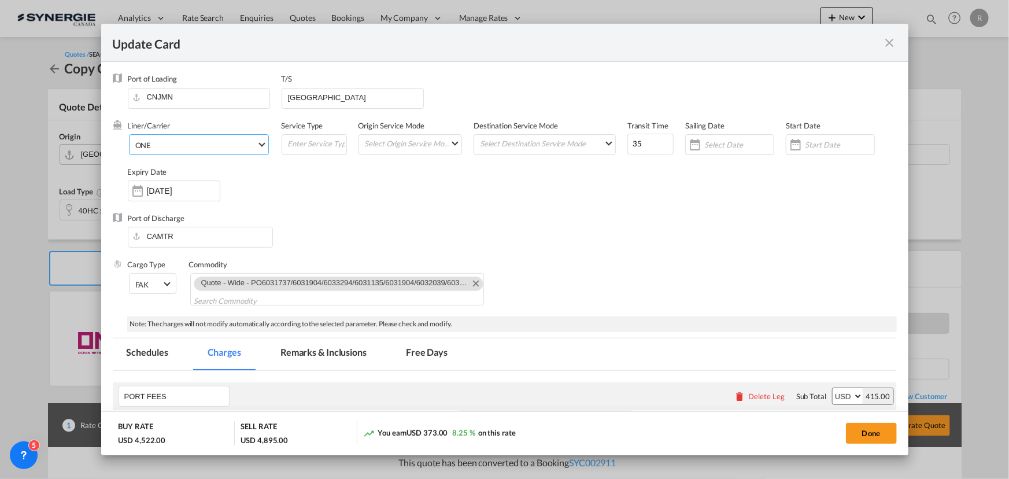
select select "per container"
select select "per B/L"
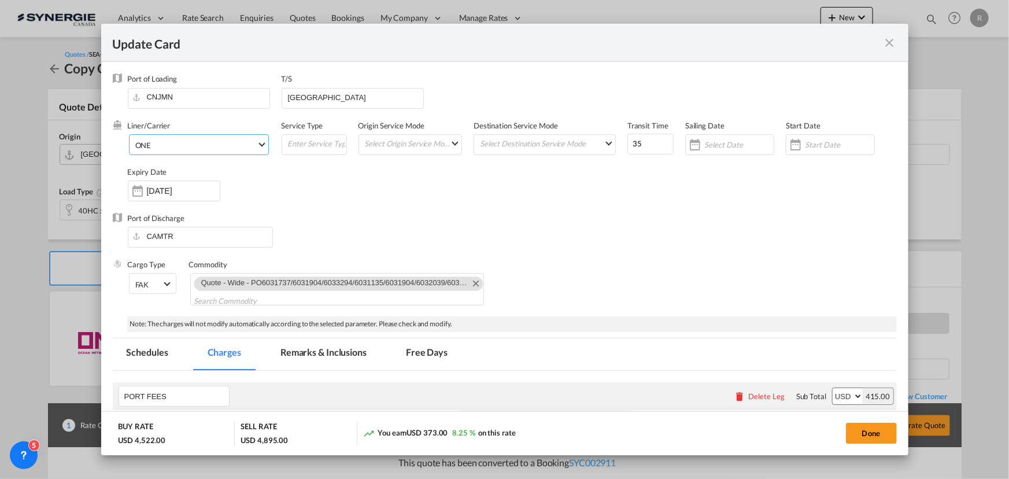
select select "per shipment"
select select "per equipment"
click at [202, 146] on span "ONE" at bounding box center [195, 145] width 121 height 10
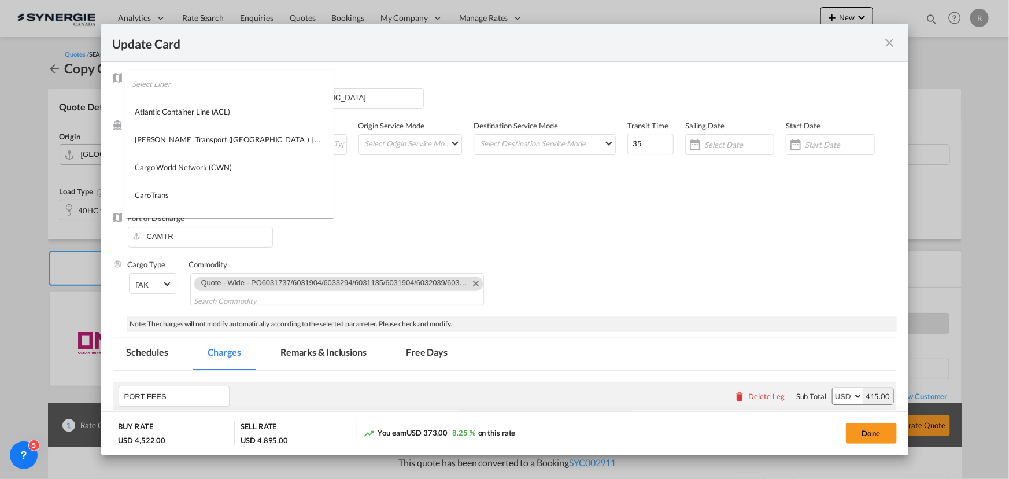
click at [236, 80] on input "search" at bounding box center [233, 84] width 202 height 28
type input "zim"
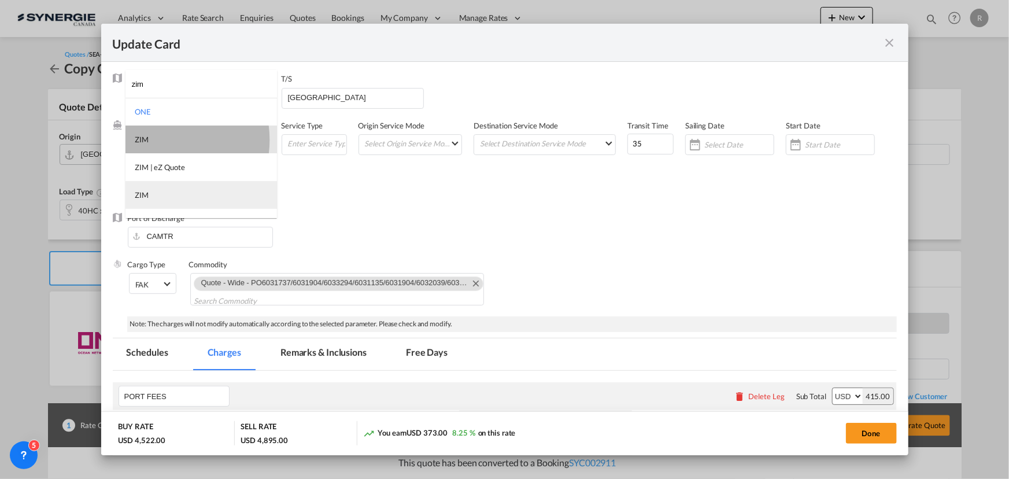
click at [156, 139] on md-option "ZIM" at bounding box center [200, 139] width 151 height 28
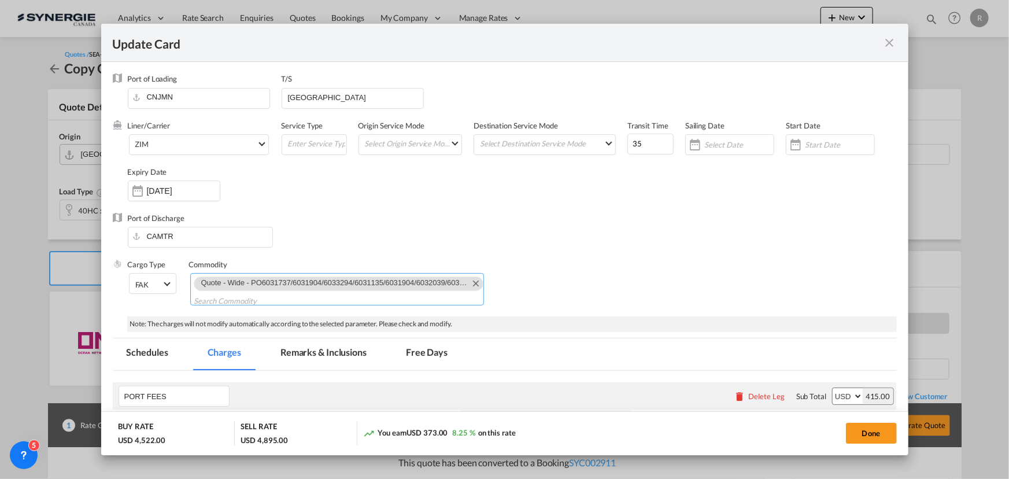
click at [468, 280] on md-icon "Remove Quote - Wide - PO6031737/6031904/6033294/6031135/6031904/6032039/6032665…" at bounding box center [475, 283] width 14 height 14
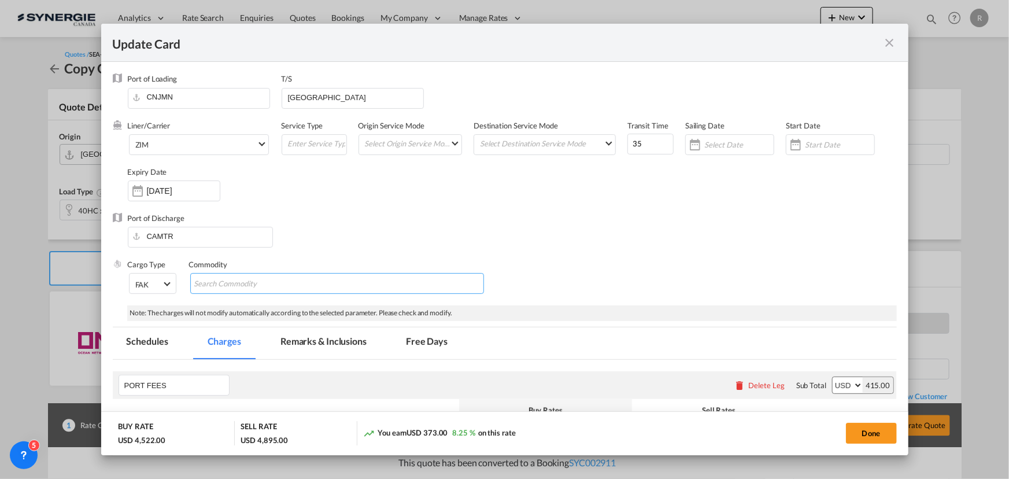
click at [230, 283] on input "Chips input." at bounding box center [247, 284] width 106 height 19
paste input "Re: *SUSPICIOUS SENDER* Re: Quote - Dahata - PO6032631/6033240/6033242/6033264/…"
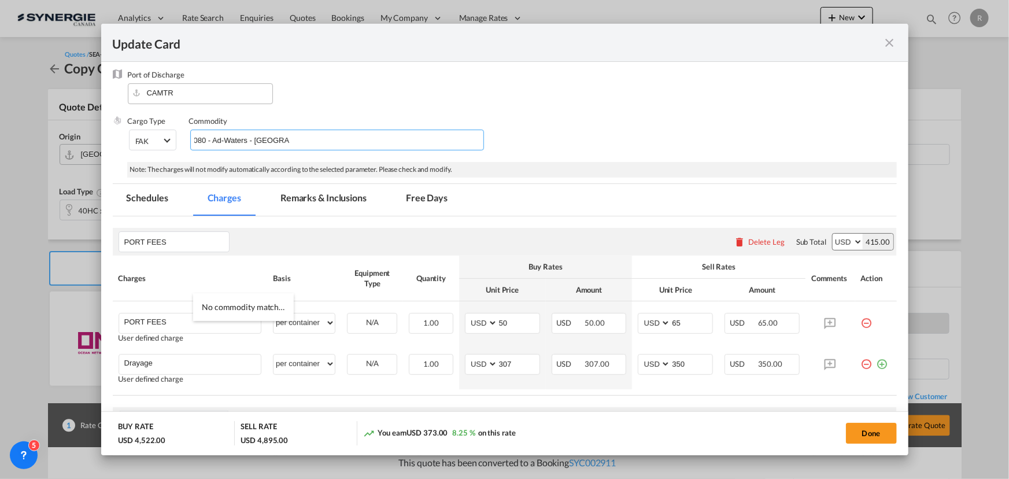
scroll to position [52, 0]
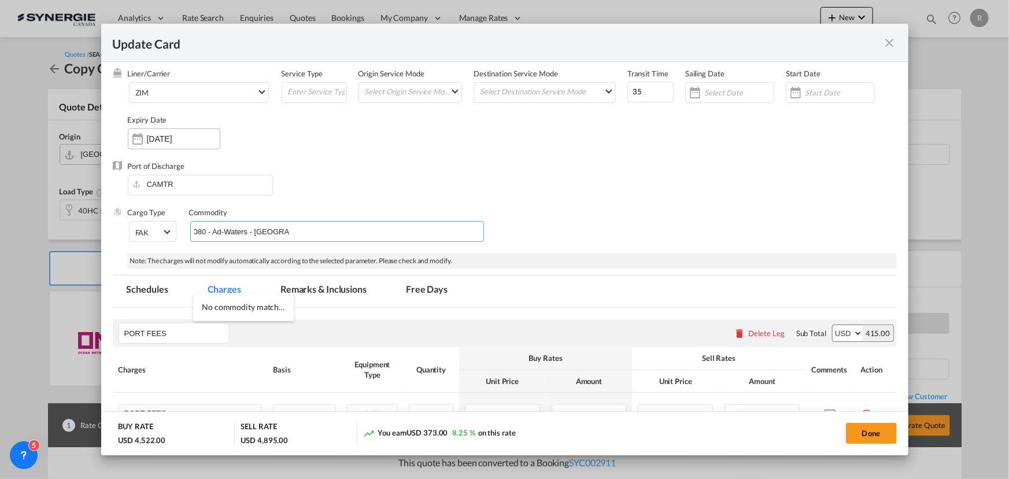
type input "Re: *SUSPICIOUS SENDER* Re: Quote - Dahata - PO6032631/6033240/6033242/6033264/…"
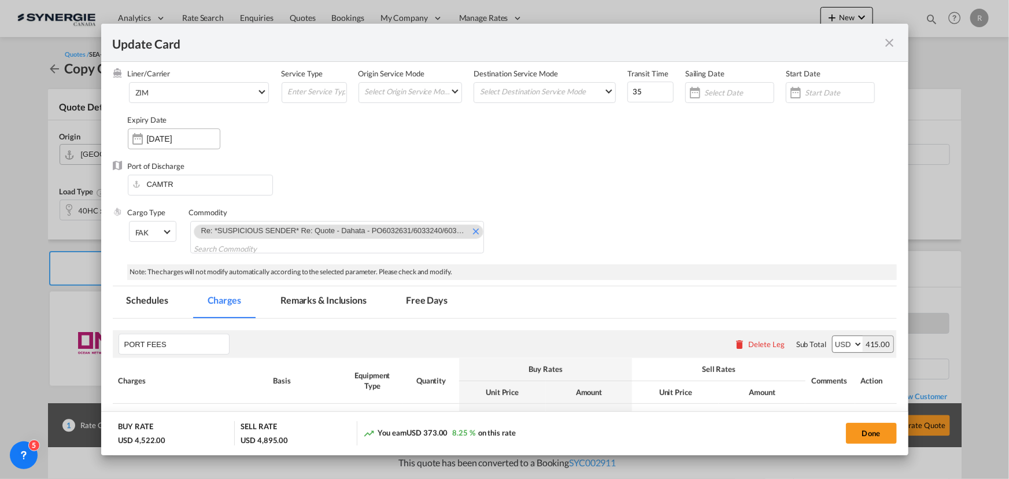
scroll to position [0, 0]
click at [169, 139] on input "13 Nov 2025" at bounding box center [183, 138] width 73 height 9
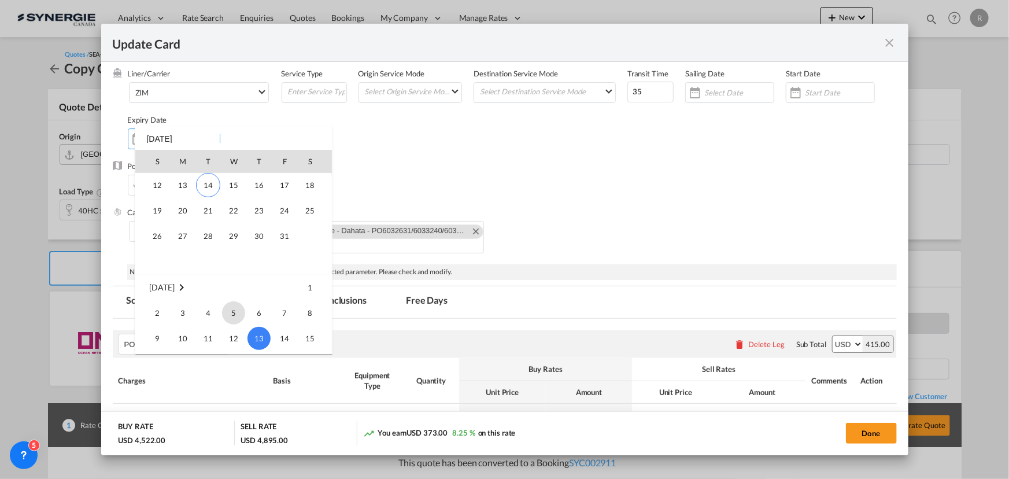
scroll to position [268006, 0]
click at [288, 240] on span "31" at bounding box center [284, 239] width 23 height 23
type input "31 Oct 2025"
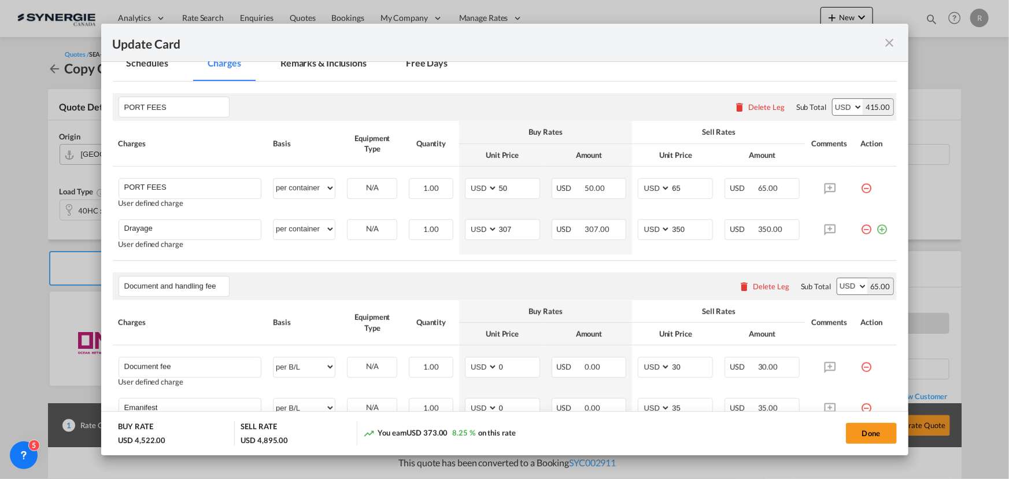
scroll to position [210, 0]
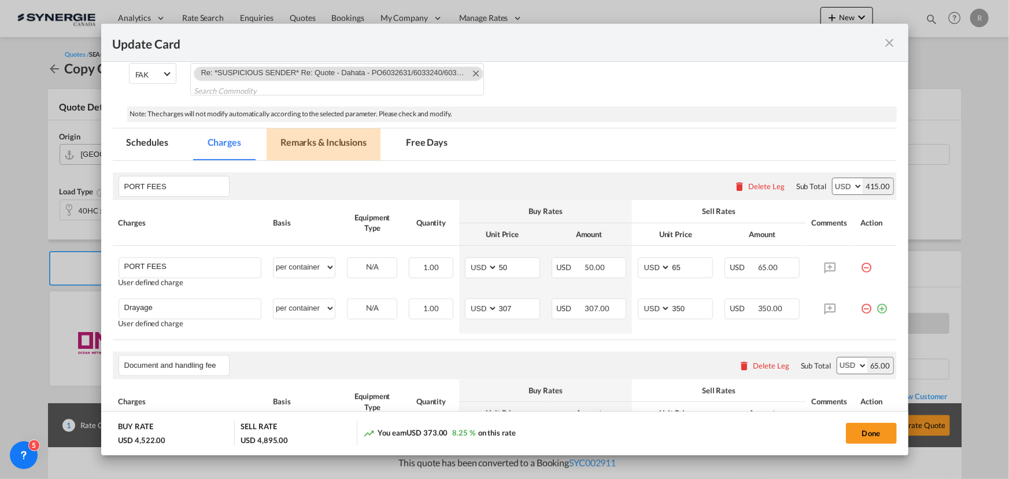
click at [321, 144] on md-tab-item "Remarks & Inclusions" at bounding box center [324, 144] width 114 height 32
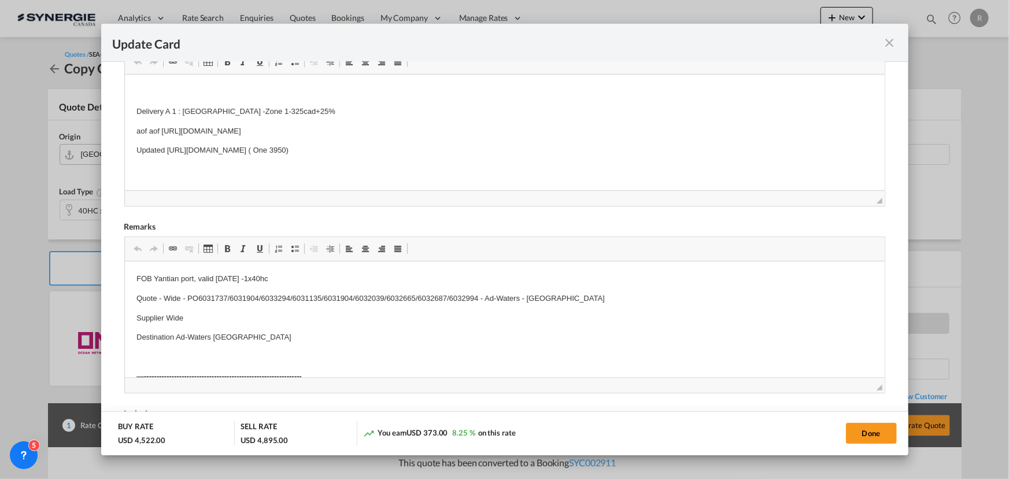
scroll to position [368, 0]
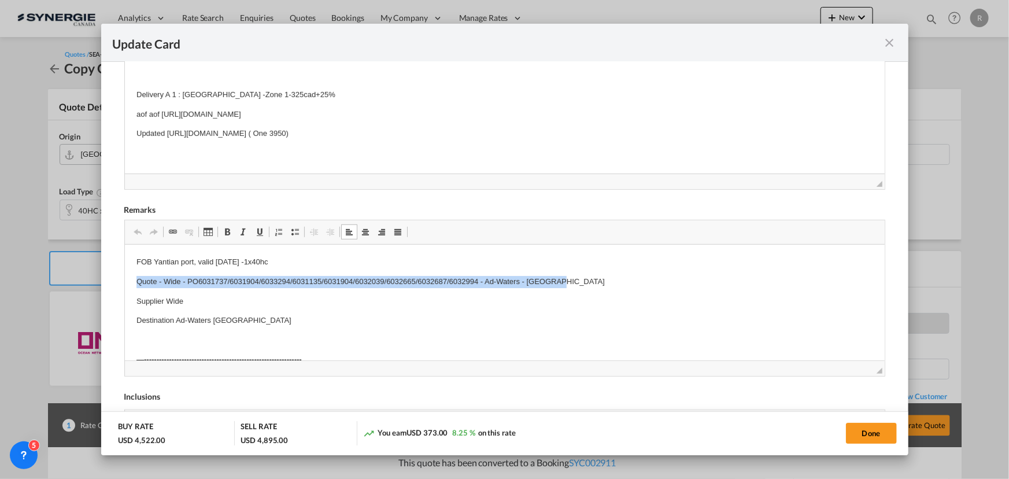
drag, startPoint x: 132, startPoint y: 280, endPoint x: 302, endPoint y: 300, distance: 171.2
drag, startPoint x: 132, startPoint y: 261, endPoint x: 441, endPoint y: 317, distance: 313.8
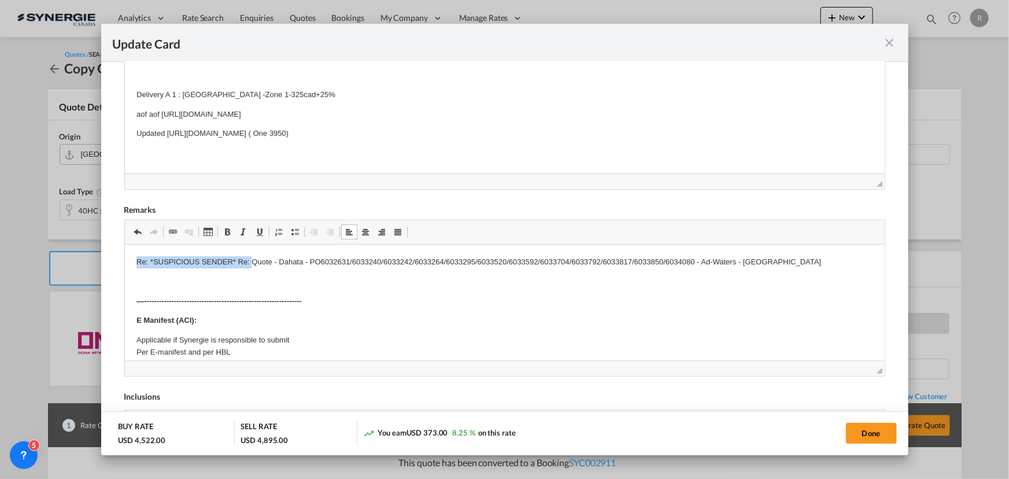
drag, startPoint x: 131, startPoint y: 259, endPoint x: 250, endPoint y: 256, distance: 119.7
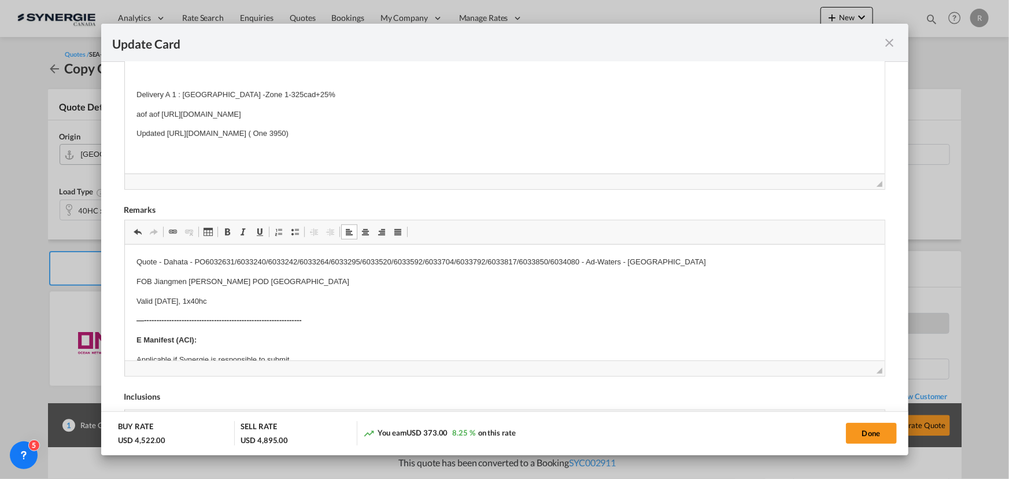
drag, startPoint x: 130, startPoint y: 114, endPoint x: 558, endPoint y: 140, distance: 428.6
click at [550, 118] on p "Everok https://app.frontapp.com/open/msg_1i2r89qn?key=J3bKYoK3u4AvKRZ3dY9cNkH5L…" at bounding box center [504, 115] width 737 height 12
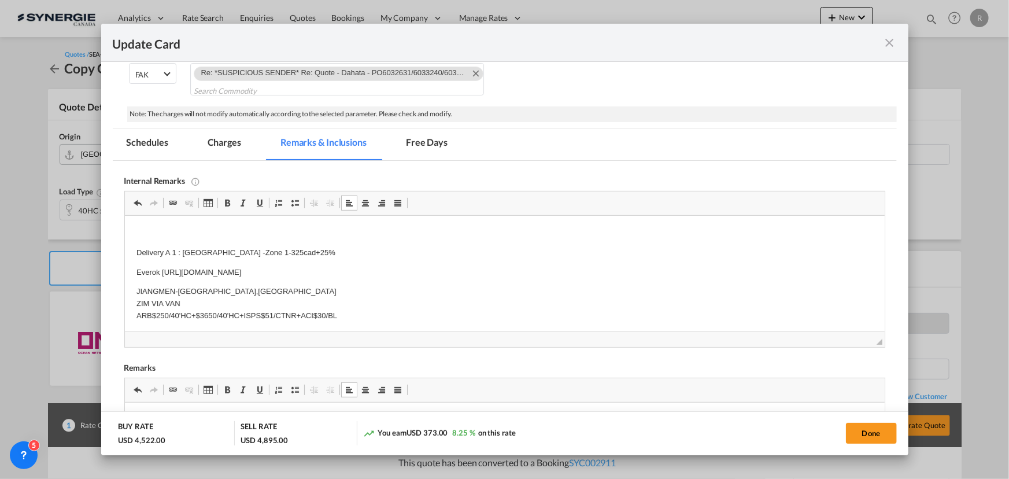
click at [227, 141] on md-tab-item "Charges" at bounding box center [224, 144] width 61 height 32
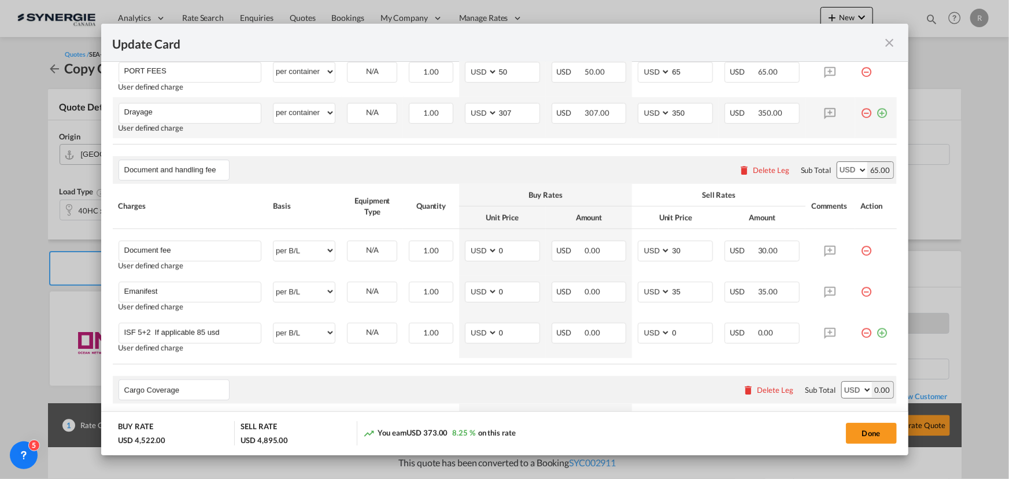
scroll to position [420, 0]
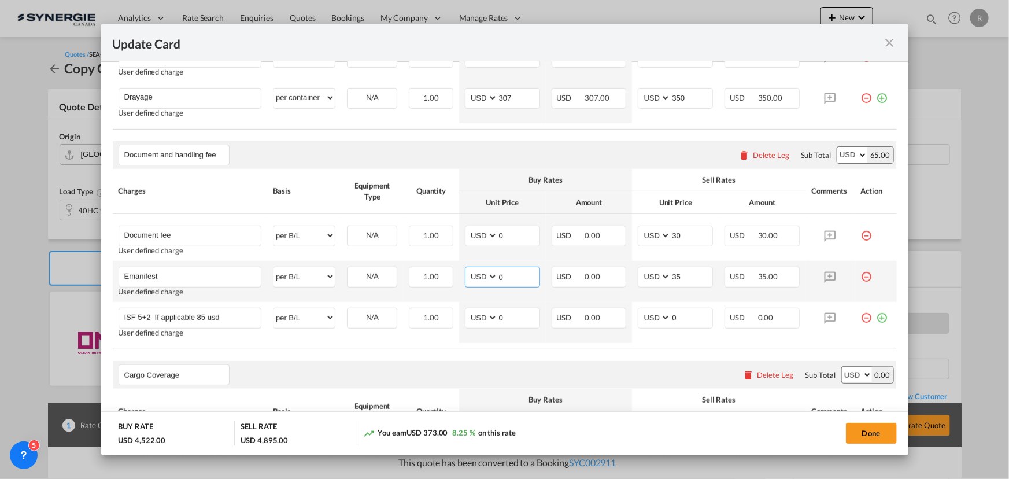
click at [517, 281] on input "0" at bounding box center [519, 275] width 42 height 17
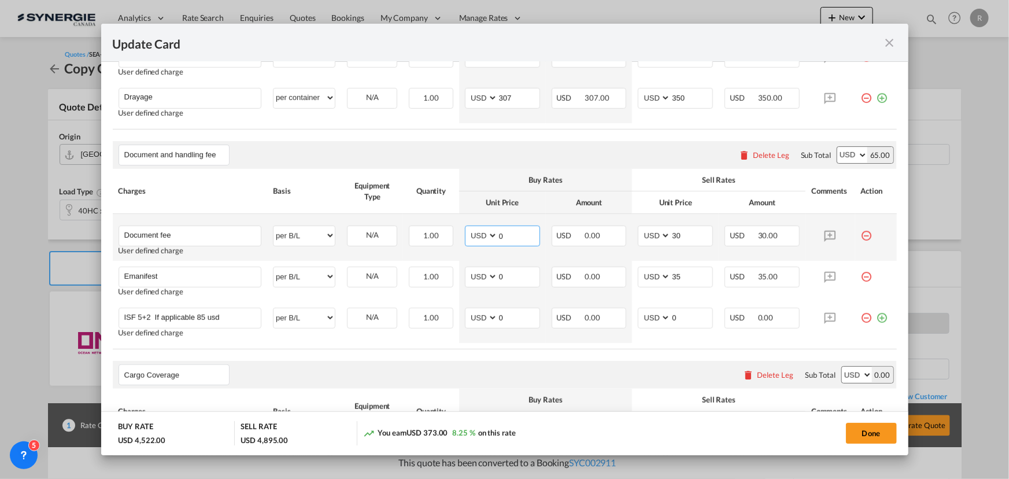
drag, startPoint x: 510, startPoint y: 238, endPoint x: 486, endPoint y: 235, distance: 24.5
click at [486, 235] on md-input-container "AED AFN ALL AMD ANG AOA ARS AUD AWG AZN BAM BBD BDT BGN BHD BIF BMD BND BOB BRL…" at bounding box center [502, 235] width 75 height 21
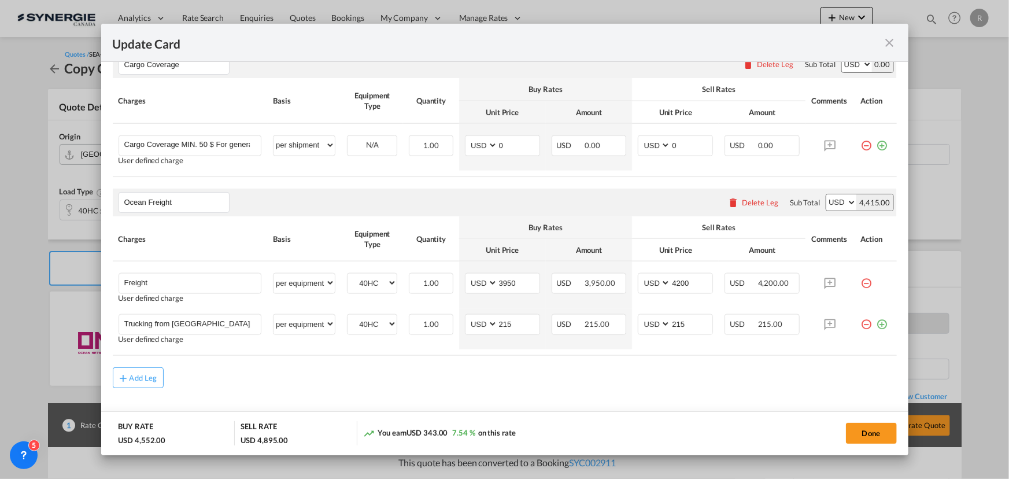
scroll to position [735, 0]
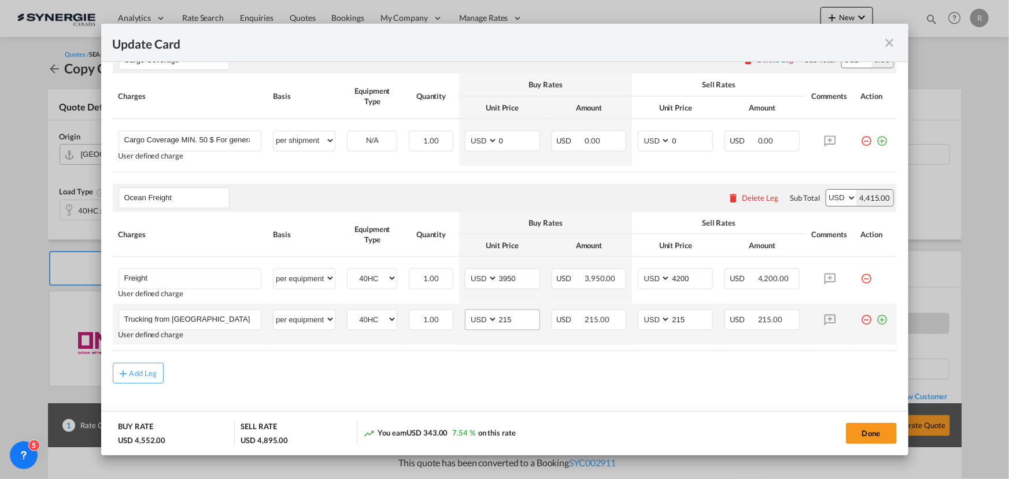
type input "30"
drag, startPoint x: 518, startPoint y: 321, endPoint x: 440, endPoint y: 312, distance: 78.5
click at [440, 312] on tr "Trucking from Jiangmen to Yantian Please Enter User Defined Charges Cannot Be P…" at bounding box center [505, 324] width 784 height 41
type input "250"
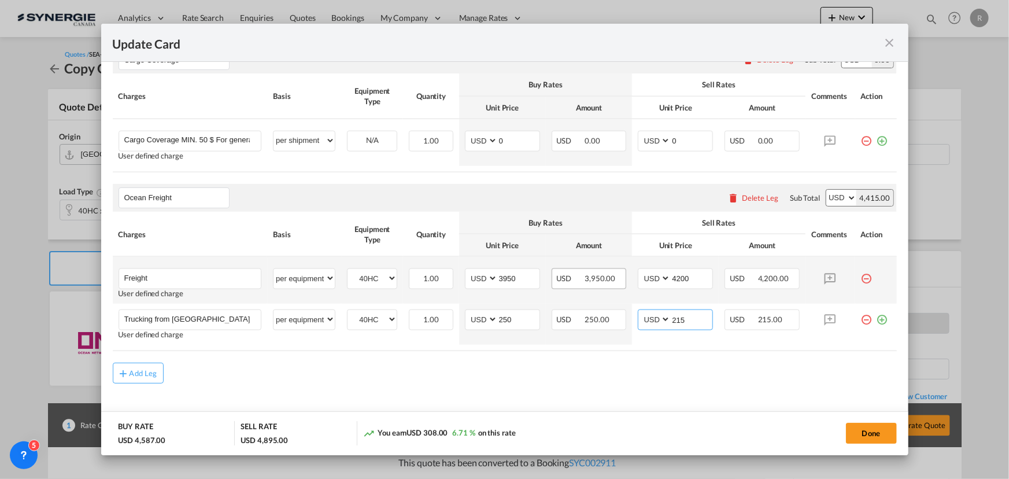
drag, startPoint x: 694, startPoint y: 316, endPoint x: 613, endPoint y: 286, distance: 86.1
click at [632, 308] on td "AED AFN ALL AMD ANG AOA ARS AUD AWG AZN BAM BBD BDT BGN BHD BIF BMD BND BOB BRL…" at bounding box center [675, 324] width 87 height 41
type input "250"
drag, startPoint x: 519, startPoint y: 277, endPoint x: 442, endPoint y: 275, distance: 77.5
click at [442, 275] on tr "Freight Please Enter User Defined Charges Cannot Be Published User defined char…" at bounding box center [505, 280] width 784 height 47
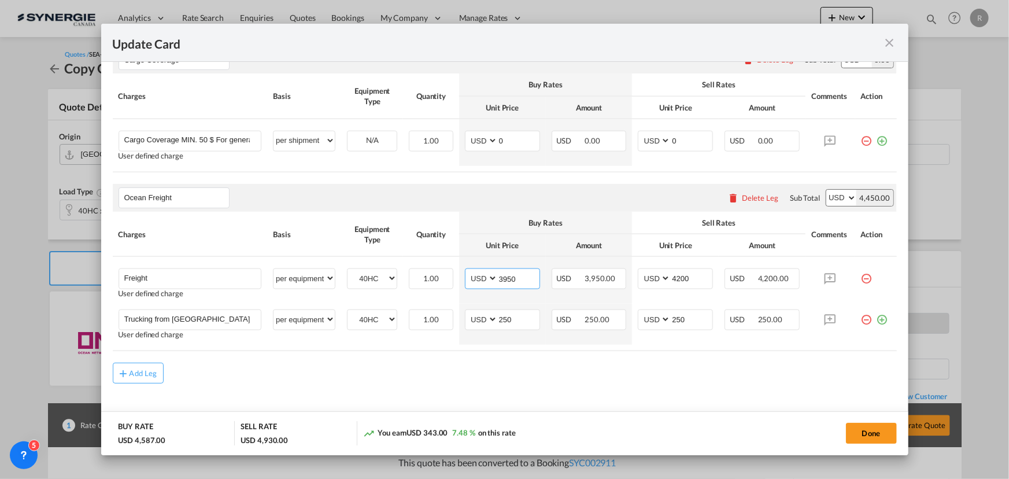
type input "2"
type input "3731"
click at [610, 371] on div "Add Leg" at bounding box center [505, 372] width 784 height 21
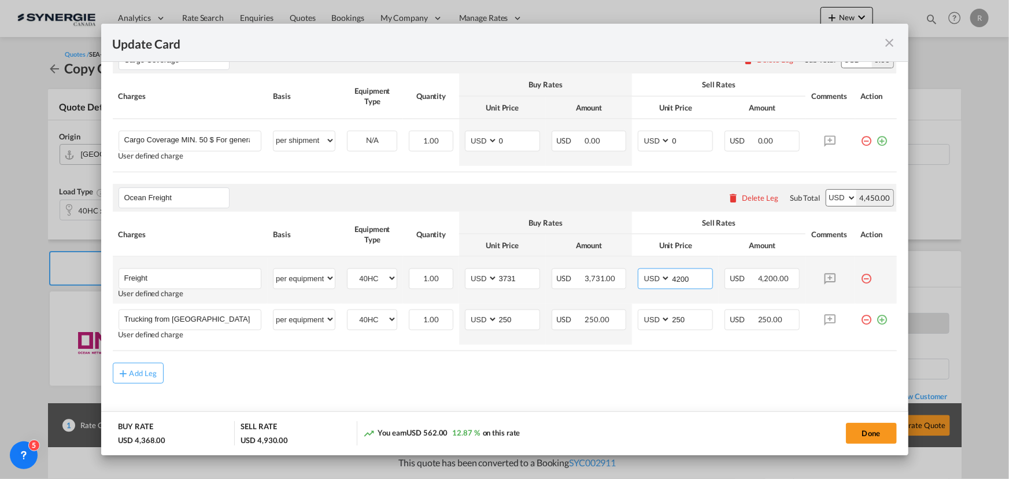
drag, startPoint x: 693, startPoint y: 281, endPoint x: 641, endPoint y: 265, distance: 55.0
click at [641, 265] on td "AED AFN ALL AMD ANG AOA ARS AUD AWG AZN BAM BBD BDT BGN BHD BIF BMD BND BOB BRL…" at bounding box center [675, 280] width 87 height 47
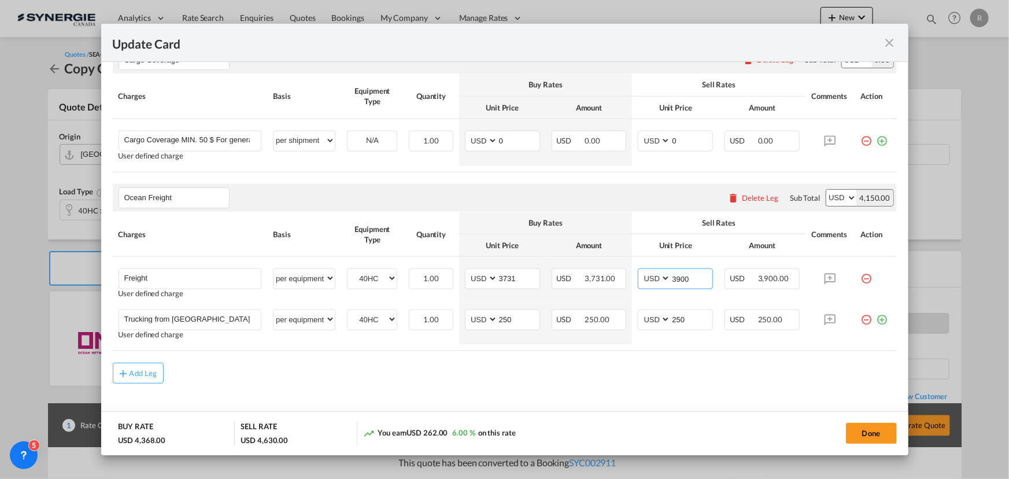
type input "3900"
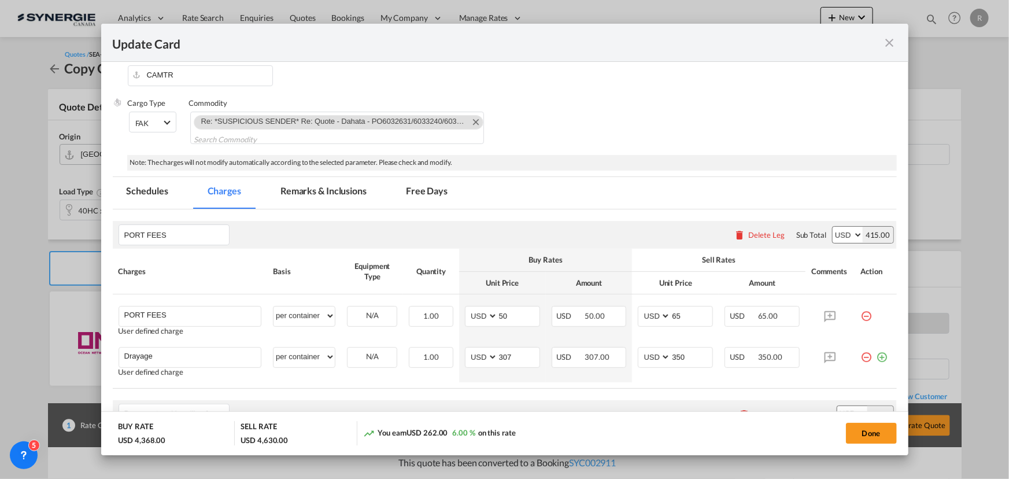
scroll to position [157, 0]
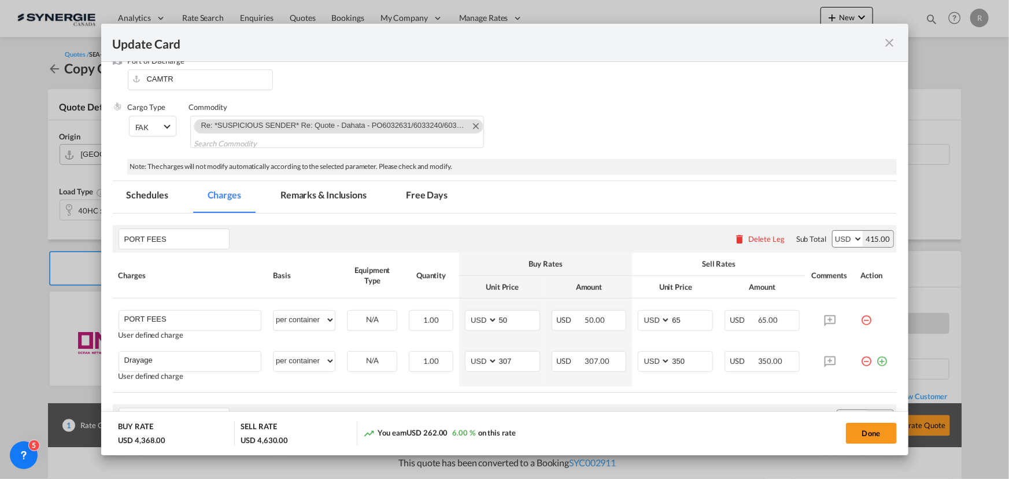
click at [305, 194] on md-tab-item "Remarks & Inclusions" at bounding box center [324, 197] width 114 height 32
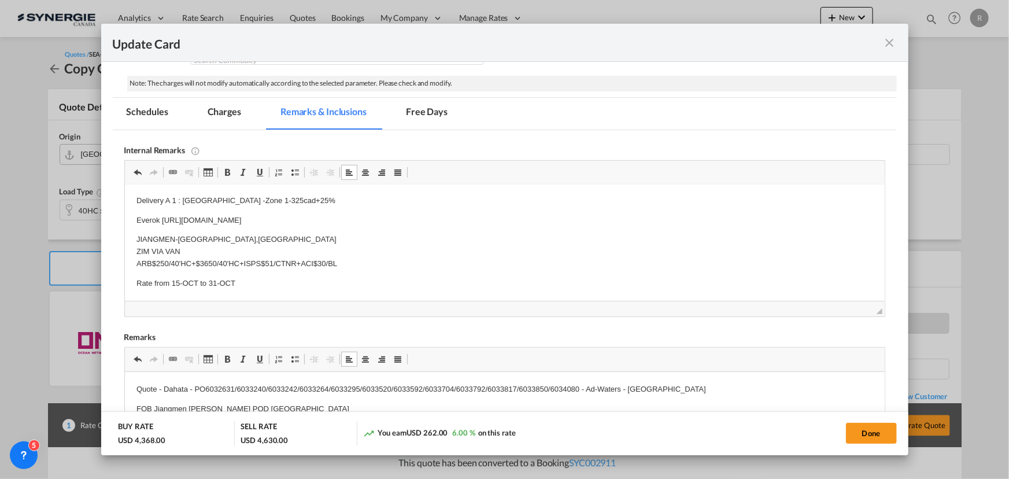
scroll to position [315, 0]
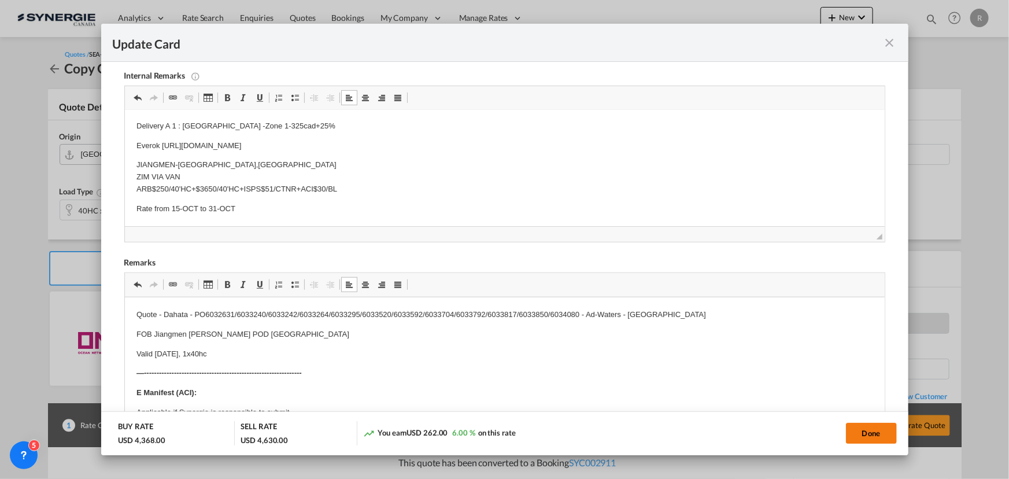
click at [864, 436] on button "Done" at bounding box center [871, 433] width 51 height 21
type input "[DATE]"
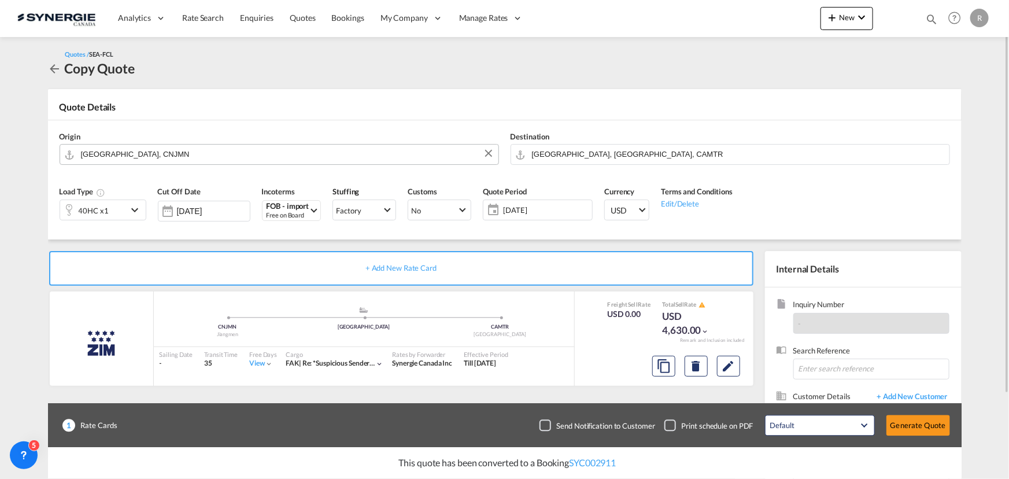
scroll to position [103, 0]
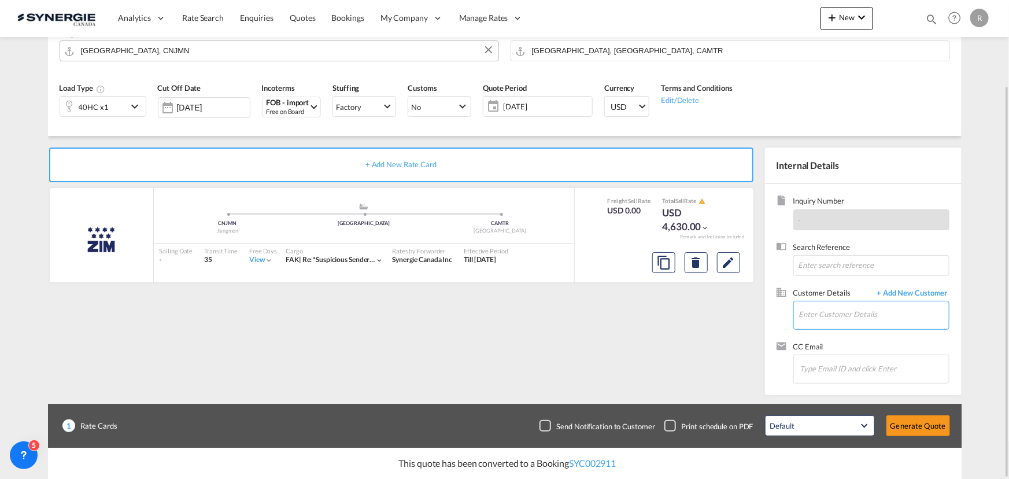
click at [827, 315] on input "Enter Customer Details" at bounding box center [874, 314] width 150 height 26
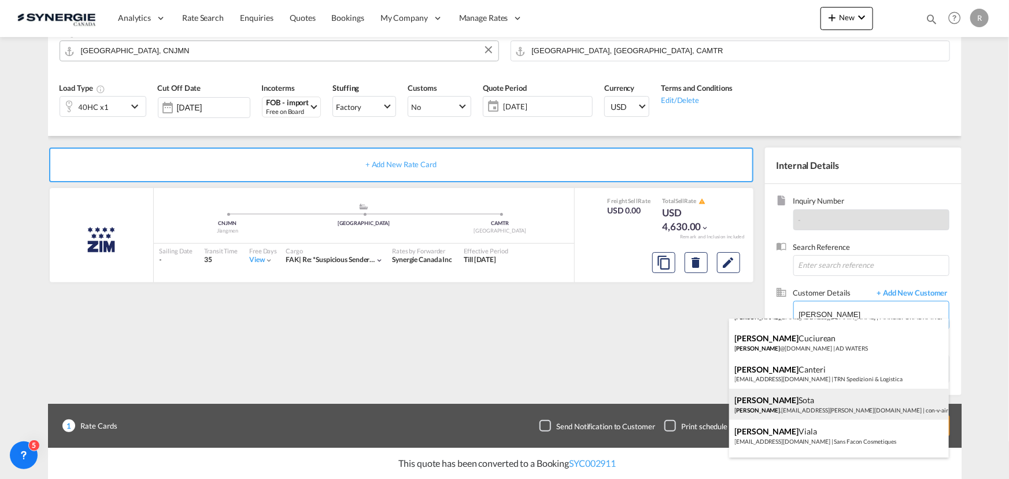
scroll to position [105, 0]
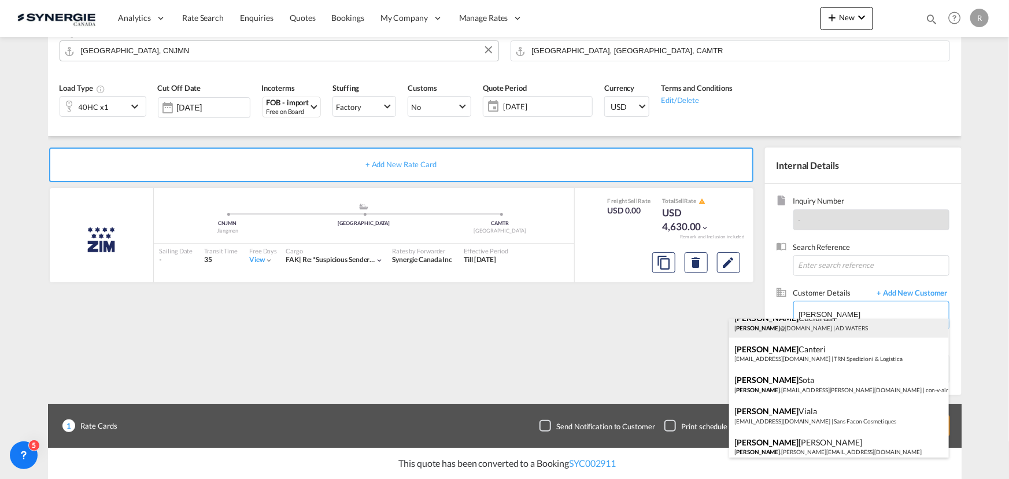
click at [811, 325] on div "Laura Cuciurean laura @ad-waters.com | AD WATERS" at bounding box center [839, 321] width 220 height 31
type input "AD WATERS, Laura Cuciurean, laura@ad-waters.com"
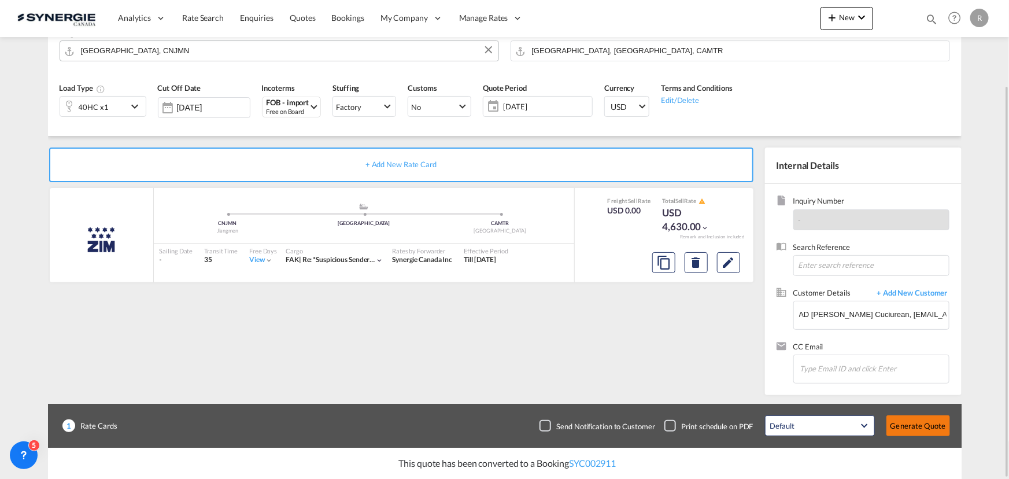
click at [923, 424] on button "Generate Quote" at bounding box center [918, 425] width 64 height 21
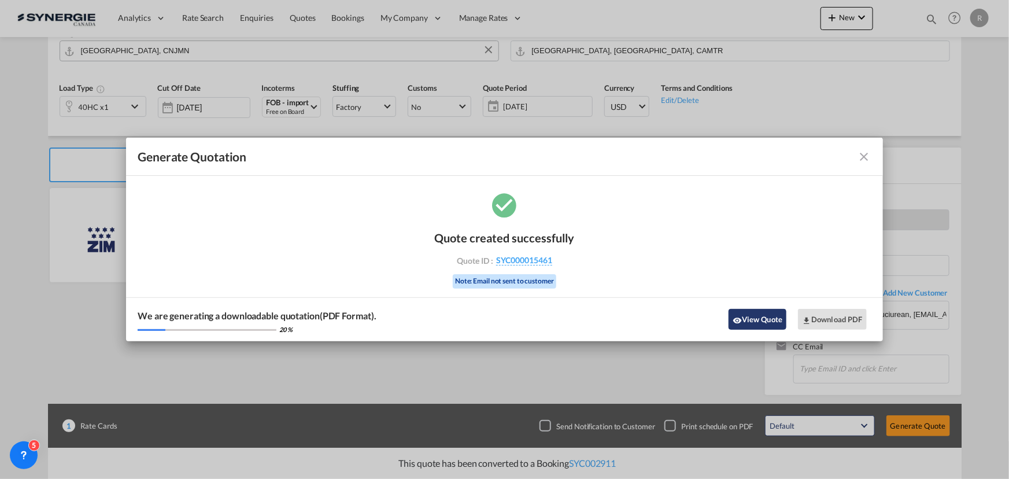
click at [774, 320] on button "View Quote" at bounding box center [757, 319] width 58 height 21
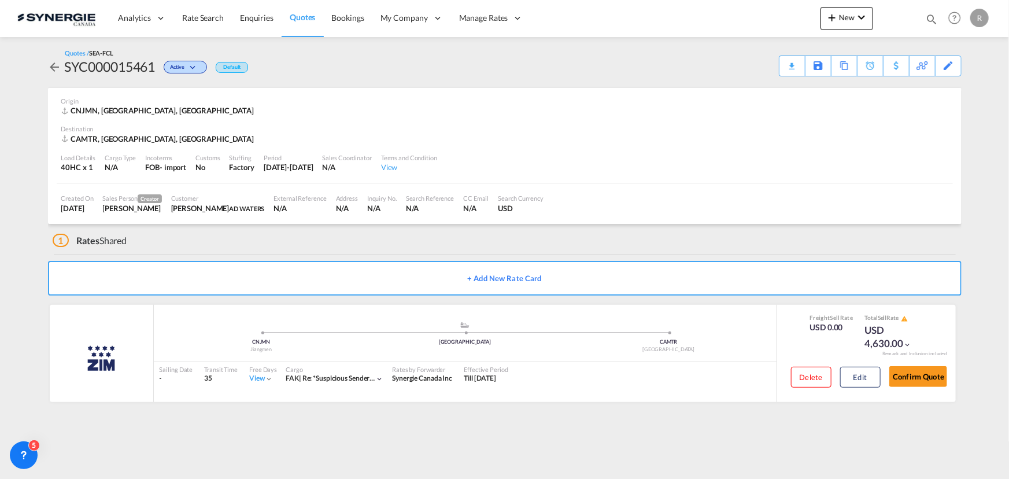
click at [0, 0] on div "Download Quote" at bounding box center [0, 0] width 0 height 0
click at [927, 22] on md-icon "icon-magnify" at bounding box center [931, 19] width 13 height 13
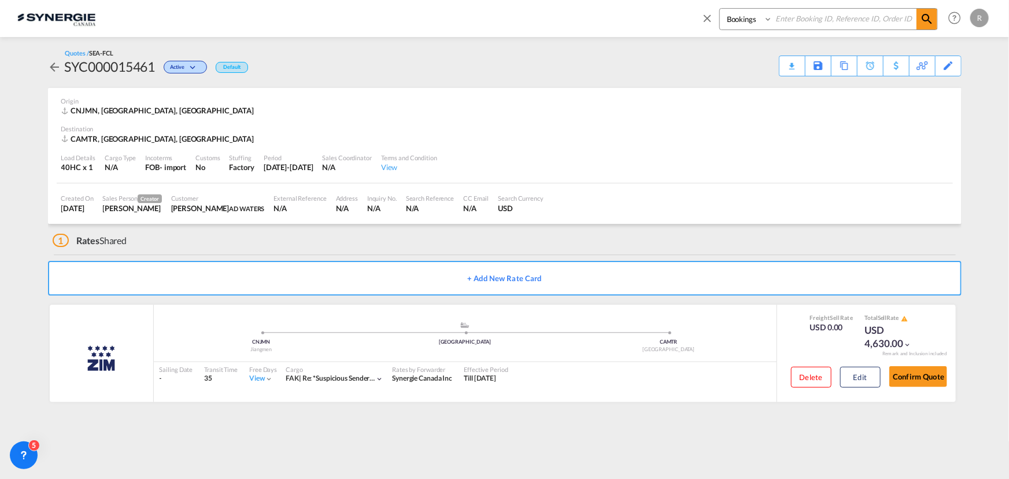
click at [749, 22] on select "Bookings Quotes Enquiries" at bounding box center [747, 19] width 55 height 21
select select "Quotes"
click at [720, 9] on select "Bookings Quotes Enquiries" at bounding box center [747, 19] width 55 height 21
click at [803, 26] on input at bounding box center [844, 19] width 144 height 20
type input "15399"
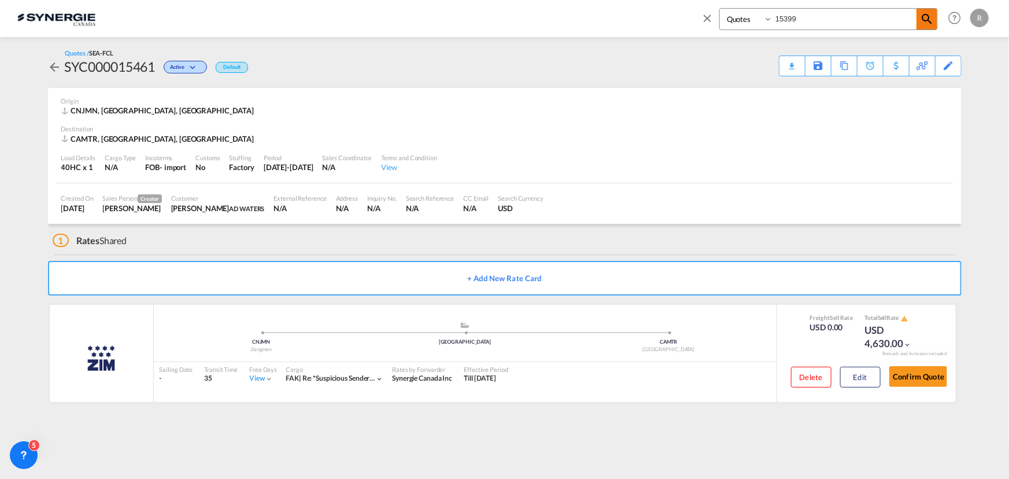
click at [929, 17] on md-icon "icon-magnify" at bounding box center [927, 19] width 14 height 14
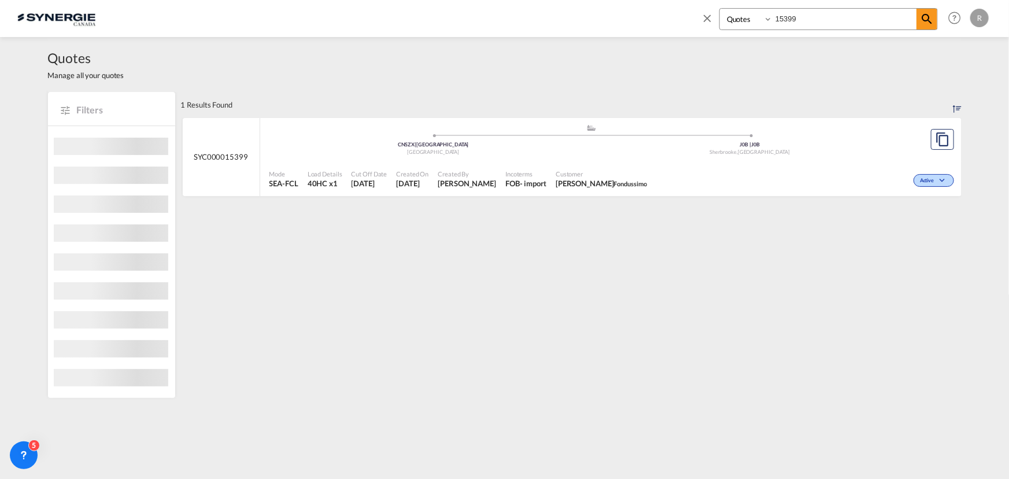
click at [718, 157] on div ".a{fill:#aaa8ad;} .a{fill:#aaa8ad;} CNSZX | Shenzhen China J0B | J0B Sherbrooke…" at bounding box center [591, 141] width 645 height 35
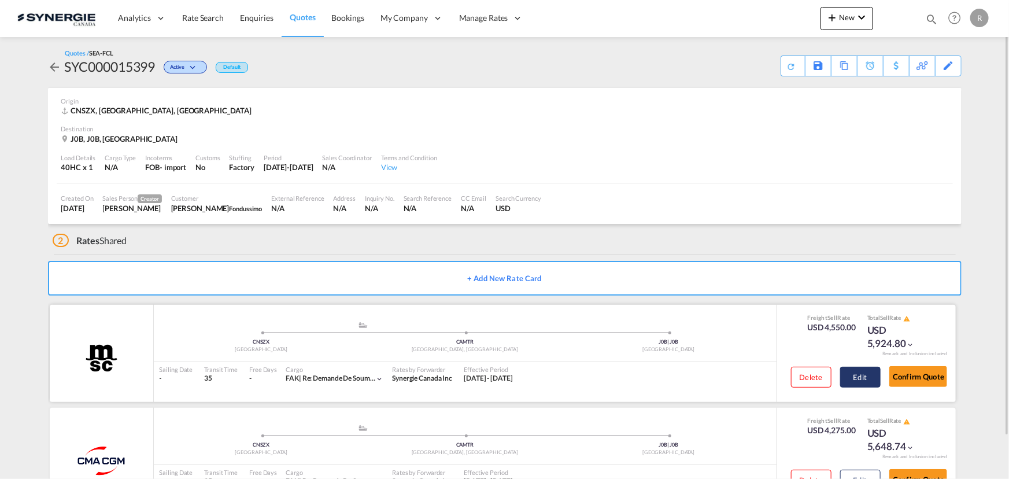
click at [859, 378] on button "Edit" at bounding box center [860, 377] width 40 height 21
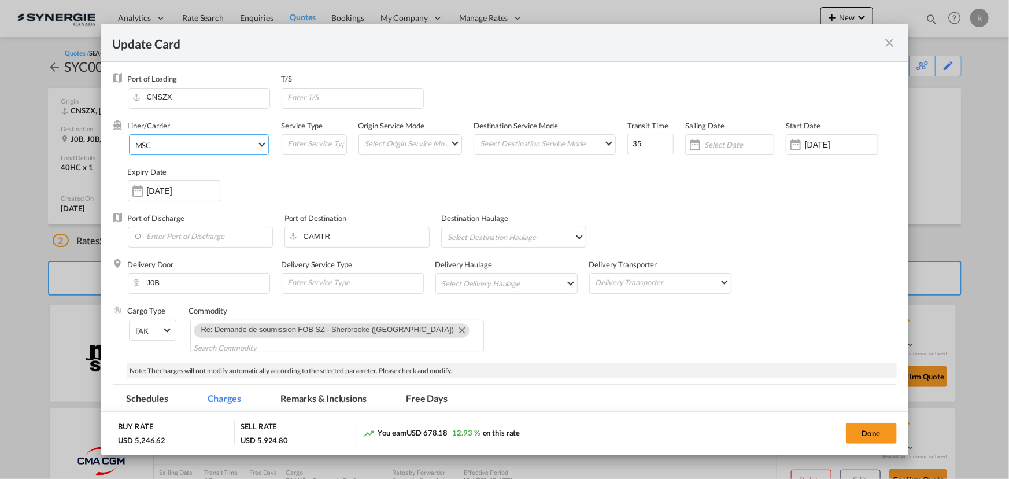
select select "per container"
select select "per B/L"
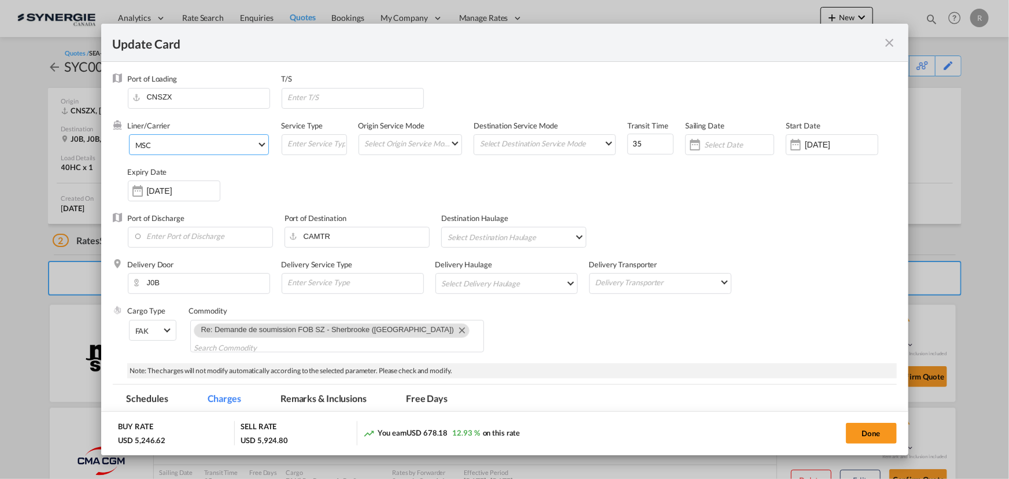
select select "per shipment"
select select "per container"
click at [236, 154] on md-select "MSC Atlantic Container Line (ACL) Baker Transport (GB) | Direct Cargo World Net…" at bounding box center [199, 144] width 140 height 21
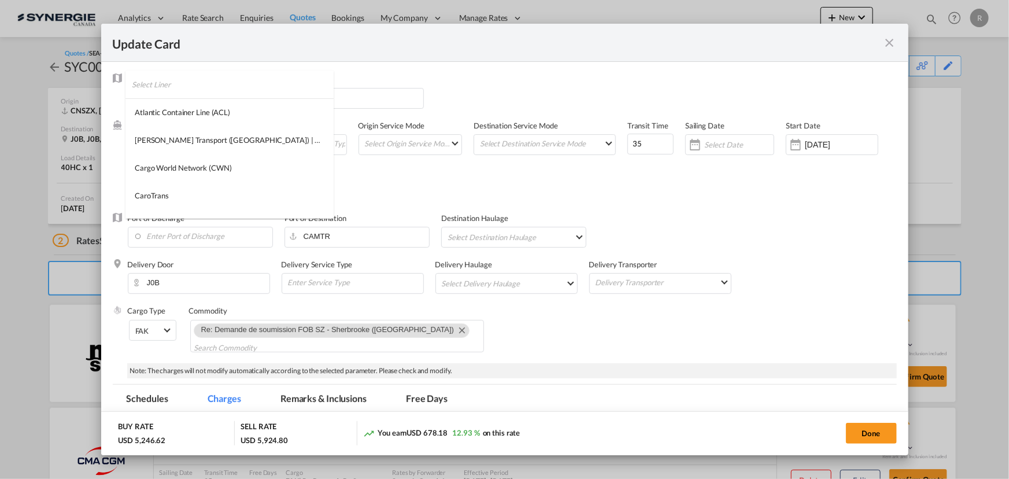
click at [231, 87] on input "search" at bounding box center [233, 85] width 202 height 28
type input "zim"
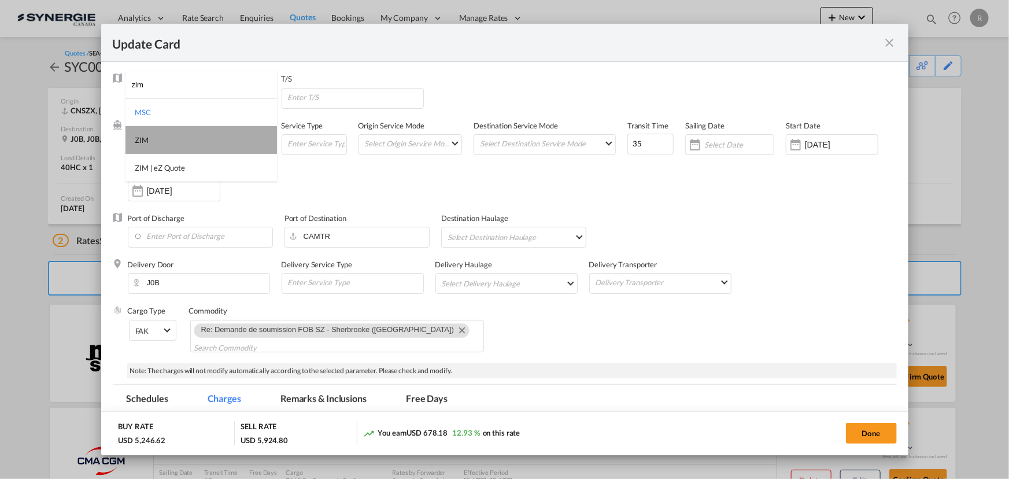
click at [162, 143] on md-option "ZIM" at bounding box center [200, 140] width 151 height 28
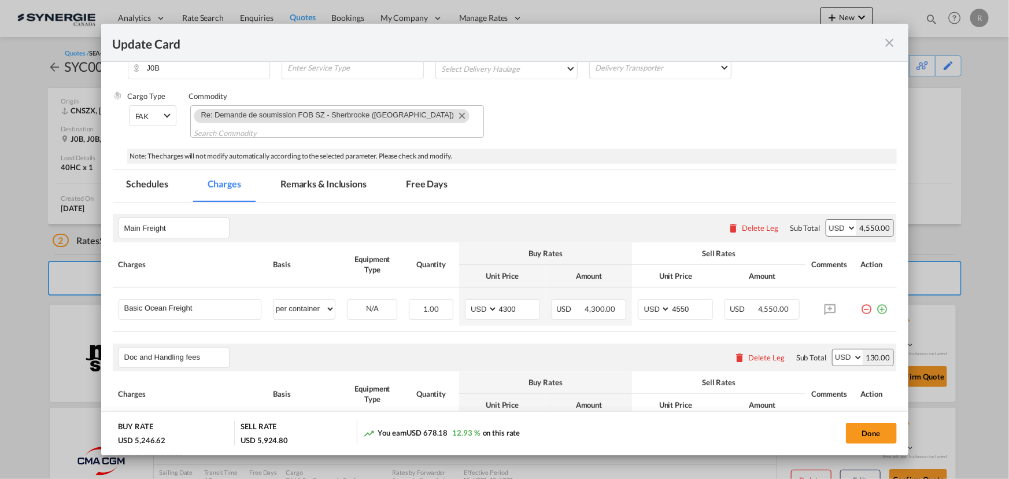
scroll to position [315, 0]
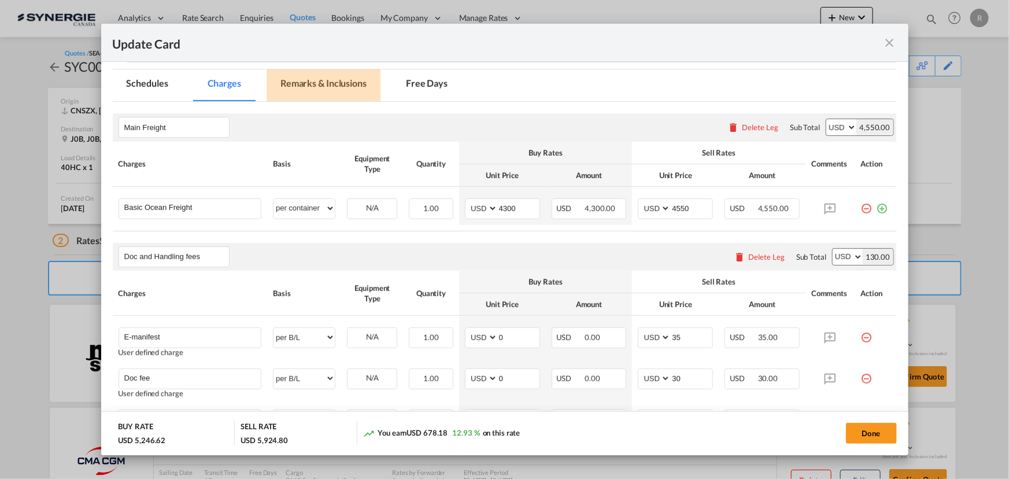
click at [319, 79] on md-tab-item "Remarks & Inclusions" at bounding box center [324, 85] width 114 height 32
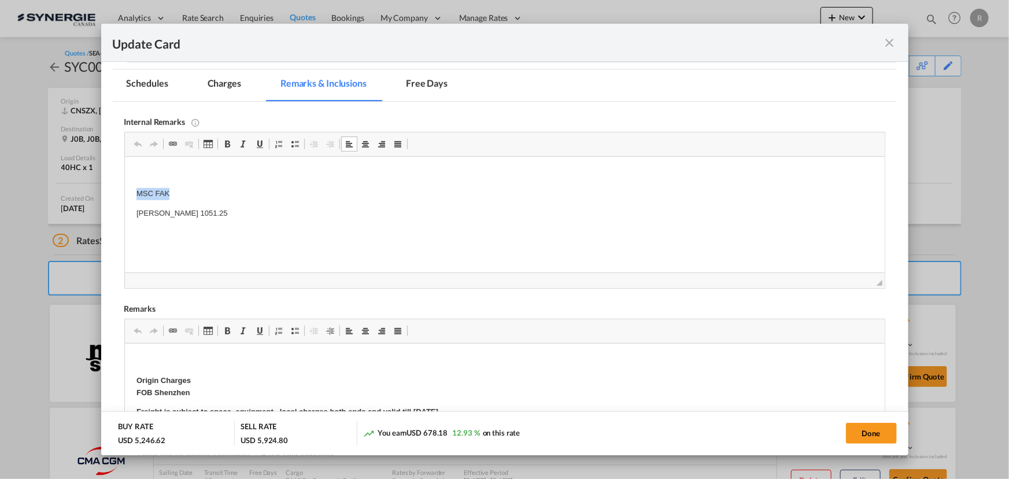
drag, startPoint x: 134, startPoint y: 190, endPoint x: 199, endPoint y: 195, distance: 64.9
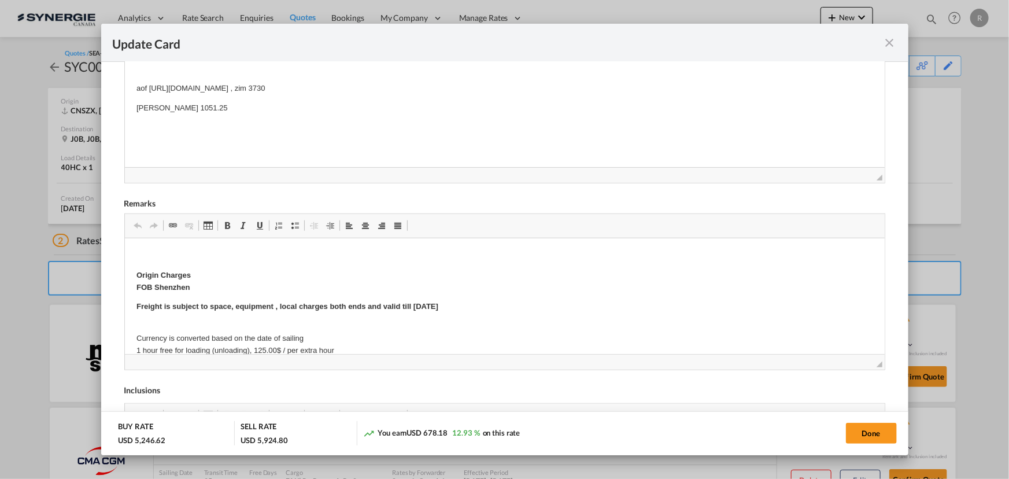
scroll to position [210, 0]
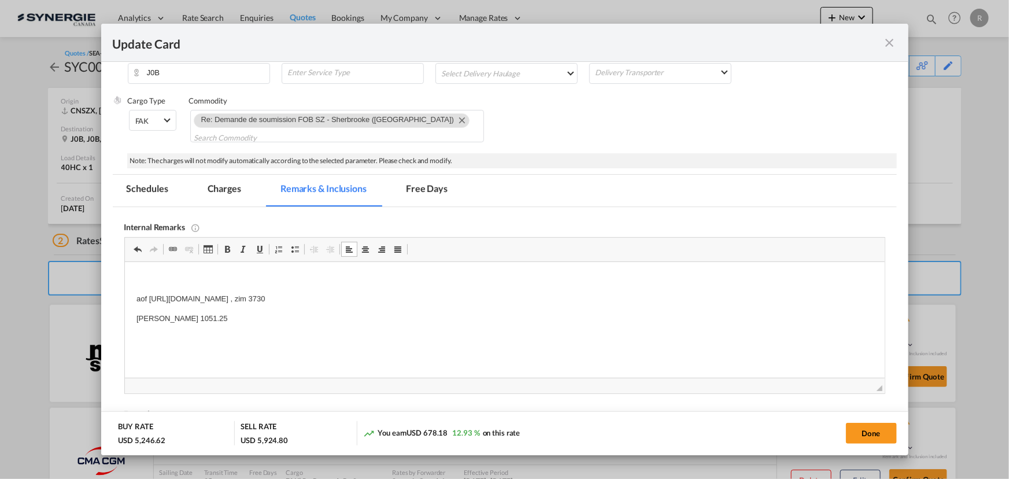
click at [223, 189] on md-tab-item "Charges" at bounding box center [224, 191] width 61 height 32
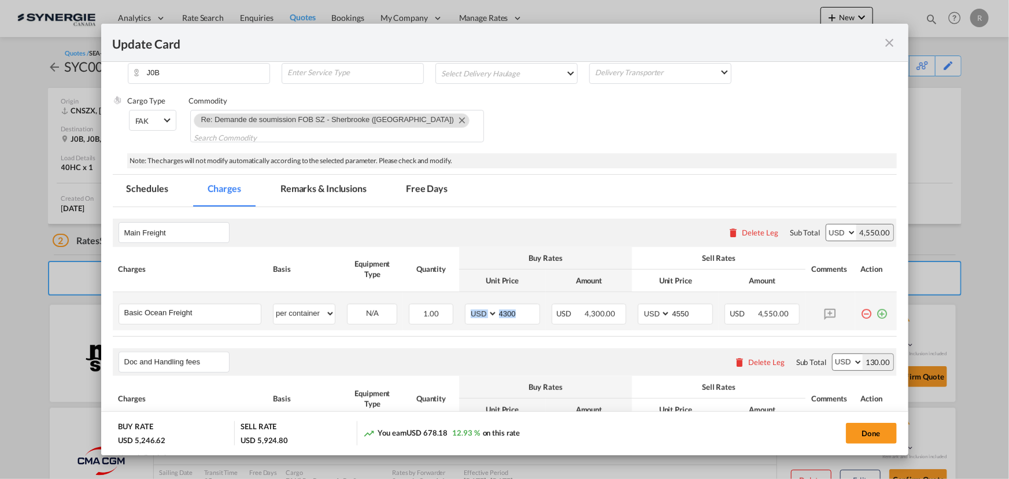
drag, startPoint x: 510, startPoint y: 323, endPoint x: 453, endPoint y: 309, distance: 58.3
click at [467, 307] on md-input-container "AED AFN ALL AMD ANG AOA ARS AUD AWG AZN BAM BBD BDT BGN BHD BIF BMD BND BOB BRL…" at bounding box center [502, 314] width 75 height 21
drag, startPoint x: 472, startPoint y: 306, endPoint x: 456, endPoint y: 297, distance: 18.4
click at [459, 301] on td "AED AFN ALL AMD ANG AOA ARS AUD AWG AZN BAM BBD BDT BGN BHD BIF BMD BND BOB BRL…" at bounding box center [502, 311] width 87 height 38
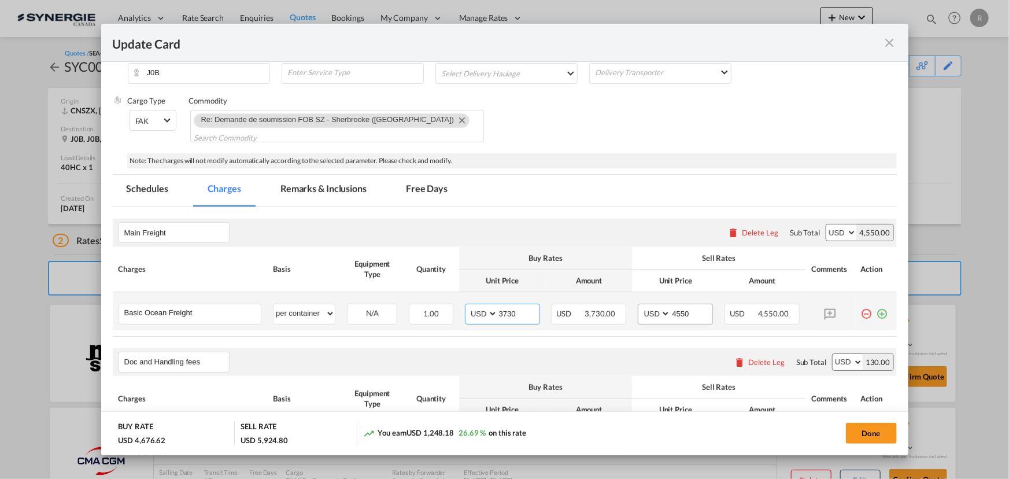
type input "3730"
drag, startPoint x: 690, startPoint y: 311, endPoint x: 612, endPoint y: 304, distance: 77.8
click at [612, 304] on tr "Basic Ocean Freight Please Enter User Defined Charges Cannot Be Published per e…" at bounding box center [505, 311] width 784 height 38
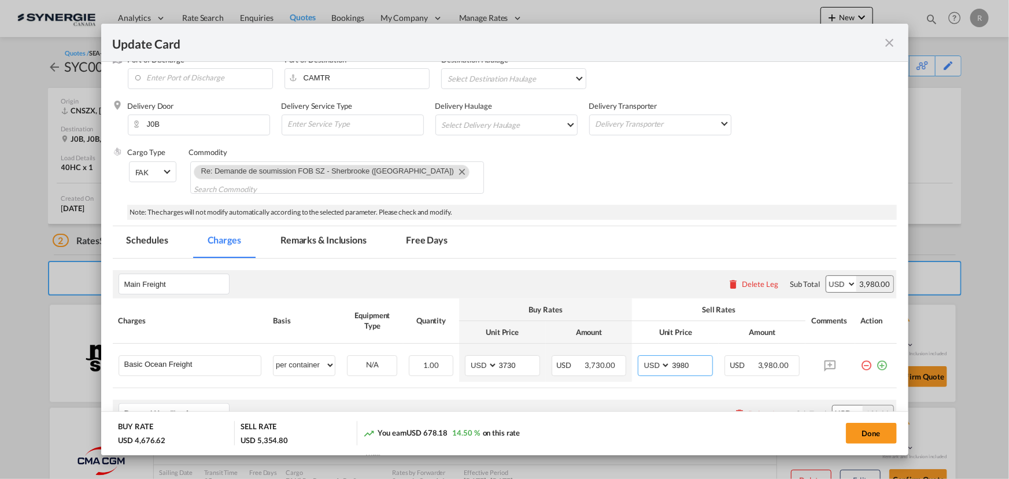
scroll to position [157, 0]
type input "3930"
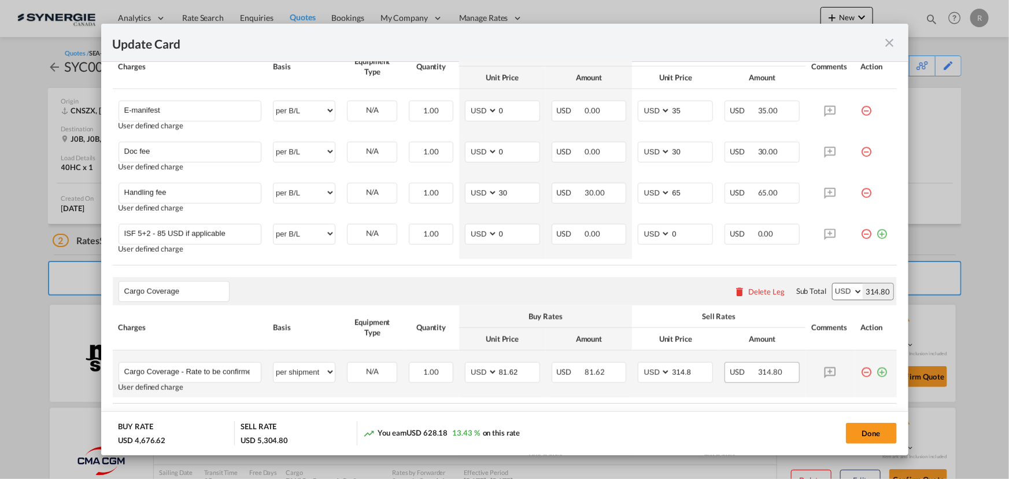
scroll to position [630, 0]
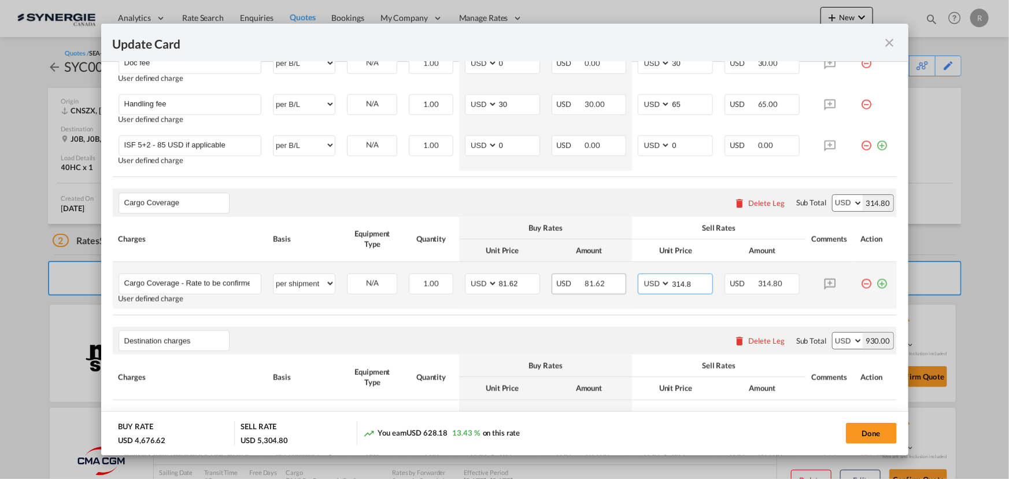
drag, startPoint x: 688, startPoint y: 283, endPoint x: 604, endPoint y: 275, distance: 84.2
click at [604, 275] on tr "Cargo Coverage - Rate to be confirmed depending on commodity and value Min 50 U…" at bounding box center [505, 285] width 784 height 47
type input "312.41"
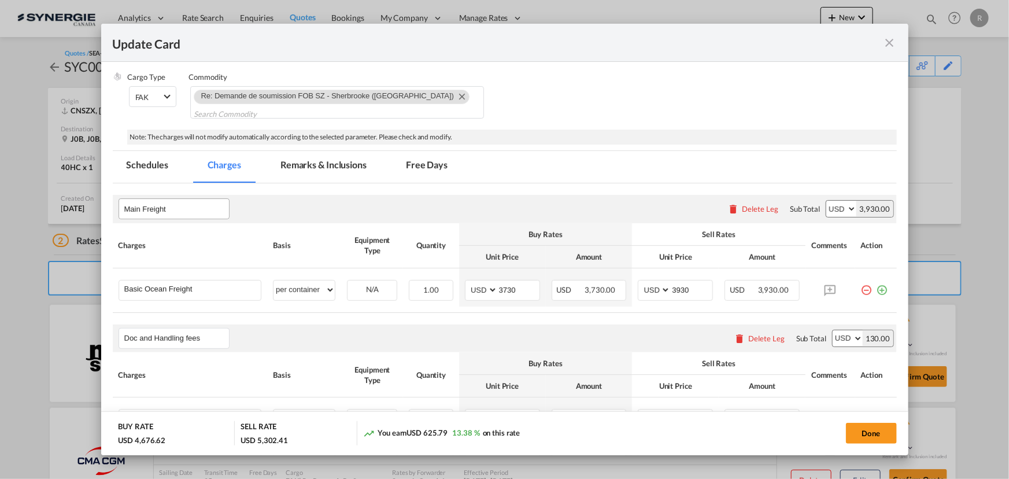
scroll to position [93, 0]
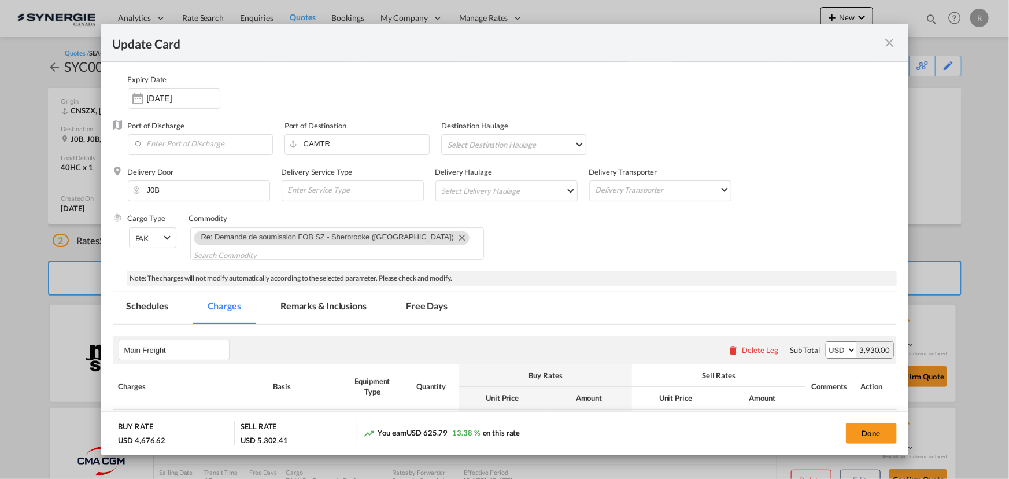
click at [321, 301] on md-tab-item "Remarks & Inclusions" at bounding box center [324, 308] width 114 height 32
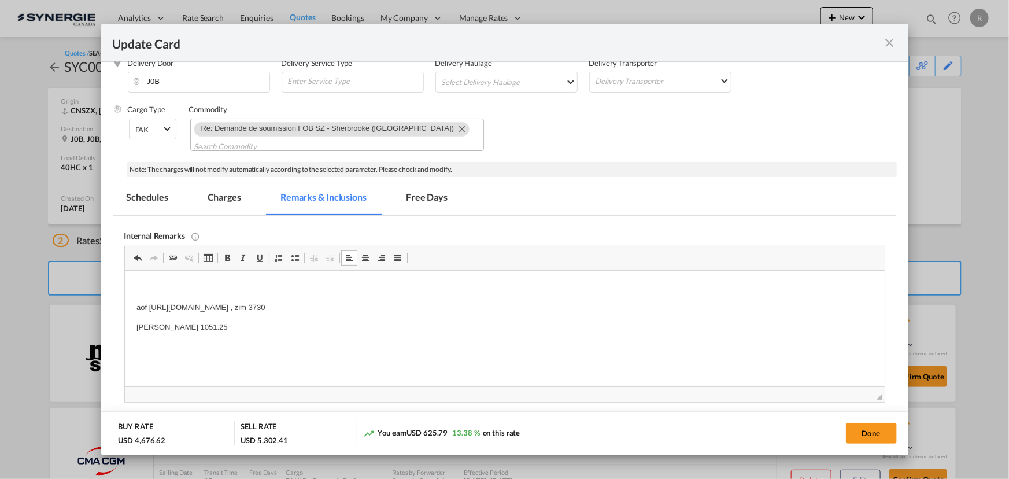
scroll to position [197, 0]
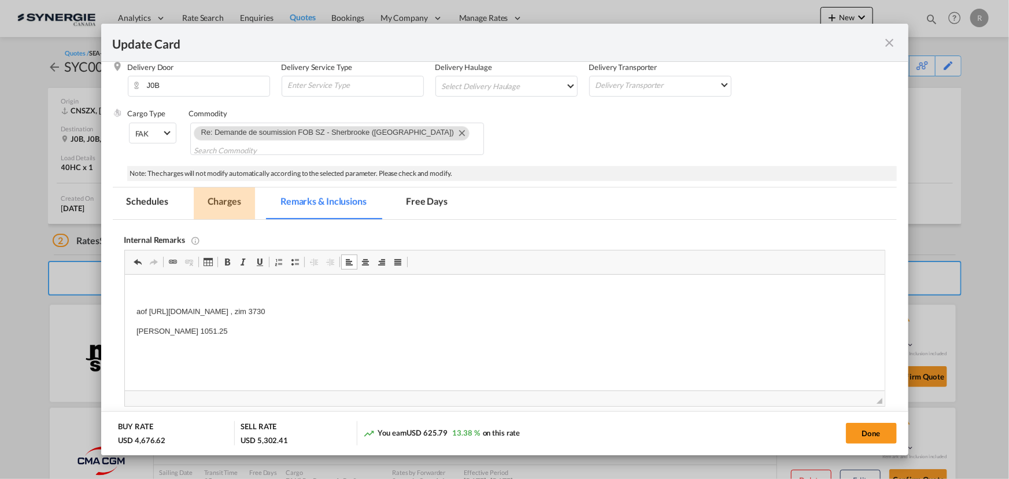
click at [237, 194] on md-tab-item "Charges" at bounding box center [224, 203] width 61 height 32
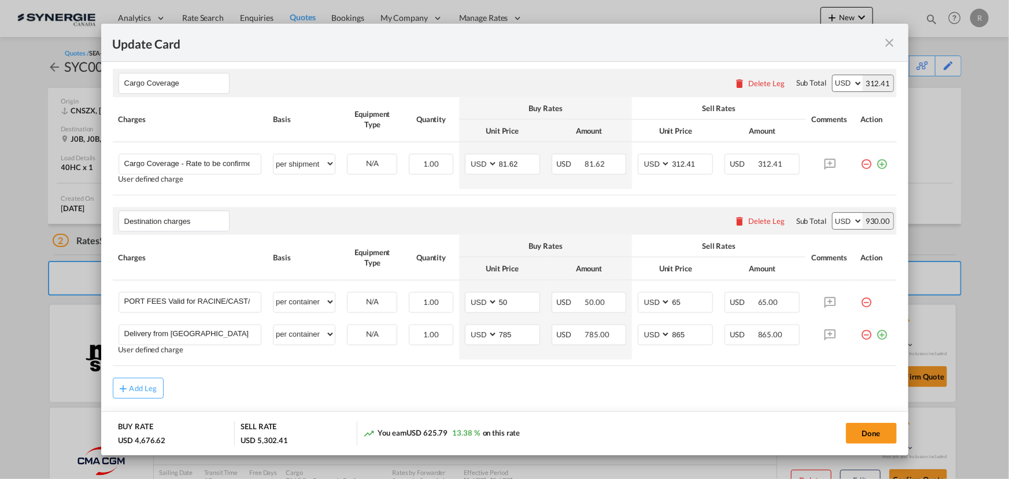
scroll to position [775, 0]
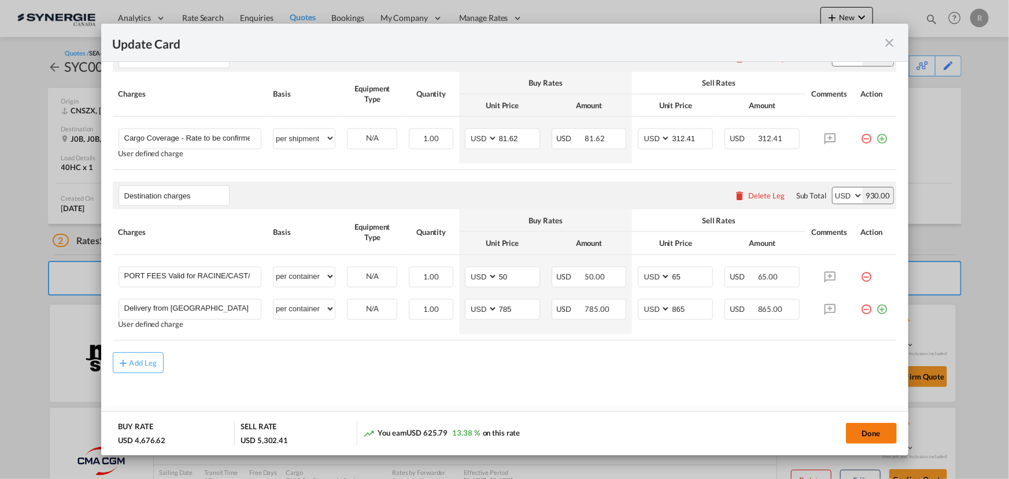
click at [860, 432] on button "Done" at bounding box center [871, 433] width 51 height 21
type input "[DATE]"
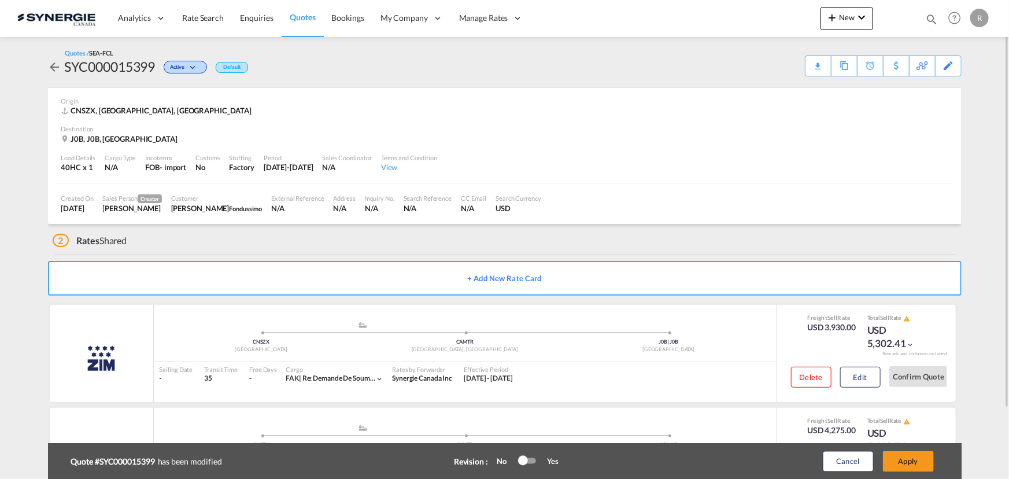
scroll to position [82, 0]
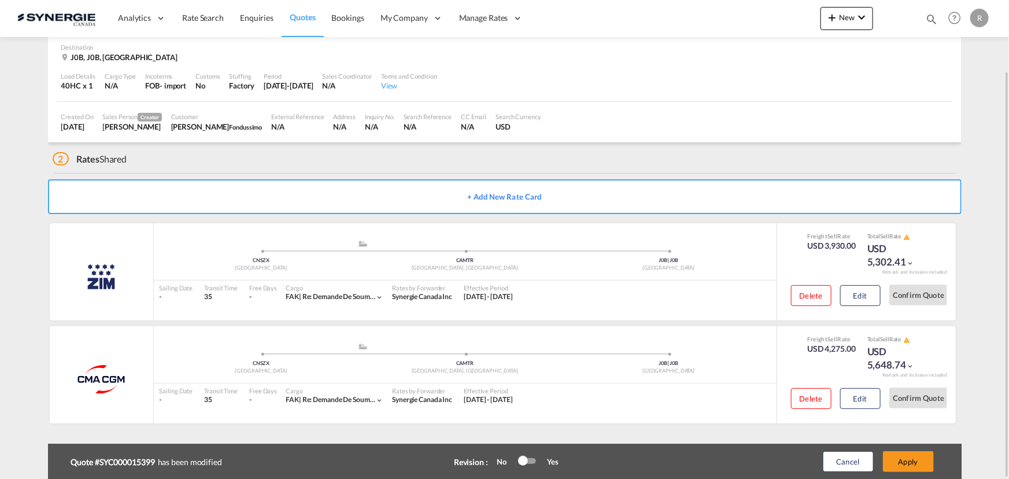
click at [531, 460] on div at bounding box center [527, 461] width 17 height 6
click at [902, 464] on button "Apply" at bounding box center [908, 461] width 51 height 21
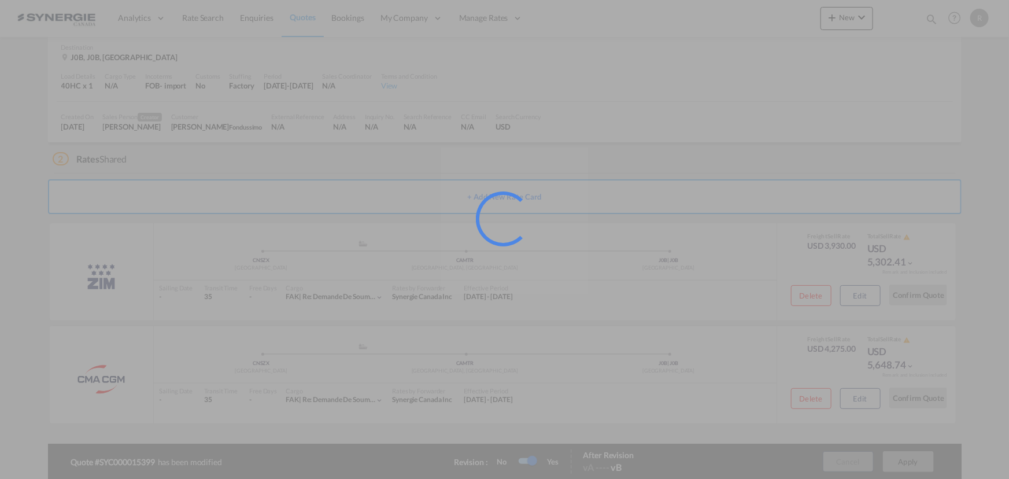
scroll to position [46, 0]
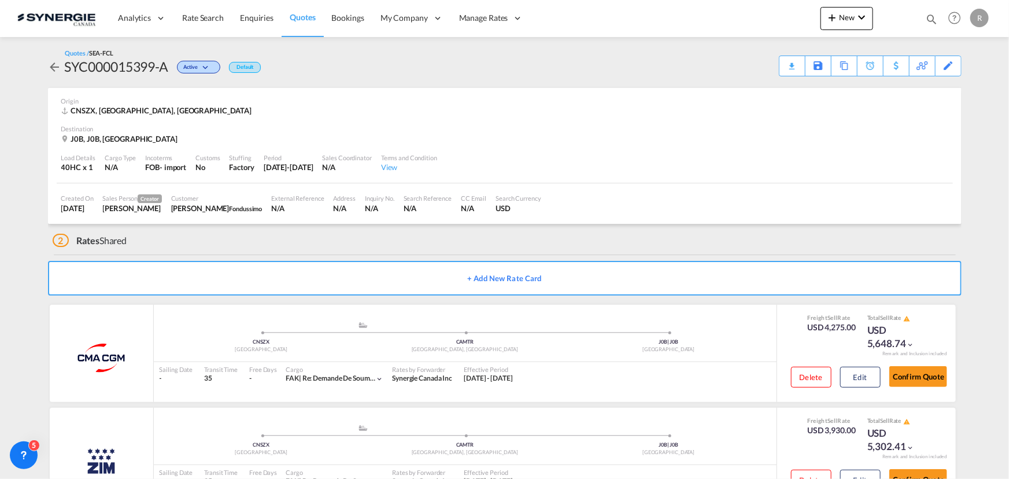
click at [0, 0] on div "Download Quote" at bounding box center [0, 0] width 0 height 0
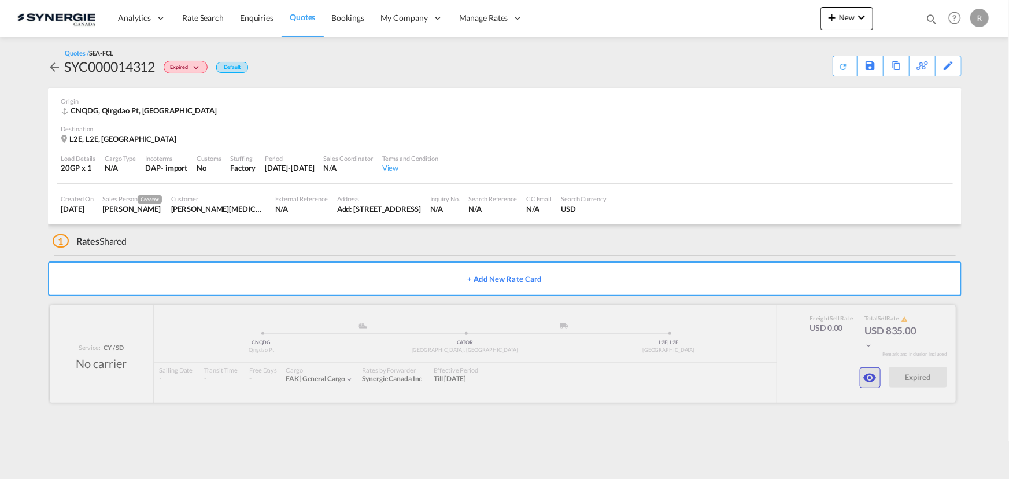
click at [867, 379] on md-icon "icon-eye" at bounding box center [870, 378] width 14 height 14
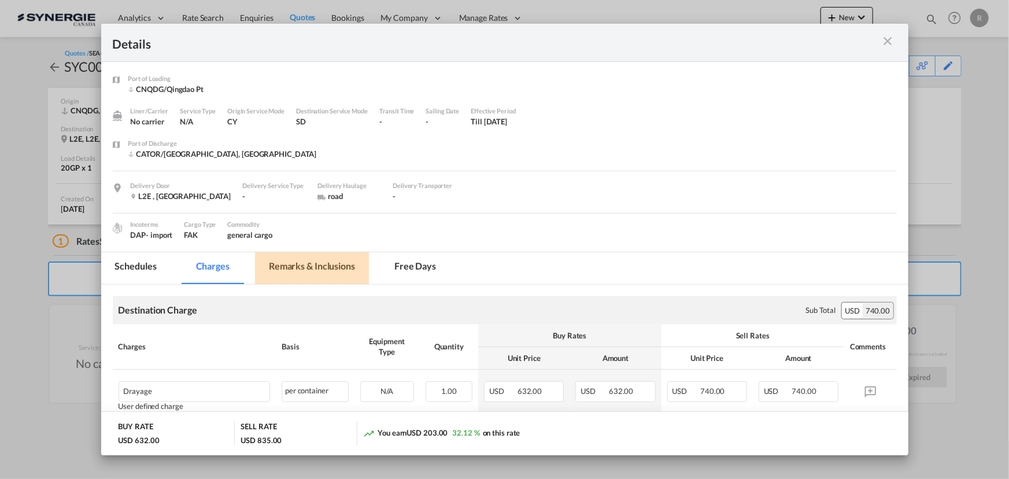
click at [327, 261] on md-tab-item "Remarks & Inclusions" at bounding box center [312, 268] width 114 height 32
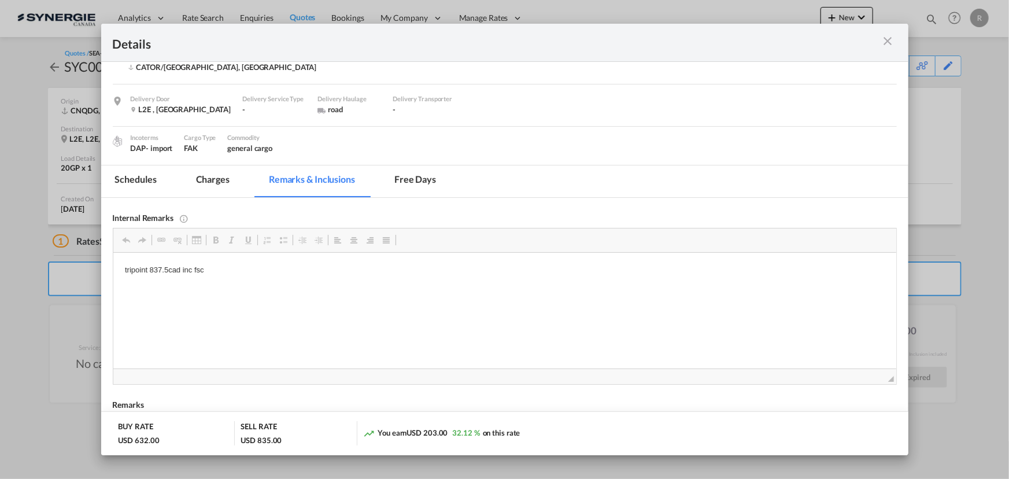
scroll to position [105, 0]
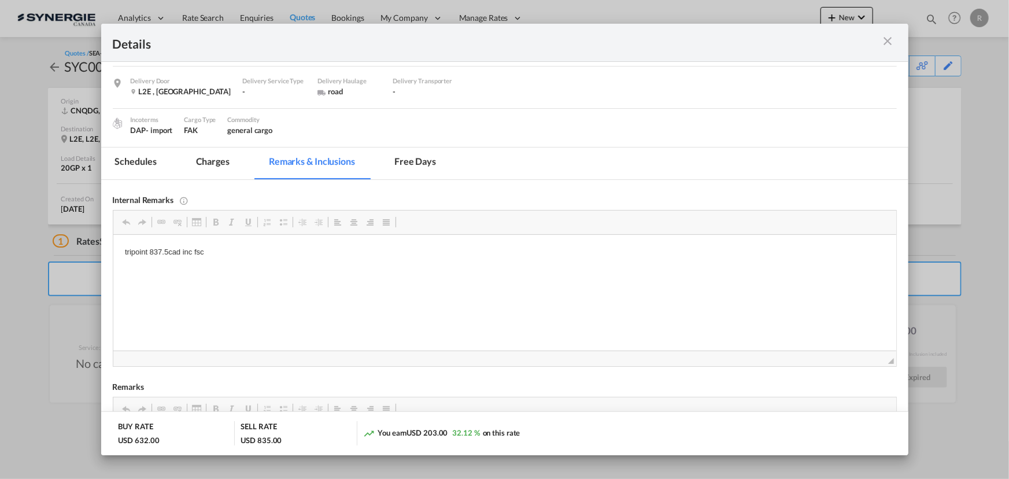
click at [213, 167] on md-tab-item "Charges" at bounding box center [212, 163] width 61 height 32
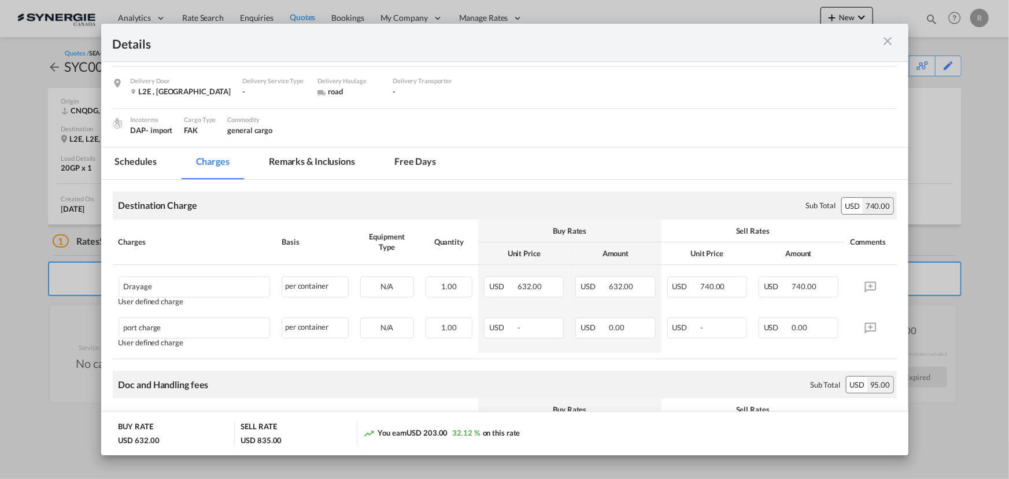
click at [888, 43] on md-icon "icon-close m-3 fg-AAA8AD cursor" at bounding box center [888, 41] width 14 height 14
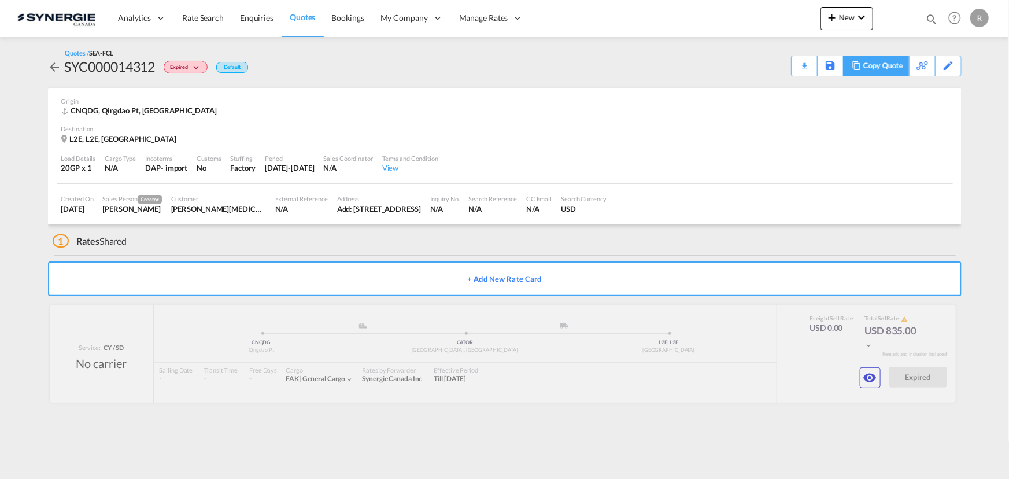
click at [863, 68] on div "Copy Quote" at bounding box center [882, 66] width 39 height 20
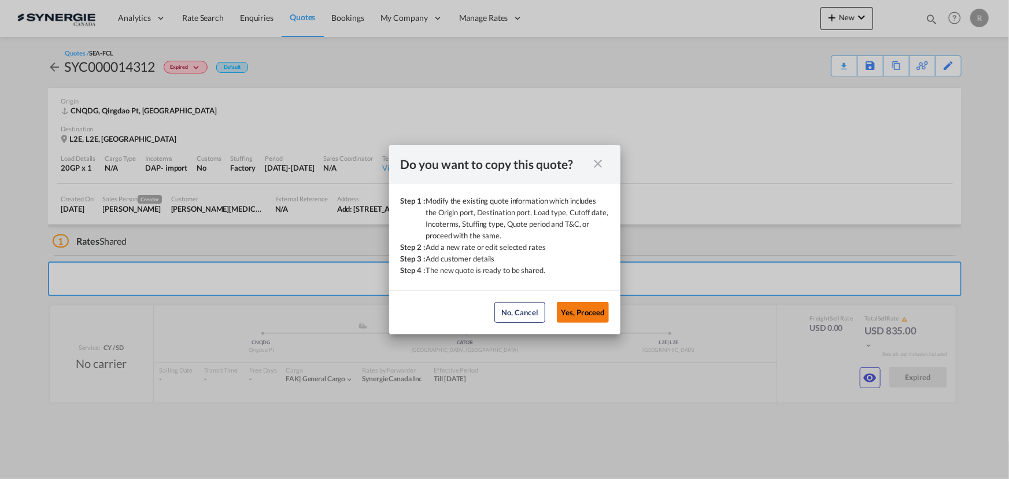
click at [590, 316] on button "Yes, Proceed" at bounding box center [583, 312] width 52 height 21
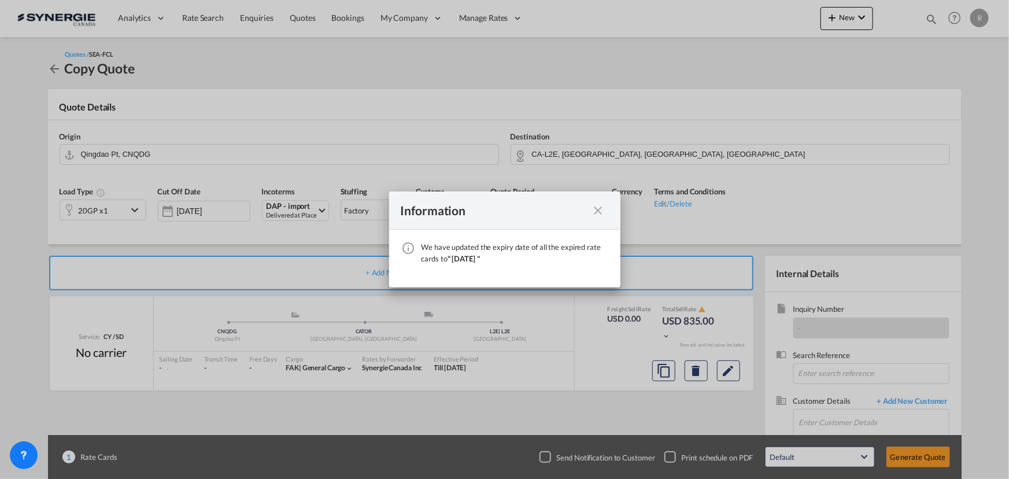
click at [597, 210] on md-icon "icon-close fg-AAA8AD cursor" at bounding box center [598, 211] width 14 height 14
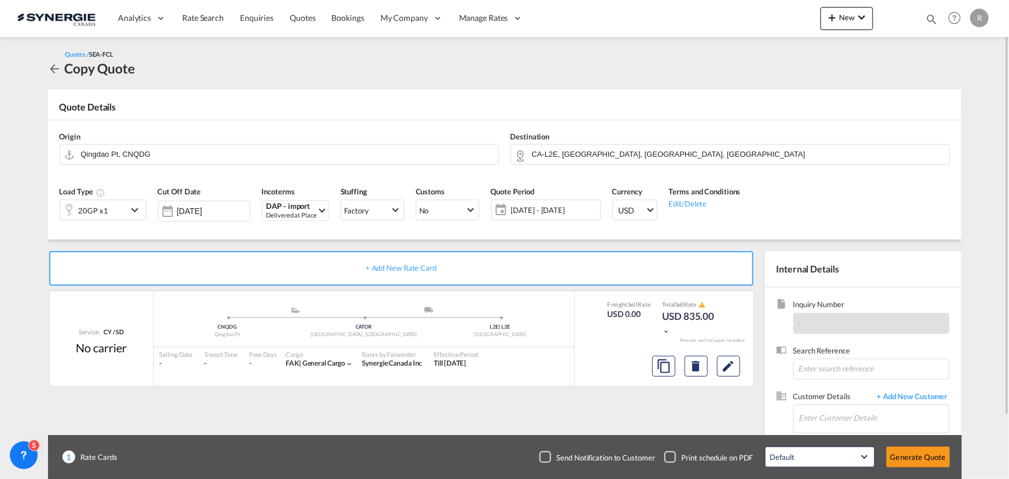
click at [546, 208] on span "[DATE] - [DATE]" at bounding box center [554, 210] width 86 height 10
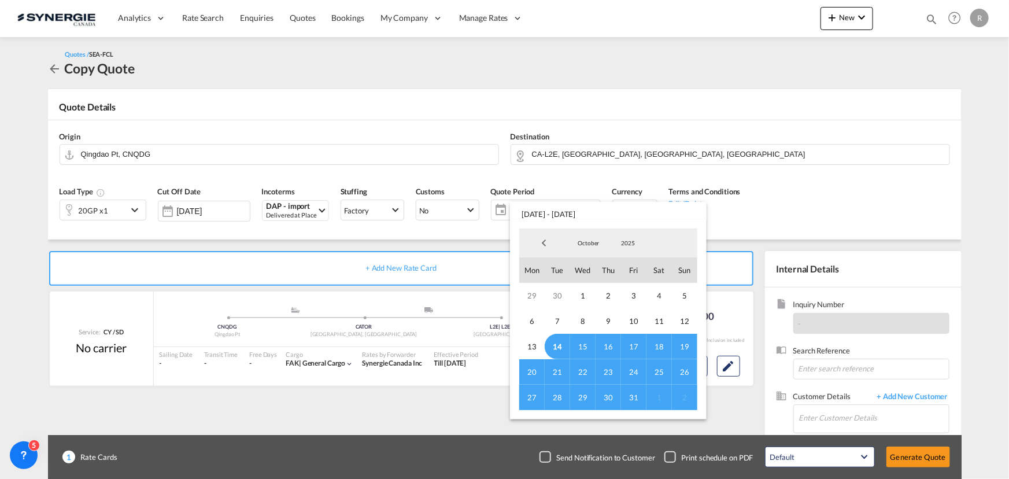
click at [871, 179] on md-backdrop at bounding box center [504, 239] width 1009 height 479
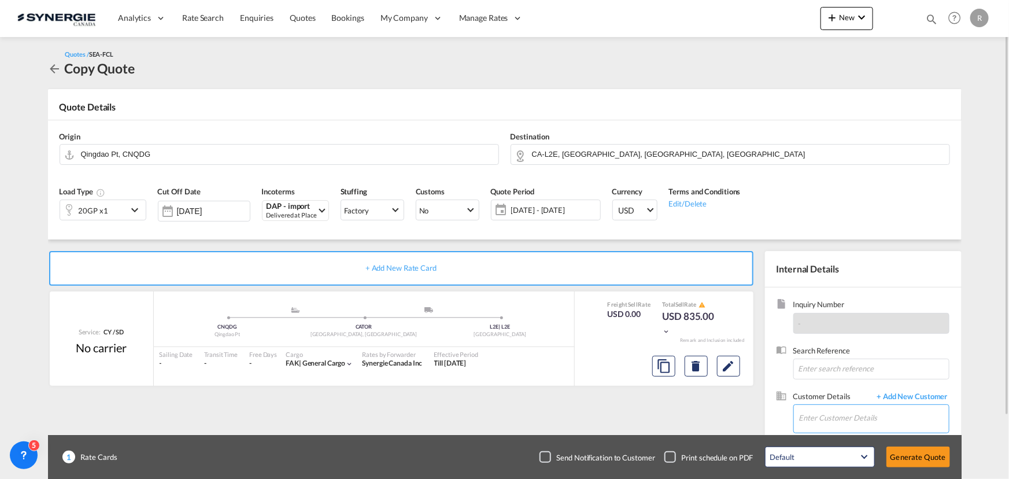
click at [830, 418] on input "Enter Customer Details" at bounding box center [874, 418] width 150 height 26
click at [831, 391] on div "[PERSON_NAME][MEDICAL_DATA] [EMAIL_ADDRESS][MEDICAL_DATA][DOMAIN_NAME] | EVEROK" at bounding box center [873, 388] width 150 height 31
type input "[PERSON_NAME], [PERSON_NAME][MEDICAL_DATA], [EMAIL_ADDRESS][MEDICAL_DATA][DOMAI…"
click at [911, 461] on button "Generate Quote" at bounding box center [918, 456] width 64 height 21
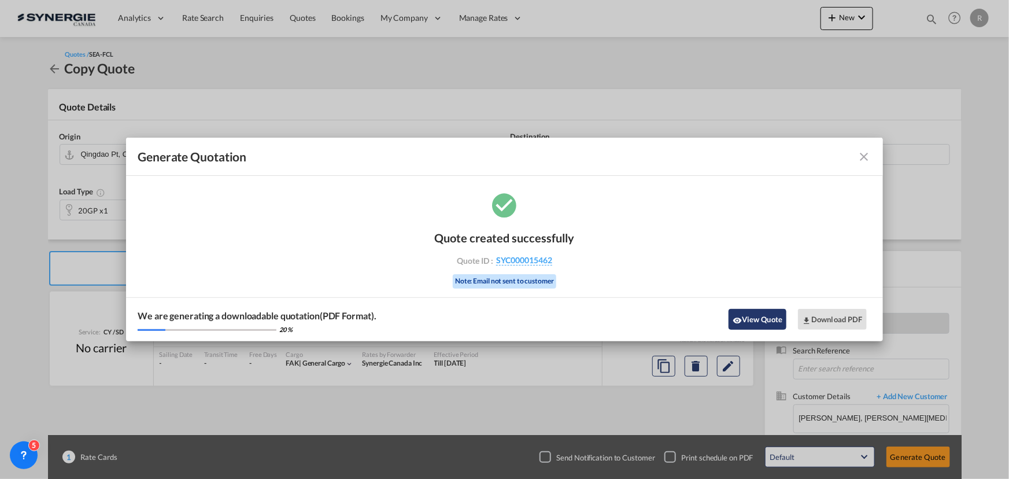
click at [746, 318] on button "View Quote" at bounding box center [757, 319] width 58 height 21
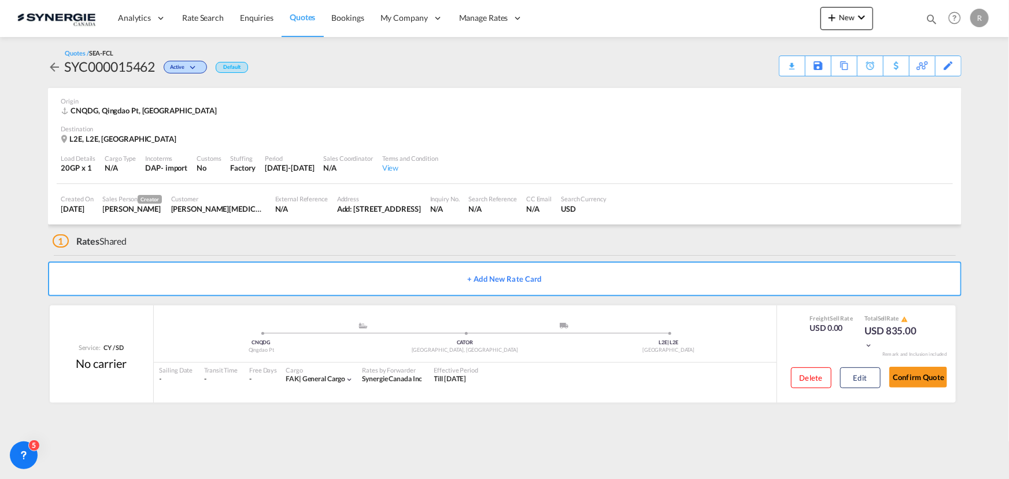
click at [0, 0] on div "Download Quote" at bounding box center [0, 0] width 0 height 0
click at [919, 380] on button "Confirm Quote" at bounding box center [918, 377] width 58 height 21
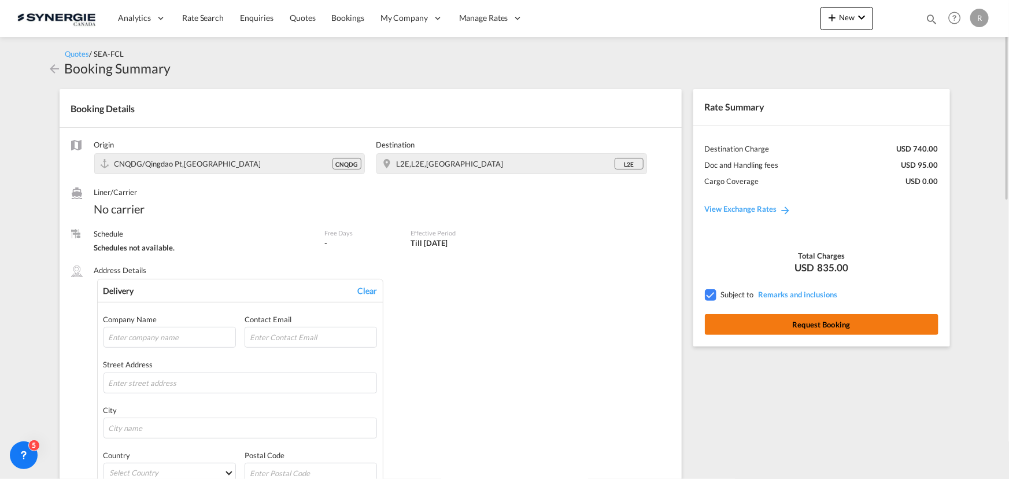
click at [815, 330] on button "Request Booking" at bounding box center [822, 324] width 234 height 21
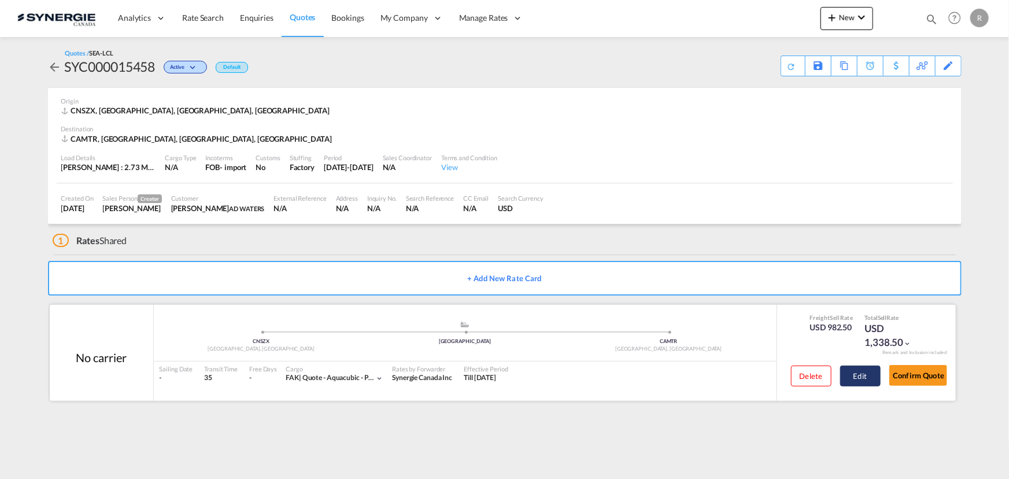
click at [852, 377] on button "Edit" at bounding box center [860, 375] width 40 height 21
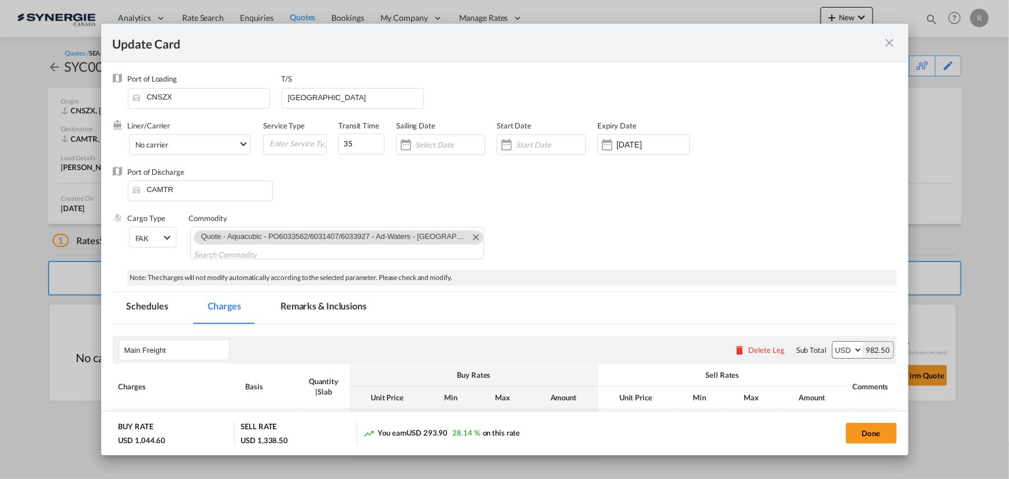
select select "per_cbm"
select select "flat"
select select "per_shipment"
select select "per_bl"
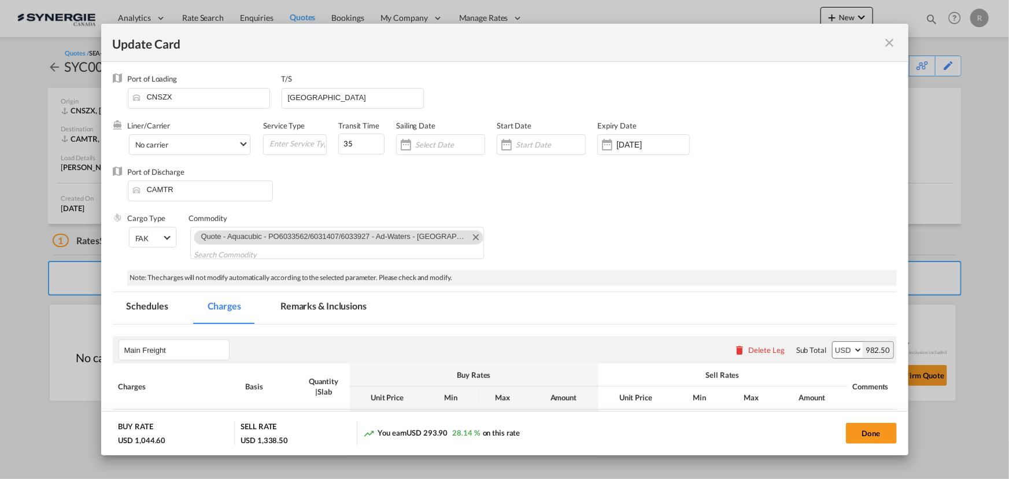
select select "per_bl"
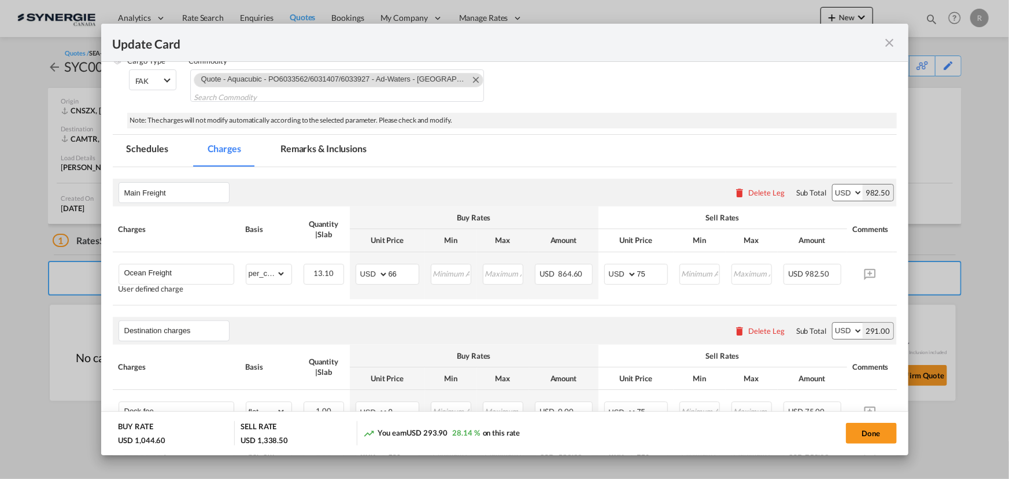
scroll to position [368, 0]
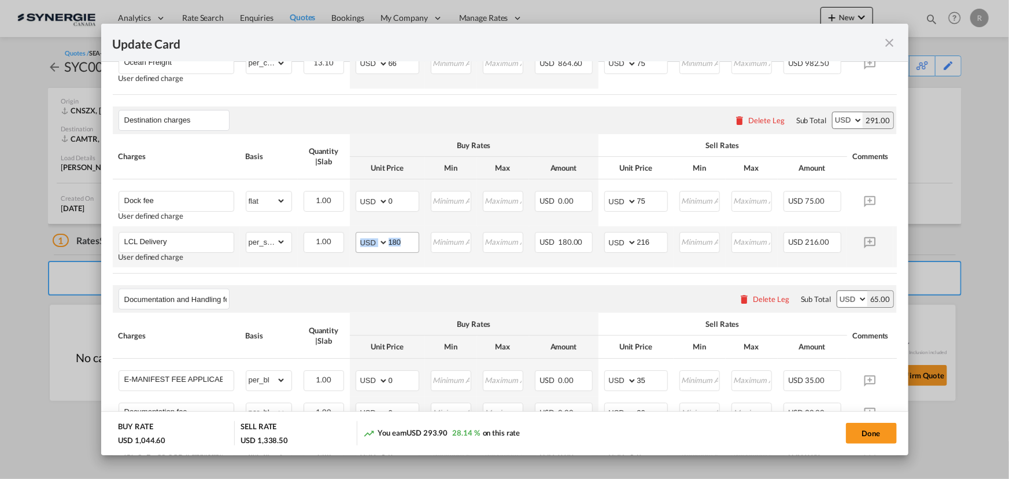
drag, startPoint x: 415, startPoint y: 243, endPoint x: 384, endPoint y: 242, distance: 31.2
click at [384, 242] on md-input-container "AED AFN ALL AMD ANG AOA ARS AUD AWG AZN BAM BBD BDT BGN BHD BIF BMD BND [PERSON…" at bounding box center [388, 242] width 64 height 21
click at [395, 243] on input "180" at bounding box center [404, 240] width 30 height 17
drag, startPoint x: 404, startPoint y: 245, endPoint x: 338, endPoint y: 233, distance: 66.9
click at [350, 238] on td "AED AFN ALL AMD ANG AOA ARS AUD AWG AZN BAM BBD BDT BGN BHD BIF BMD BND [PERSON…" at bounding box center [387, 246] width 75 height 41
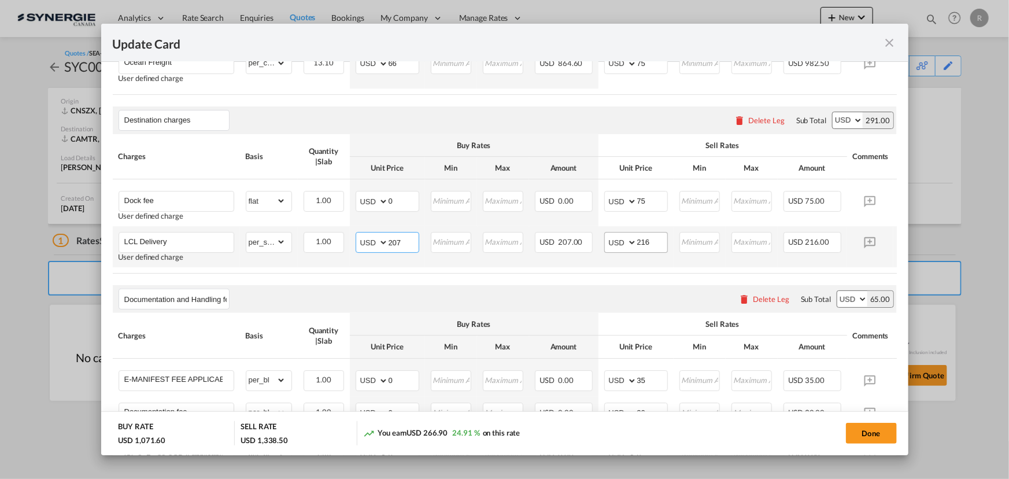
type input "207"
drag, startPoint x: 653, startPoint y: 243, endPoint x: 602, endPoint y: 242, distance: 50.3
click at [602, 242] on td "AED AFN ALL AMD ANG AOA ARS AUD AWG AZN BAM BBD BDT BGN BHD BIF BMD BND [PERSON…" at bounding box center [635, 246] width 75 height 41
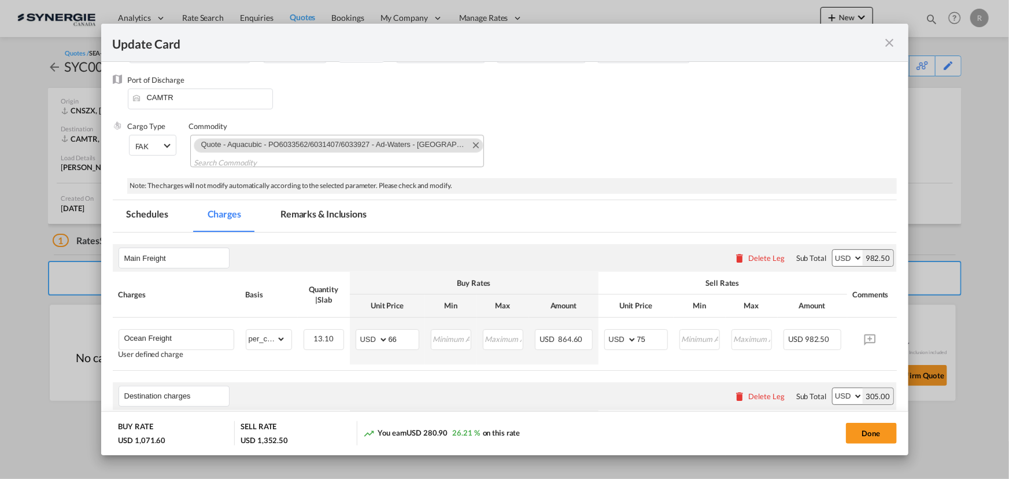
scroll to position [52, 0]
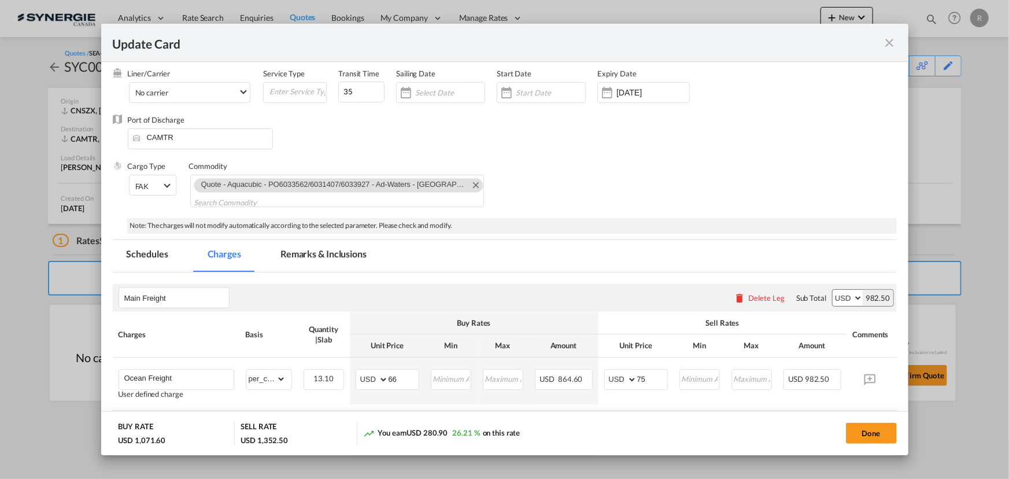
type input "230"
click at [331, 248] on md-tab-item "Remarks & Inclusions" at bounding box center [324, 256] width 114 height 32
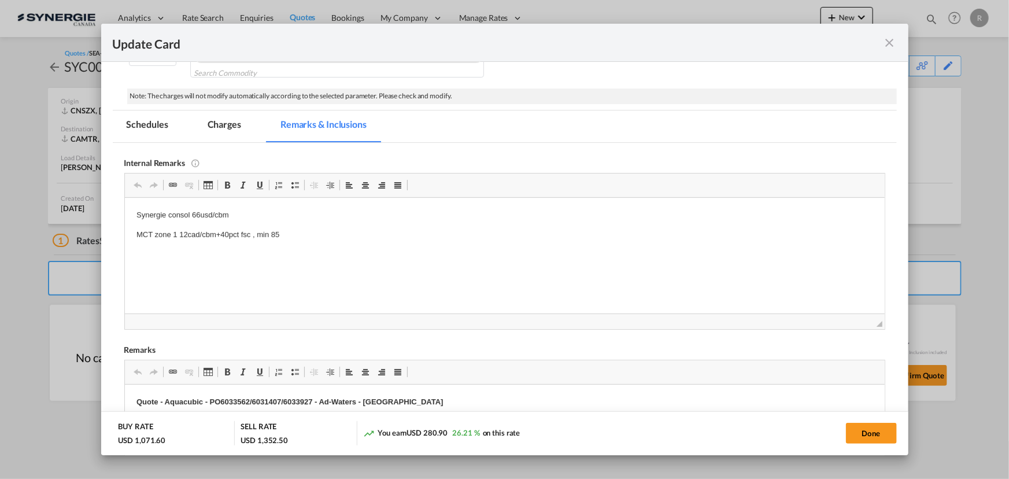
scroll to position [210, 0]
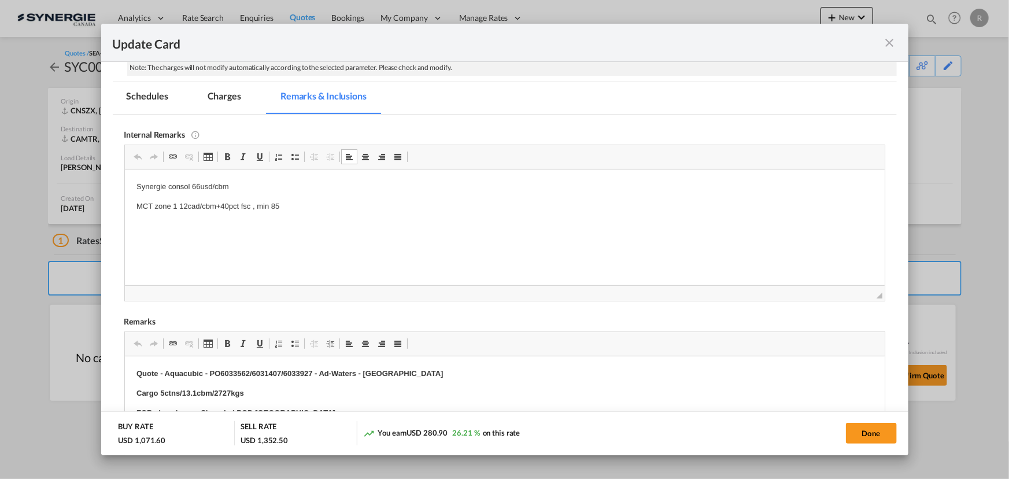
click at [302, 208] on p "MCT zone 1 12cad/cbm+40pct fsc , min 85" at bounding box center [504, 206] width 737 height 12
click at [854, 436] on button "Done" at bounding box center [871, 433] width 51 height 21
type input "[DATE]"
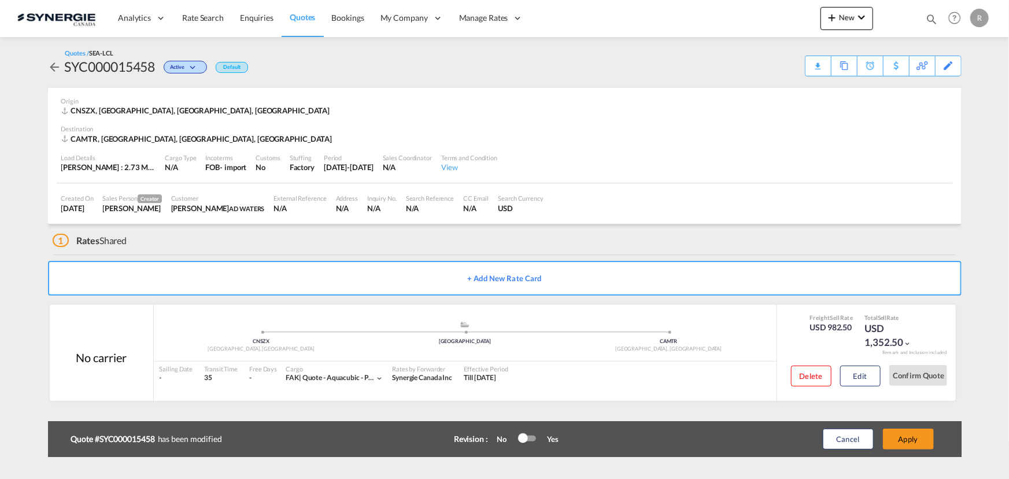
scroll to position [138, 0]
click at [905, 441] on button "Apply" at bounding box center [908, 438] width 51 height 21
